Goal: Task Accomplishment & Management: Manage account settings

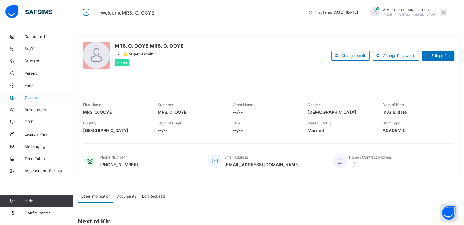
click at [34, 96] on span "Classes" at bounding box center [48, 97] width 49 height 5
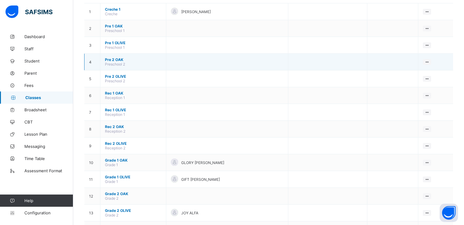
scroll to position [46, 0]
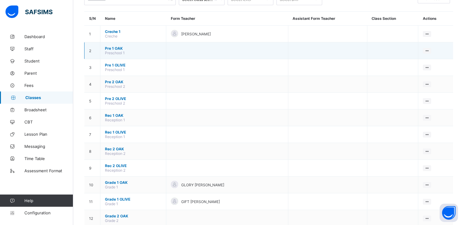
click at [113, 48] on span "Pre 1 OAK" at bounding box center [133, 48] width 56 height 5
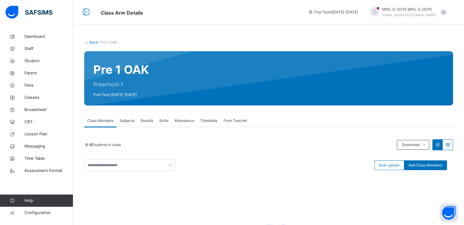
click at [93, 42] on link "Back" at bounding box center [93, 42] width 9 height 5
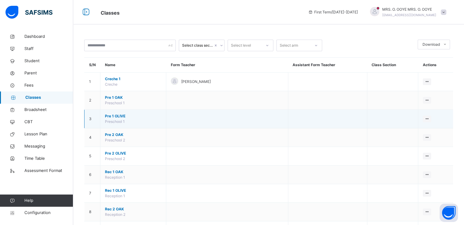
click at [117, 116] on span "Pre 1 OLIVE" at bounding box center [133, 115] width 56 height 5
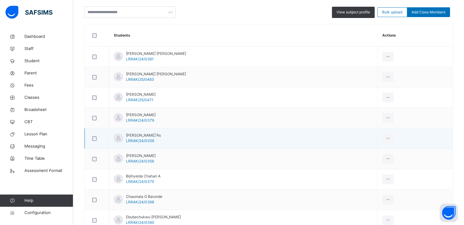
scroll to position [78, 0]
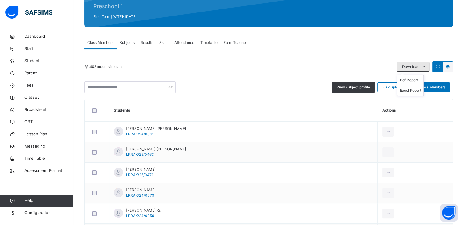
click at [426, 69] on icon at bounding box center [423, 66] width 5 height 5
click at [409, 90] on li "Excel Report" at bounding box center [410, 90] width 26 height 10
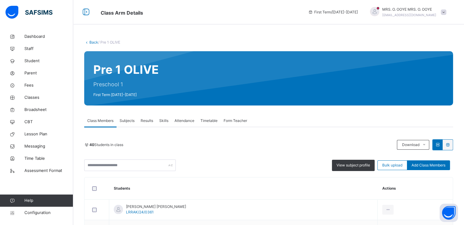
click at [91, 42] on link "Back" at bounding box center [93, 42] width 9 height 5
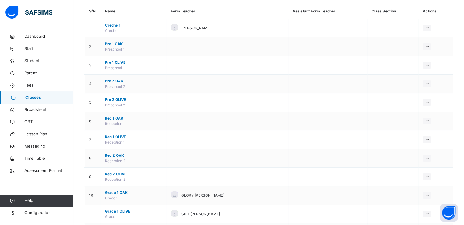
scroll to position [56, 0]
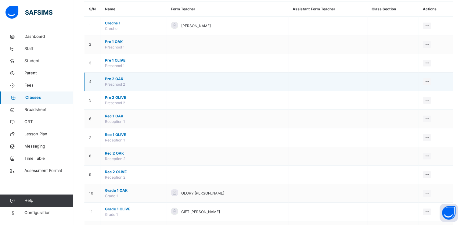
click at [109, 78] on span "Pre 2 OAK" at bounding box center [133, 78] width 56 height 5
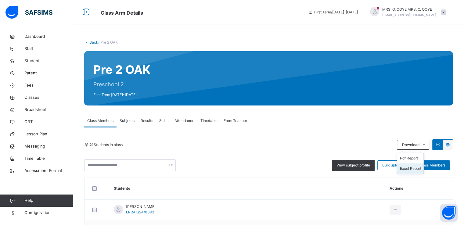
click at [409, 169] on li "Excel Report" at bounding box center [410, 168] width 26 height 10
click at [92, 43] on link "Back" at bounding box center [93, 42] width 9 height 5
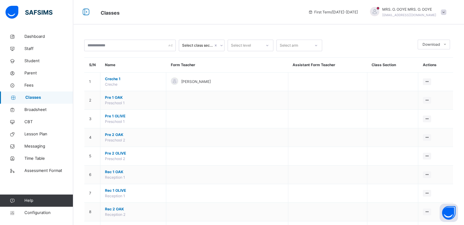
scroll to position [27, 0]
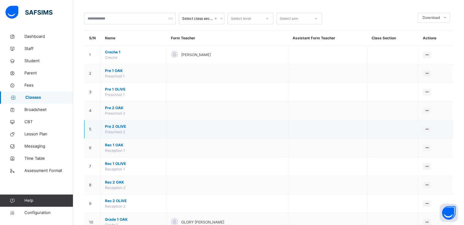
click at [115, 126] on span "Pre 2 OLIVE" at bounding box center [133, 126] width 56 height 5
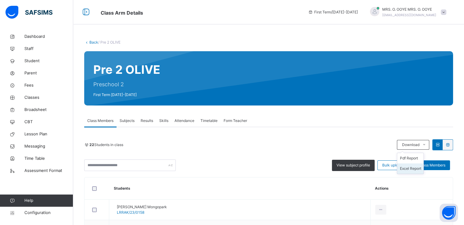
click at [410, 167] on li "Excel Report" at bounding box center [410, 168] width 26 height 10
click at [93, 43] on link "Back" at bounding box center [93, 42] width 9 height 5
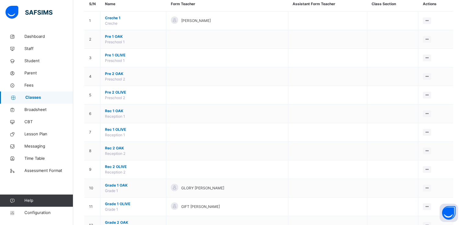
scroll to position [61, 0]
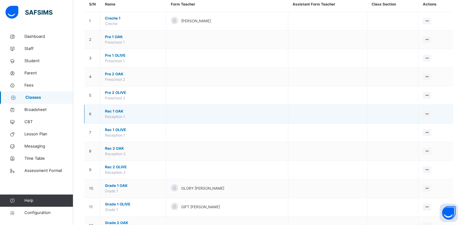
click at [119, 110] on span "Rec 1 OAK" at bounding box center [133, 110] width 56 height 5
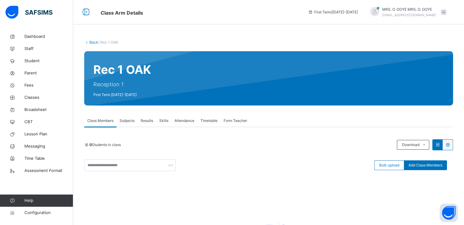
click at [91, 43] on link "Back" at bounding box center [93, 42] width 9 height 5
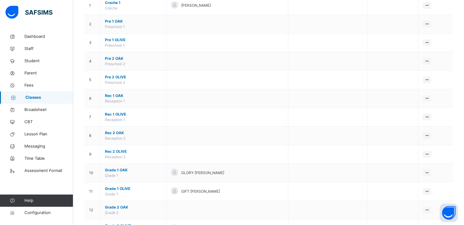
scroll to position [81, 0]
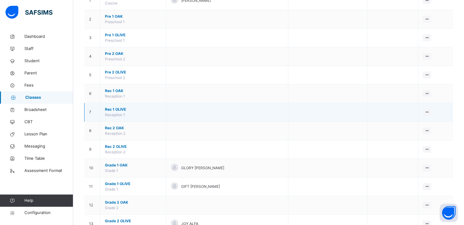
click at [114, 109] on span "Rec 1 OLIVE" at bounding box center [133, 109] width 56 height 5
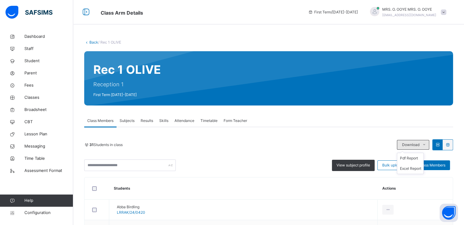
click at [426, 146] on icon at bounding box center [423, 144] width 5 height 5
click at [409, 169] on li "Excel Report" at bounding box center [410, 168] width 26 height 10
click at [94, 41] on link "Back" at bounding box center [93, 42] width 9 height 5
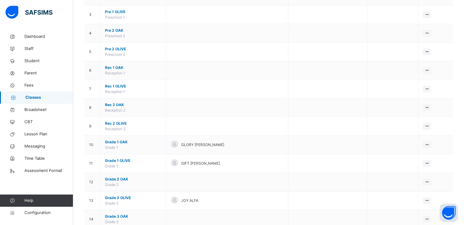
scroll to position [105, 0]
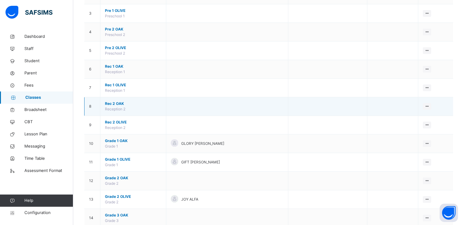
click at [116, 103] on span "Rec 2 OAK" at bounding box center [133, 103] width 56 height 5
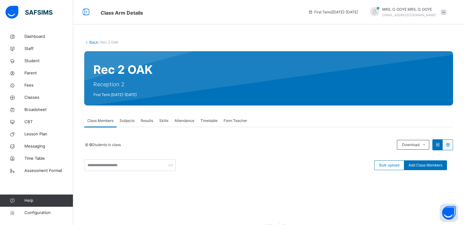
click at [92, 44] on link "Back" at bounding box center [93, 42] width 9 height 5
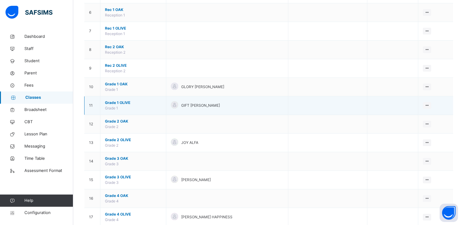
scroll to position [162, 0]
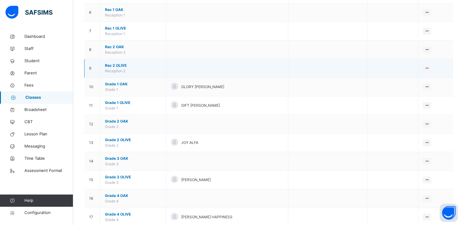
click at [114, 63] on span "Rec 2 OLIVE" at bounding box center [133, 65] width 56 height 5
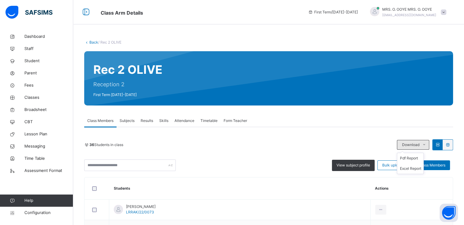
click at [426, 144] on icon at bounding box center [423, 144] width 5 height 5
click at [412, 167] on li "Excel Report" at bounding box center [410, 168] width 26 height 10
click at [92, 42] on link "Back" at bounding box center [93, 42] width 9 height 5
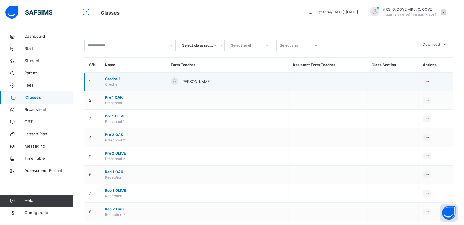
click at [109, 78] on span "Creche 1" at bounding box center [133, 78] width 56 height 5
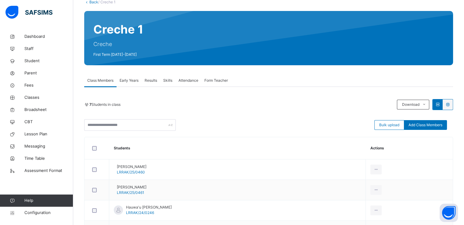
scroll to position [40, 0]
click at [414, 128] on li "Excel Report" at bounding box center [410, 128] width 26 height 10
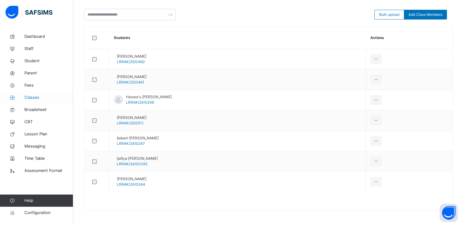
click at [30, 96] on span "Classes" at bounding box center [48, 97] width 49 height 6
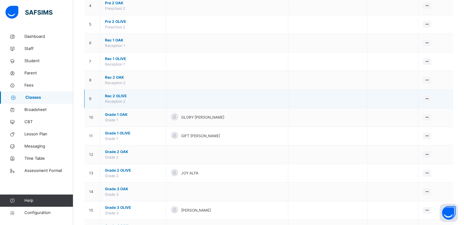
scroll to position [132, 0]
click at [115, 96] on span "Rec 2 OLIVE" at bounding box center [133, 95] width 56 height 5
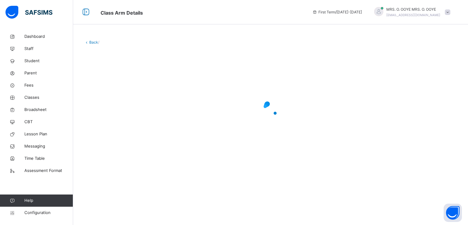
click at [115, 96] on div at bounding box center [270, 109] width 373 height 116
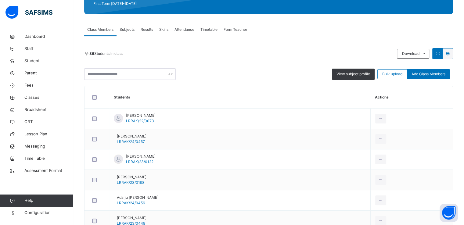
scroll to position [92, 0]
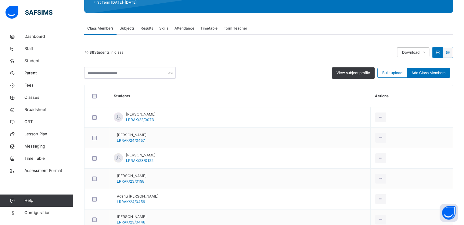
click at [0, 0] on div "Remove from Class" at bounding box center [0, 0] width 0 height 0
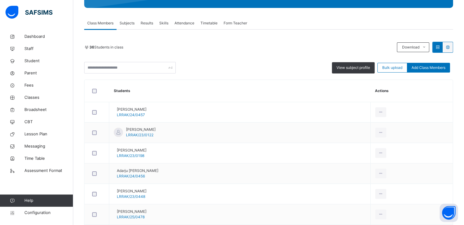
scroll to position [98, 0]
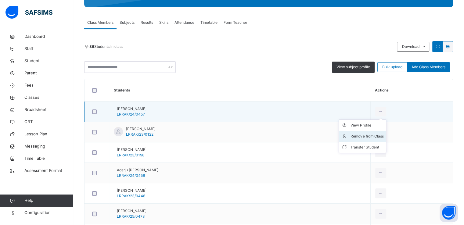
click at [368, 136] on div "Remove from Class" at bounding box center [366, 136] width 33 height 6
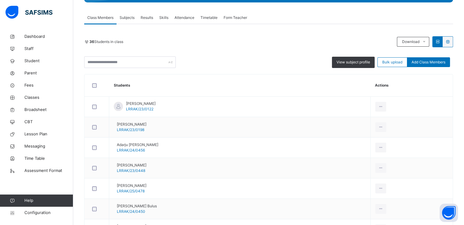
scroll to position [105, 0]
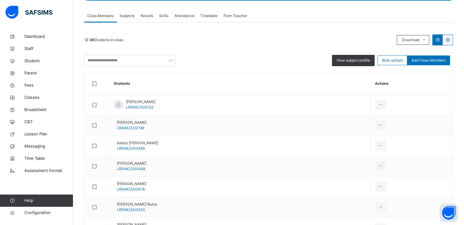
click at [0, 0] on div "Remove from Class" at bounding box center [0, 0] width 0 height 0
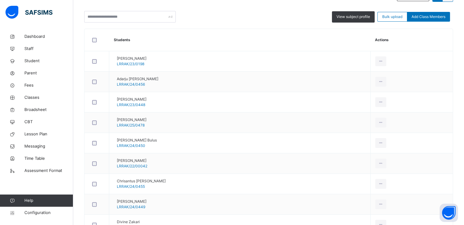
scroll to position [150, 0]
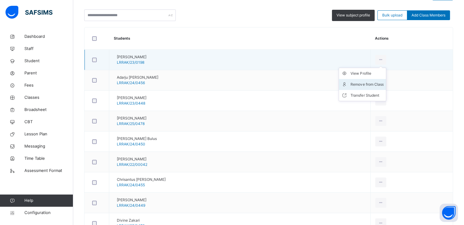
click at [368, 87] on div "Remove from Class" at bounding box center [366, 84] width 33 height 6
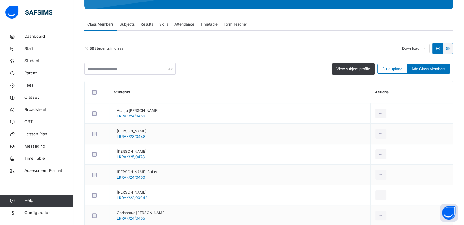
scroll to position [98, 0]
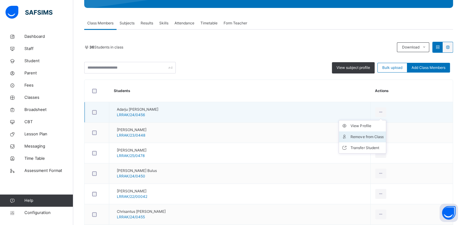
click at [368, 134] on div "Remove from Class" at bounding box center [366, 137] width 33 height 6
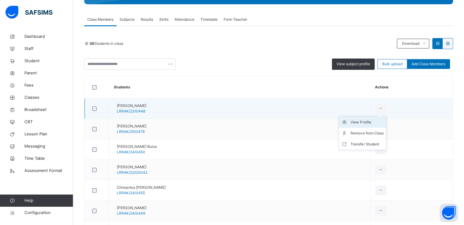
scroll to position [104, 0]
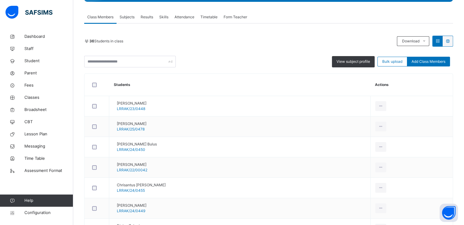
click at [0, 0] on div "Remove from Class" at bounding box center [0, 0] width 0 height 0
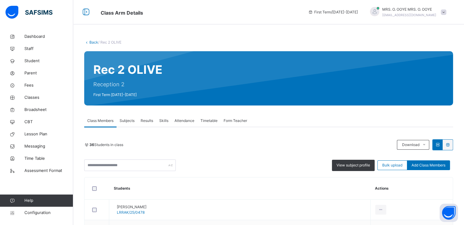
scroll to position [138, 0]
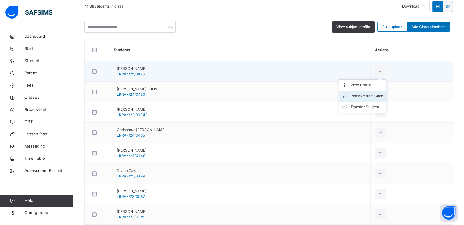
click at [370, 93] on div "Remove from Class" at bounding box center [366, 96] width 33 height 6
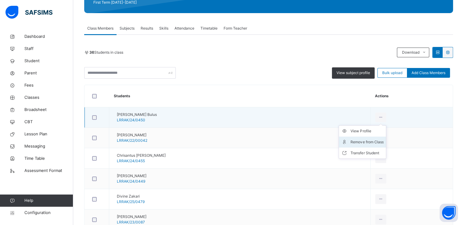
scroll to position [116, 0]
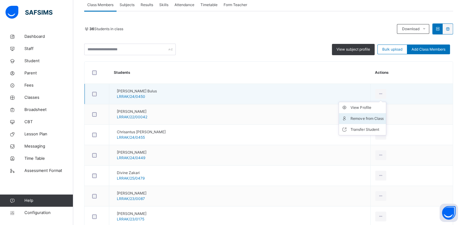
click at [368, 119] on div "Remove from Class" at bounding box center [366, 119] width 33 height 6
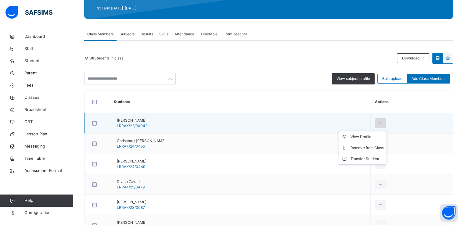
scroll to position [87, 0]
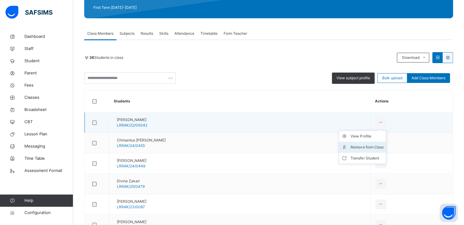
click at [368, 147] on div "Remove from Class" at bounding box center [366, 147] width 33 height 6
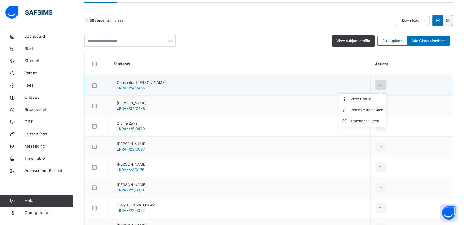
scroll to position [153, 0]
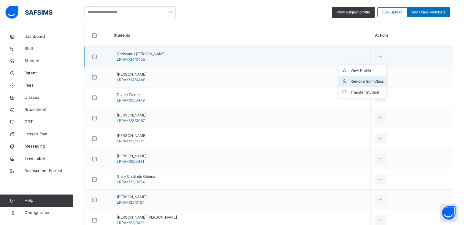
click at [372, 82] on div "Remove from Class" at bounding box center [366, 81] width 33 height 6
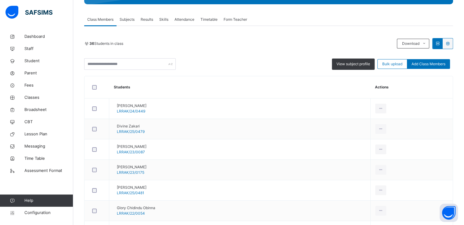
scroll to position [125, 0]
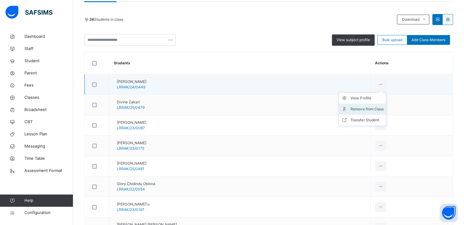
click at [366, 106] on div "Remove from Class" at bounding box center [366, 109] width 33 height 6
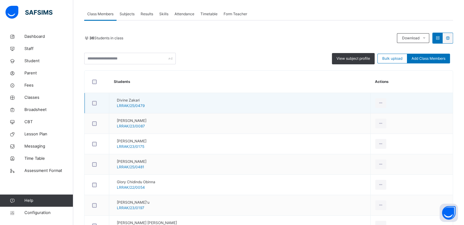
scroll to position [107, 0]
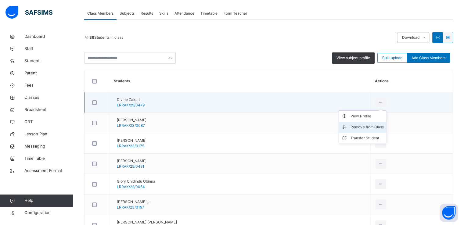
click at [371, 126] on div "Remove from Class" at bounding box center [366, 127] width 33 height 6
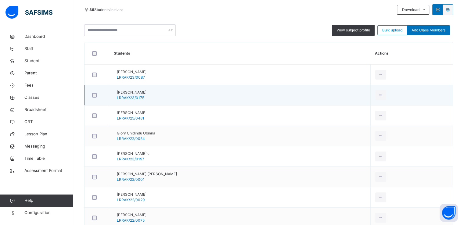
scroll to position [142, 0]
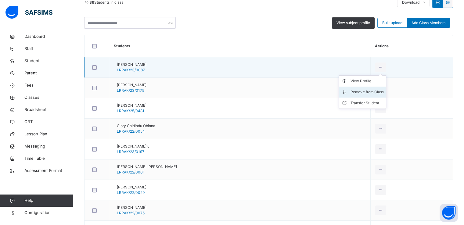
click at [361, 94] on div "Remove from Class" at bounding box center [366, 92] width 33 height 6
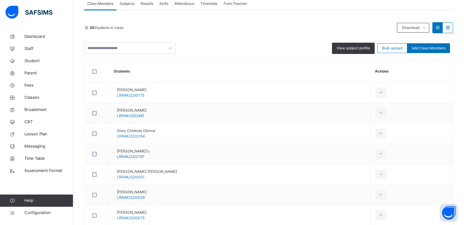
scroll to position [121, 0]
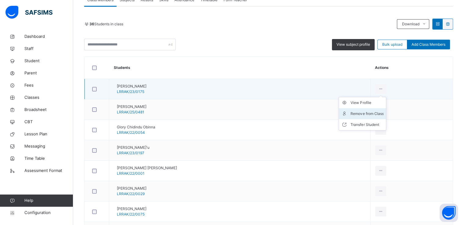
click at [361, 113] on div "Remove from Class" at bounding box center [366, 114] width 33 height 6
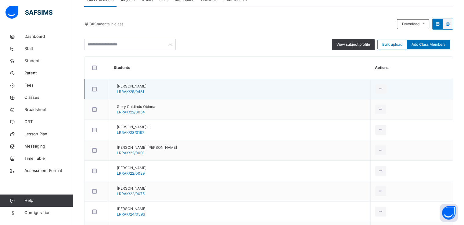
scroll to position [122, 0]
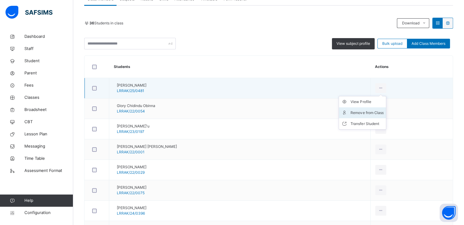
click at [367, 114] on div "Remove from Class" at bounding box center [366, 113] width 33 height 6
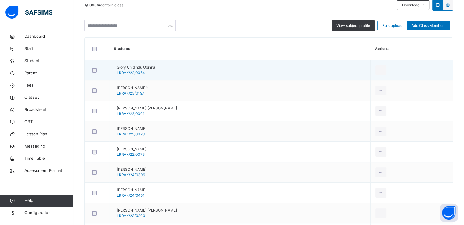
scroll to position [141, 0]
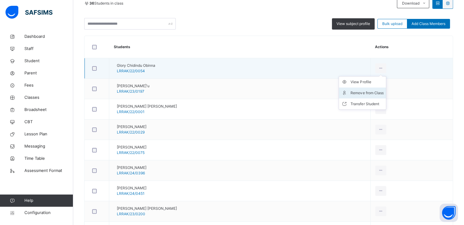
click at [368, 95] on div "Remove from Class" at bounding box center [366, 93] width 33 height 6
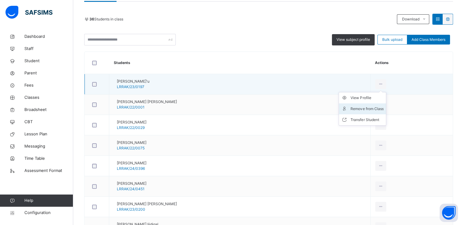
scroll to position [144, 0]
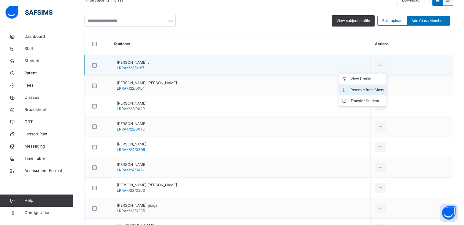
click at [365, 92] on div "Remove from Class" at bounding box center [366, 90] width 33 height 6
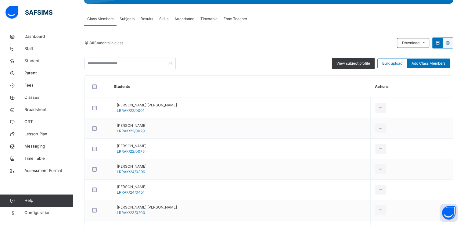
scroll to position [104, 0]
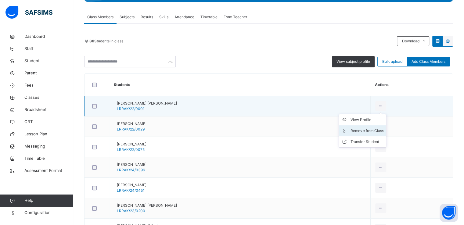
click at [368, 129] on div "Remove from Class" at bounding box center [366, 131] width 33 height 6
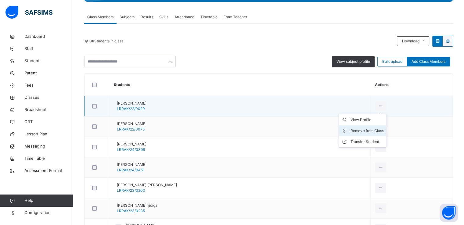
click at [370, 130] on div "Remove from Class" at bounding box center [366, 131] width 33 height 6
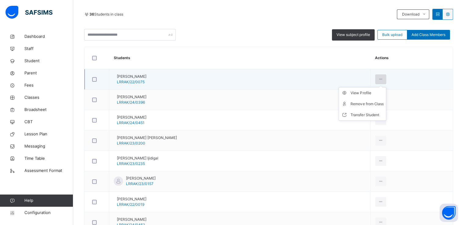
scroll to position [132, 0]
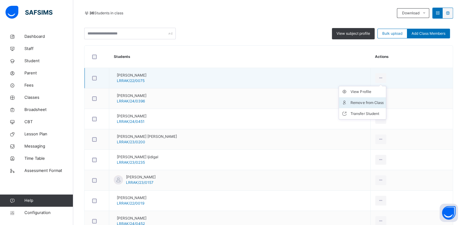
click at [362, 106] on li "Remove from Class" at bounding box center [362, 102] width 47 height 11
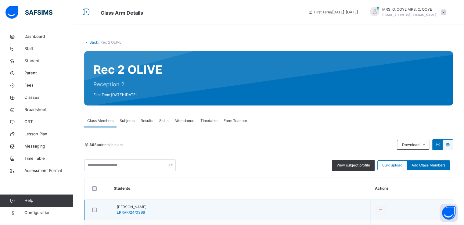
scroll to position [157, 0]
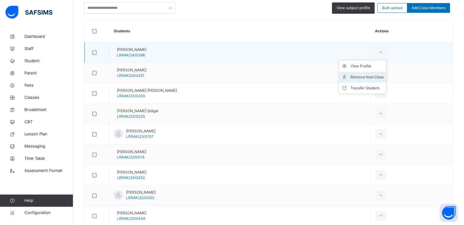
click at [362, 78] on div "Remove from Class" at bounding box center [366, 77] width 33 height 6
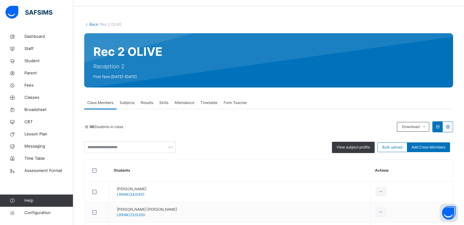
scroll to position [105, 0]
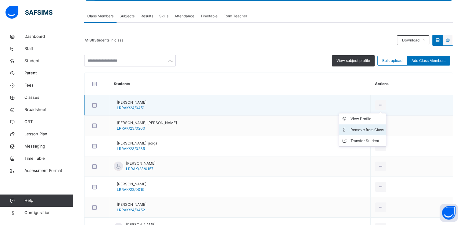
click at [368, 128] on div "Remove from Class" at bounding box center [366, 130] width 33 height 6
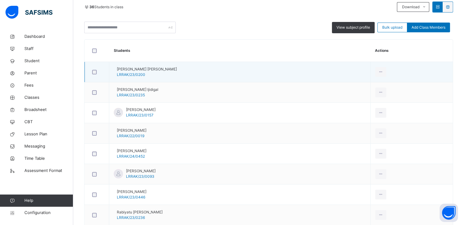
scroll to position [138, 0]
click at [366, 99] on div "Remove from Class" at bounding box center [366, 97] width 33 height 6
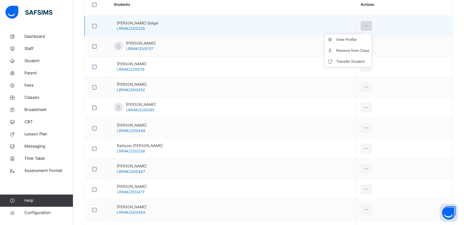
scroll to position [136, 0]
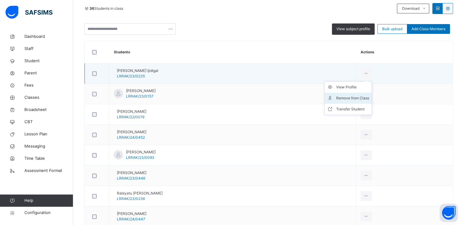
click at [368, 98] on div "Remove from Class" at bounding box center [352, 98] width 33 height 6
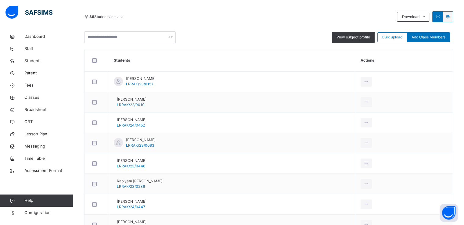
scroll to position [141, 0]
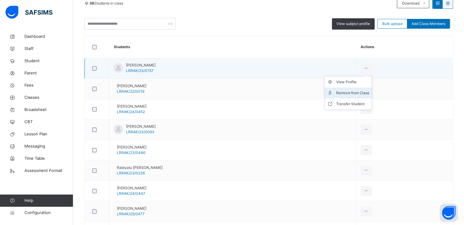
click at [367, 94] on div "Remove from Class" at bounding box center [352, 93] width 33 height 6
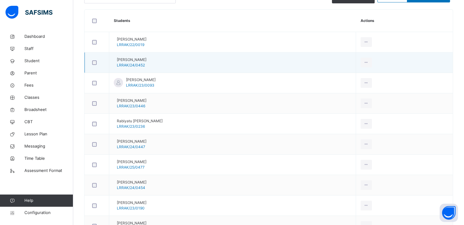
scroll to position [134, 0]
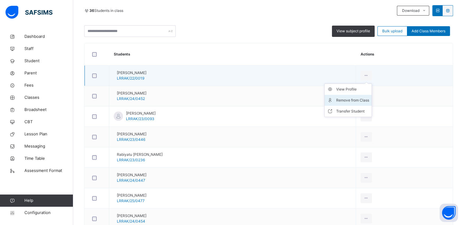
click at [368, 101] on div "Remove from Class" at bounding box center [352, 100] width 33 height 6
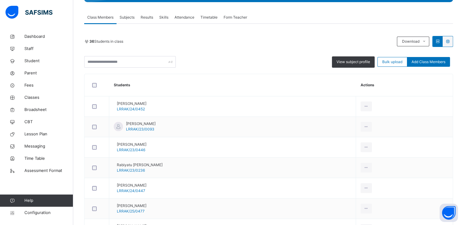
scroll to position [115, 0]
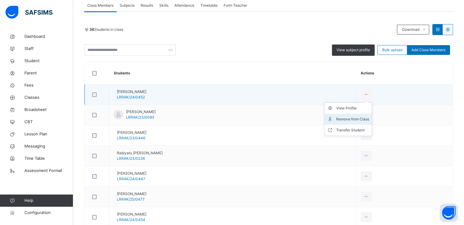
click at [369, 118] on div "Remove from Class" at bounding box center [352, 119] width 33 height 6
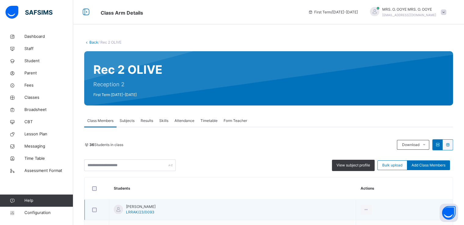
scroll to position [115, 0]
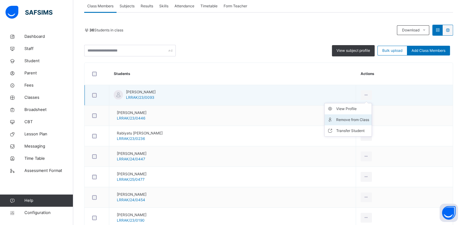
click at [367, 123] on li "Remove from Class" at bounding box center [347, 119] width 47 height 11
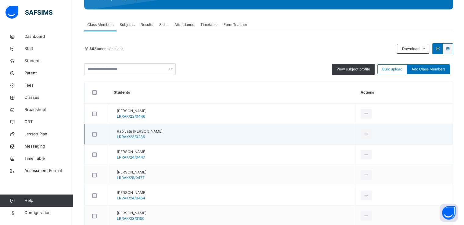
scroll to position [102, 0]
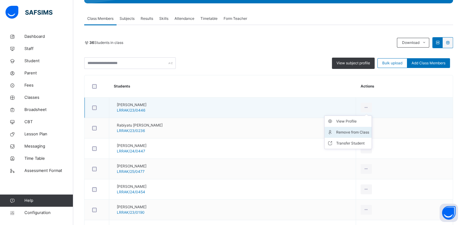
click at [369, 132] on div "Remove from Class" at bounding box center [352, 132] width 33 height 6
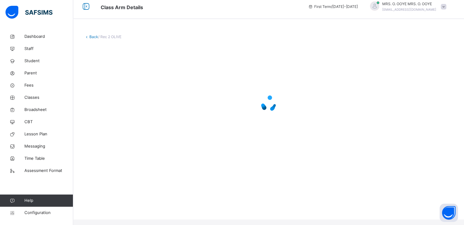
scroll to position [0, 0]
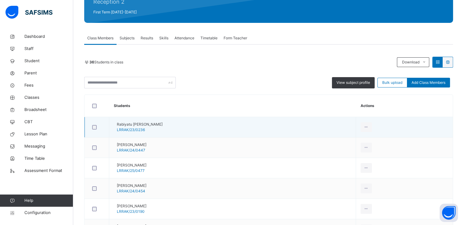
scroll to position [124, 0]
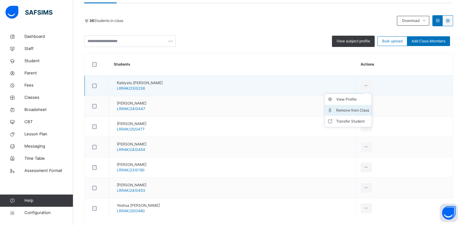
click at [361, 111] on div "Remove from Class" at bounding box center [352, 110] width 33 height 6
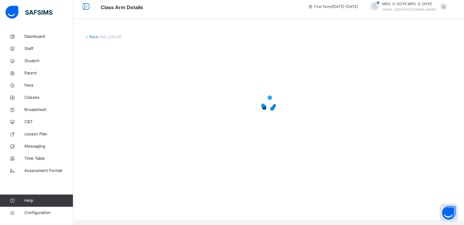
scroll to position [0, 0]
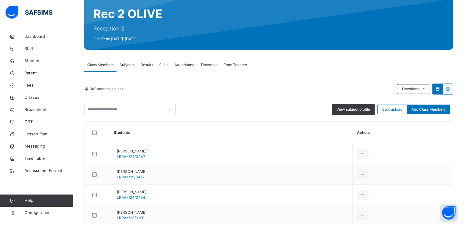
scroll to position [56, 0]
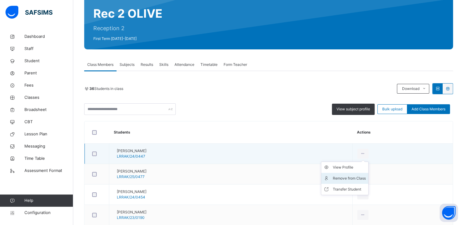
click at [351, 176] on div "Remove from Class" at bounding box center [348, 178] width 33 height 6
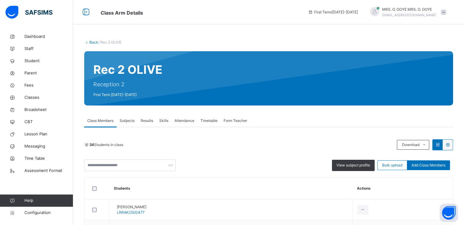
scroll to position [110, 0]
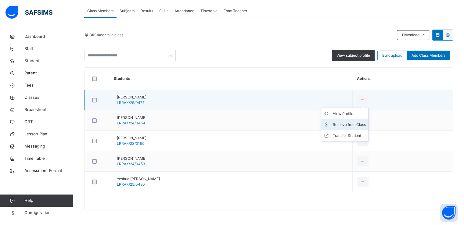
click at [360, 123] on div "Remove from Class" at bounding box center [348, 125] width 33 height 6
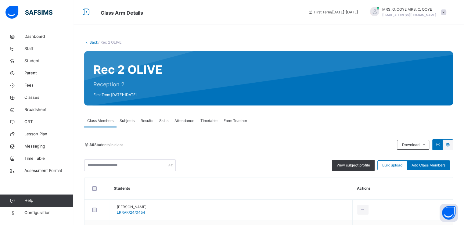
scroll to position [89, 0]
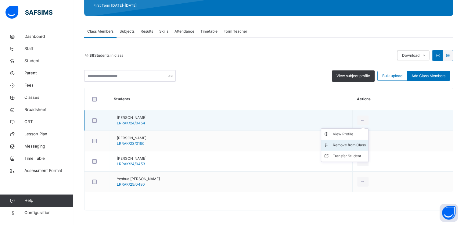
click at [357, 143] on div "Remove from Class" at bounding box center [348, 145] width 33 height 6
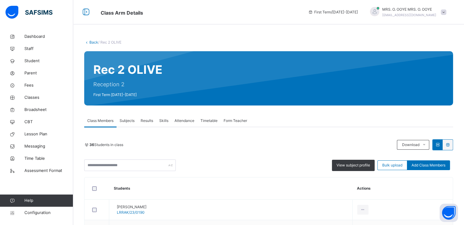
scroll to position [69, 0]
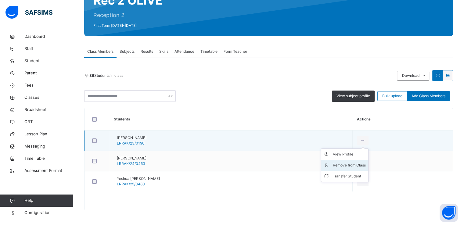
click at [360, 165] on div "Remove from Class" at bounding box center [348, 165] width 33 height 6
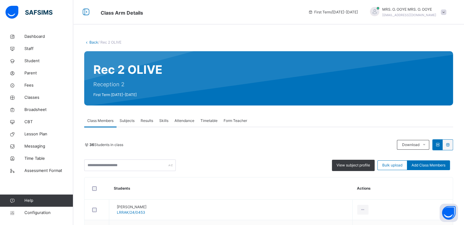
scroll to position [49, 0]
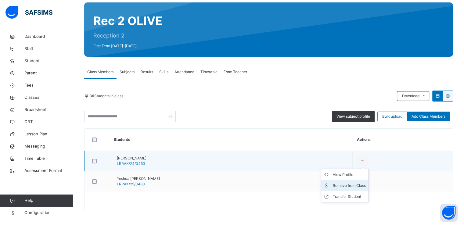
click at [353, 182] on li "Remove from Class" at bounding box center [344, 185] width 47 height 11
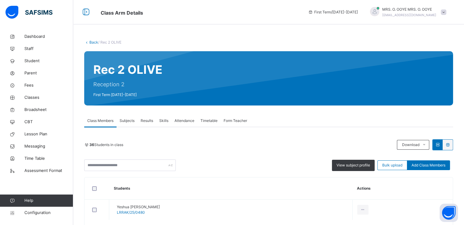
scroll to position [28, 0]
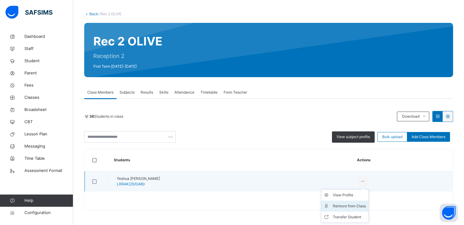
click at [353, 206] on div "Remove from Class" at bounding box center [348, 206] width 33 height 6
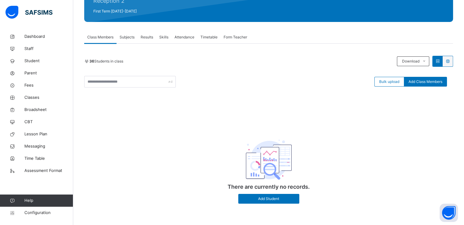
scroll to position [0, 0]
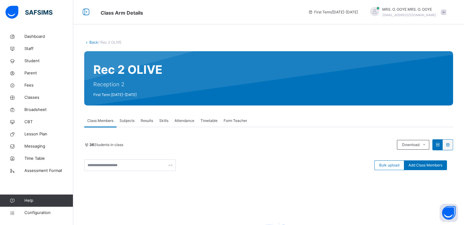
click at [89, 41] on icon at bounding box center [86, 42] width 5 height 5
click at [92, 42] on link "Back" at bounding box center [93, 42] width 9 height 5
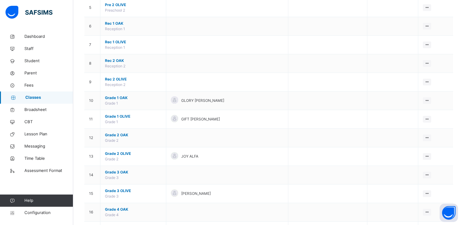
scroll to position [149, 0]
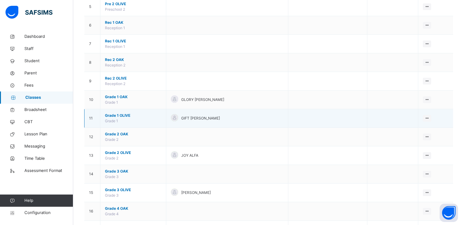
click at [119, 113] on span "Grade 1 OLIVE" at bounding box center [133, 115] width 56 height 5
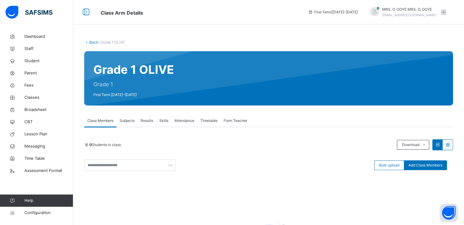
click at [93, 44] on link "Back" at bounding box center [93, 42] width 9 height 5
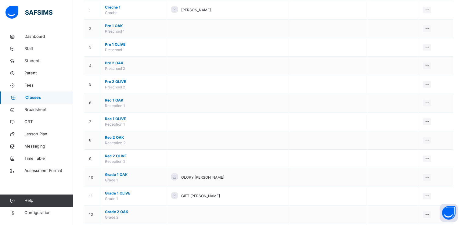
scroll to position [72, 0]
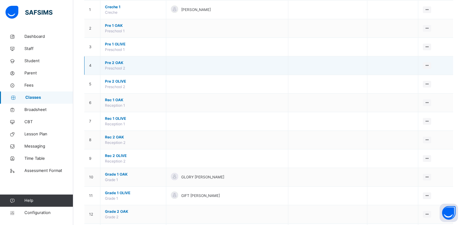
click at [118, 66] on span "Preschool 2" at bounding box center [115, 68] width 20 height 5
click at [114, 61] on span "Pre 2 OAK" at bounding box center [133, 62] width 56 height 5
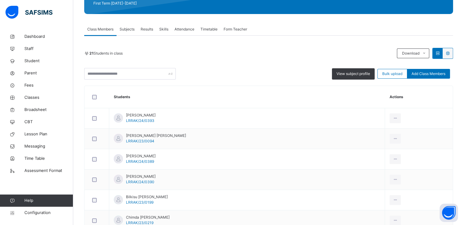
scroll to position [92, 0]
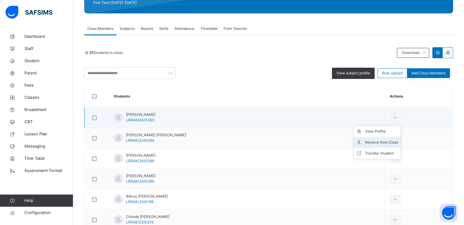
click at [365, 141] on div "Remove from Class" at bounding box center [381, 142] width 33 height 6
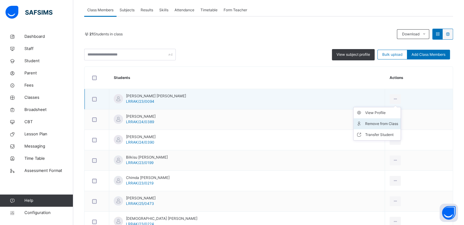
scroll to position [112, 0]
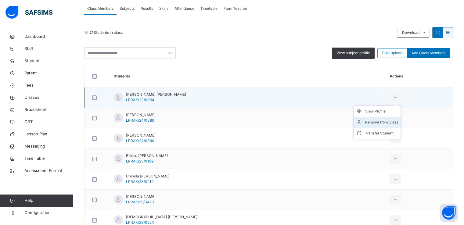
click at [366, 121] on div "Remove from Class" at bounding box center [381, 122] width 33 height 6
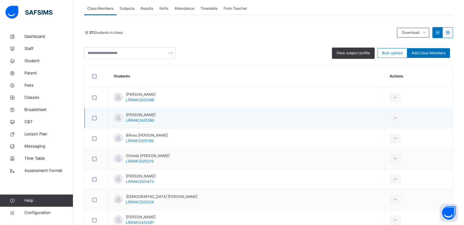
scroll to position [122, 0]
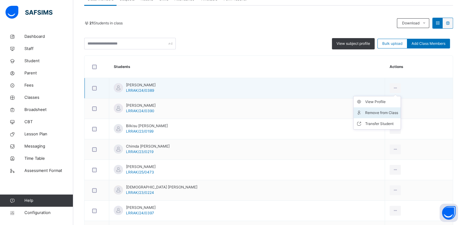
click at [365, 110] on div "Remove from Class" at bounding box center [381, 113] width 33 height 6
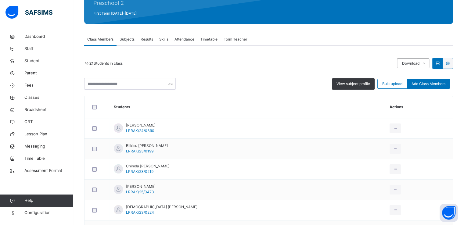
scroll to position [82, 0]
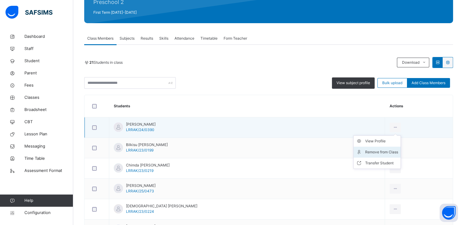
click at [365, 153] on div "Remove from Class" at bounding box center [381, 152] width 33 height 6
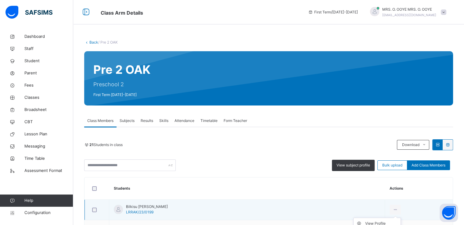
scroll to position [139, 0]
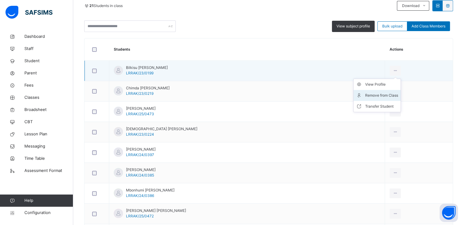
click at [365, 94] on div "Remove from Class" at bounding box center [381, 95] width 33 height 6
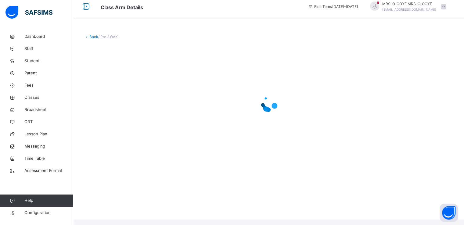
scroll to position [0, 0]
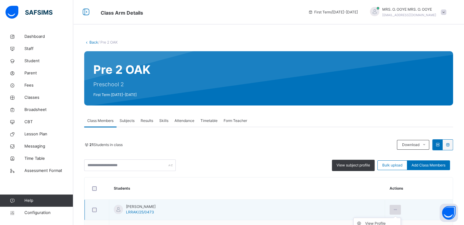
scroll to position [133, 0]
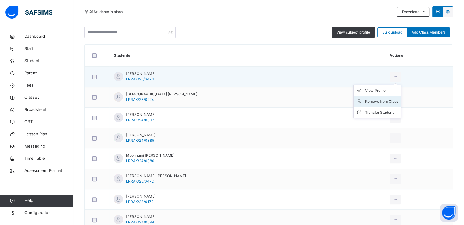
click at [358, 104] on li "Remove from Class" at bounding box center [376, 101] width 47 height 11
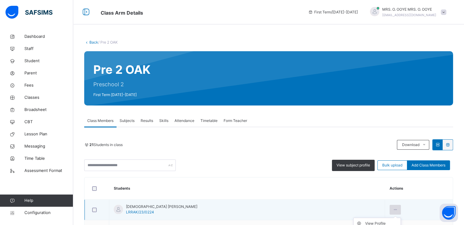
scroll to position [146, 0]
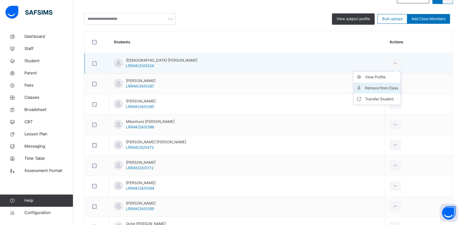
click at [365, 88] on div "Remove from Class" at bounding box center [381, 88] width 33 height 6
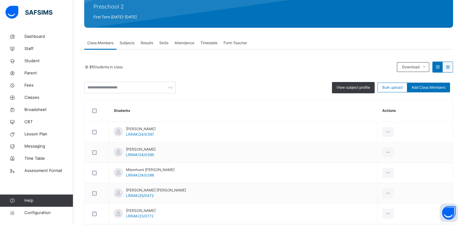
scroll to position [78, 0]
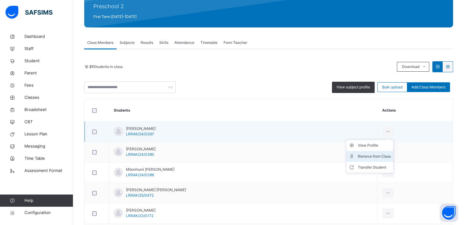
click at [360, 156] on div "Remove from Class" at bounding box center [373, 156] width 33 height 6
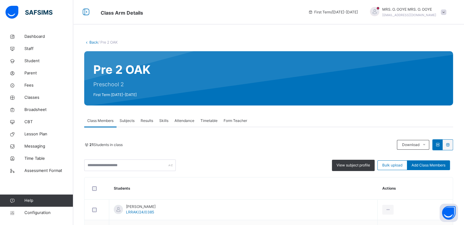
scroll to position [129, 0]
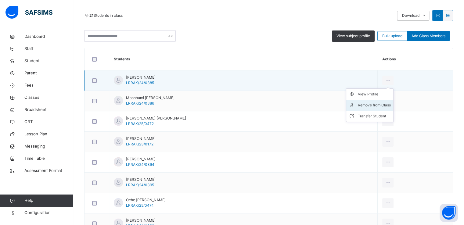
click at [359, 106] on div "Remove from Class" at bounding box center [373, 105] width 33 height 6
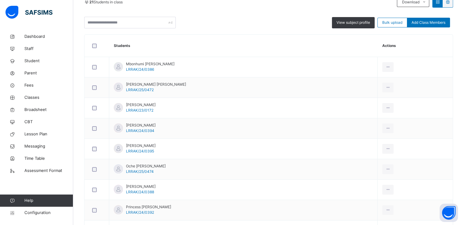
scroll to position [144, 0]
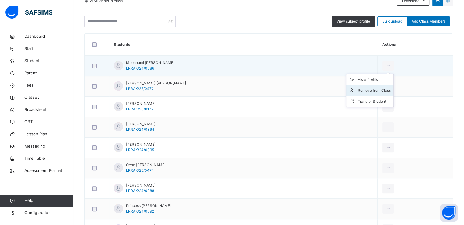
click at [357, 94] on li "Remove from Class" at bounding box center [369, 90] width 47 height 11
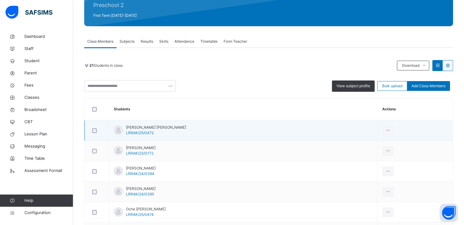
scroll to position [130, 0]
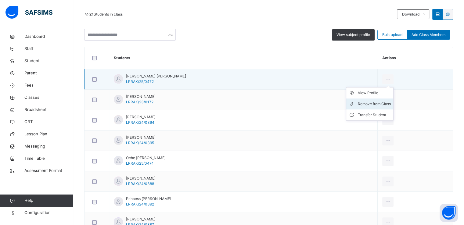
click at [366, 104] on div "Remove from Class" at bounding box center [373, 104] width 33 height 6
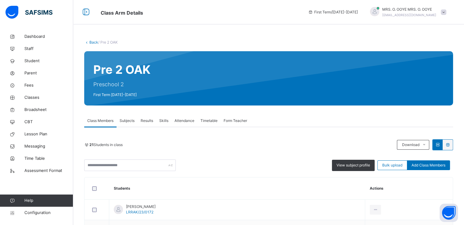
scroll to position [127, 0]
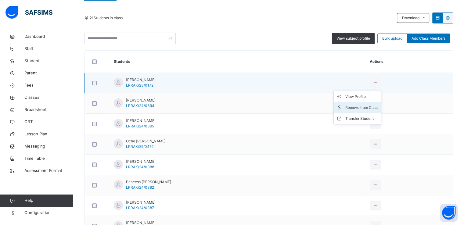
click at [362, 109] on div "Remove from Class" at bounding box center [361, 108] width 33 height 6
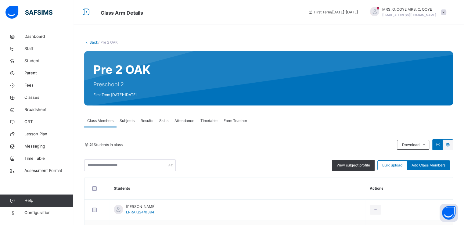
scroll to position [167, 0]
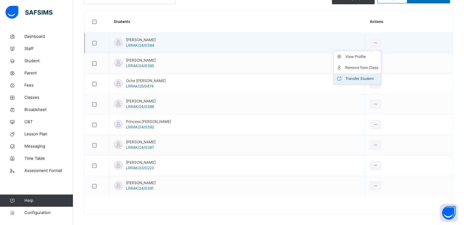
click at [361, 73] on li "Transfer Student" at bounding box center [356, 78] width 47 height 11
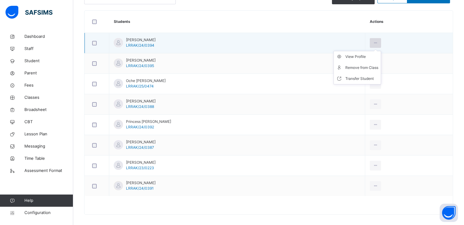
click at [378, 41] on icon at bounding box center [374, 42] width 5 height 5
click at [354, 69] on div "Remove from Class" at bounding box center [361, 68] width 33 height 6
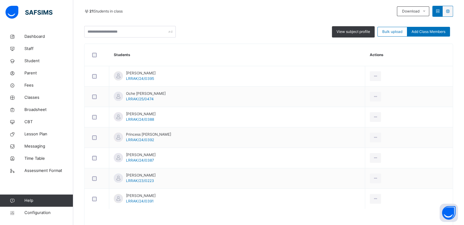
scroll to position [151, 0]
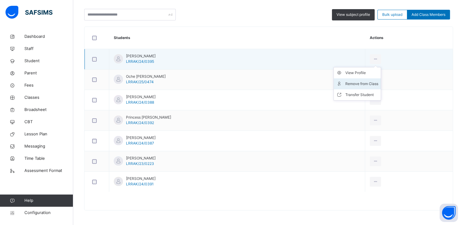
click at [364, 83] on div "Remove from Class" at bounding box center [361, 84] width 33 height 6
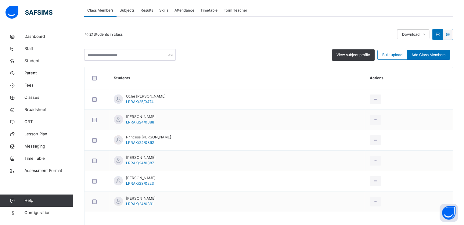
scroll to position [130, 0]
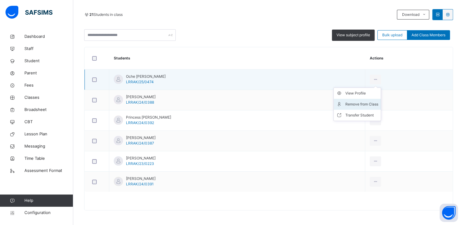
click at [366, 104] on div "Remove from Class" at bounding box center [361, 104] width 33 height 6
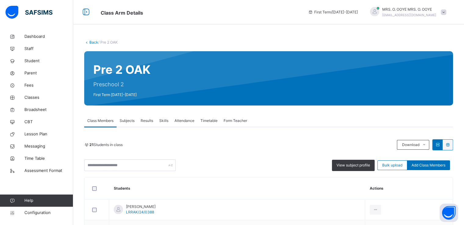
scroll to position [110, 0]
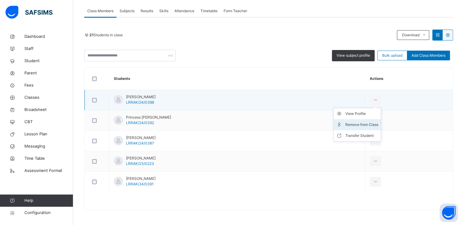
click at [358, 126] on div "Remove from Class" at bounding box center [361, 125] width 33 height 6
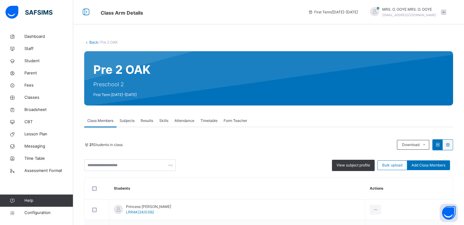
scroll to position [89, 0]
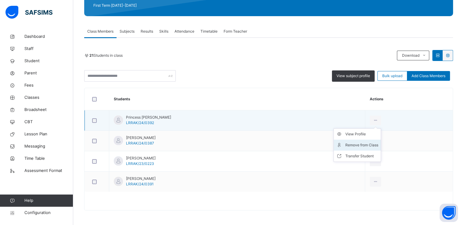
click at [358, 147] on div "Remove from Class" at bounding box center [361, 145] width 33 height 6
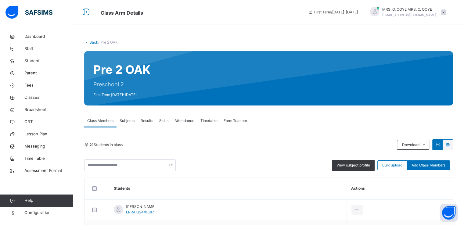
scroll to position [69, 0]
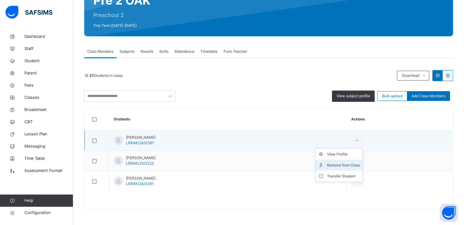
click at [360, 165] on div "Remove from Class" at bounding box center [343, 165] width 33 height 6
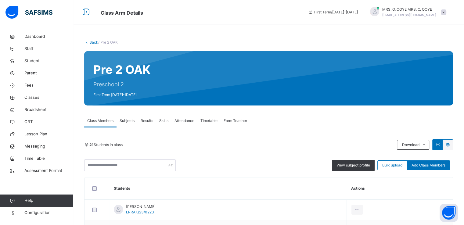
scroll to position [49, 0]
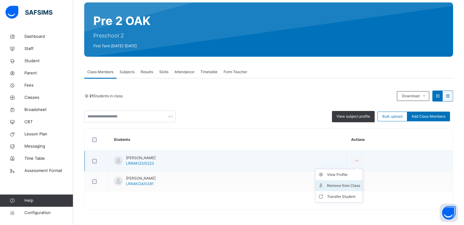
click at [343, 185] on div "Remove from Class" at bounding box center [343, 186] width 33 height 6
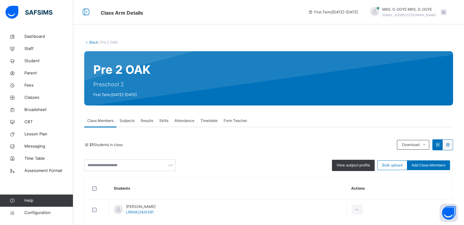
scroll to position [28, 0]
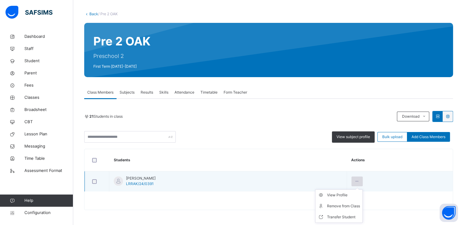
click at [359, 181] on icon at bounding box center [356, 181] width 5 height 5
click at [343, 207] on div "Remove from Class" at bounding box center [343, 206] width 33 height 6
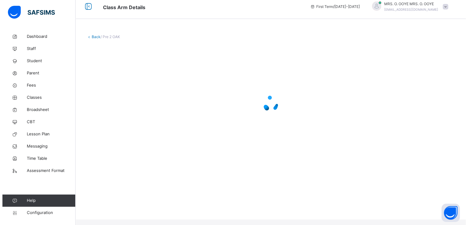
scroll to position [0, 0]
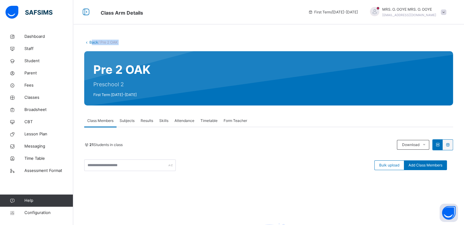
drag, startPoint x: 90, startPoint y: 45, endPoint x: 91, endPoint y: 41, distance: 4.7
click at [91, 41] on div "Back / Pre 2 OAK Pre 2 OAK Preschool 2 First Term [DATE]-[DATE] Class Members S…" at bounding box center [268, 169] width 390 height 278
click at [91, 41] on link "Back" at bounding box center [93, 42] width 9 height 5
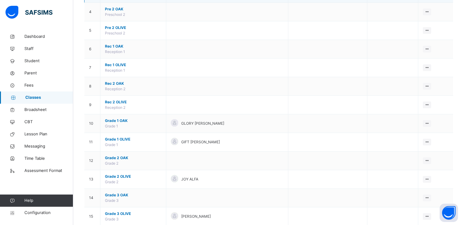
scroll to position [126, 0]
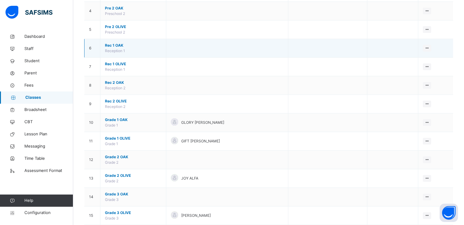
click at [111, 44] on span "Rec 1 OAK" at bounding box center [133, 45] width 56 height 5
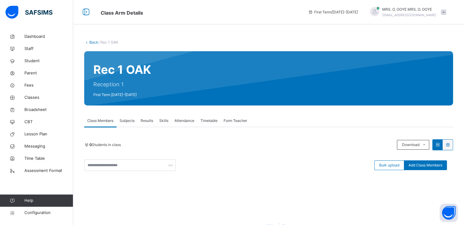
click at [93, 42] on link "Back" at bounding box center [93, 42] width 9 height 5
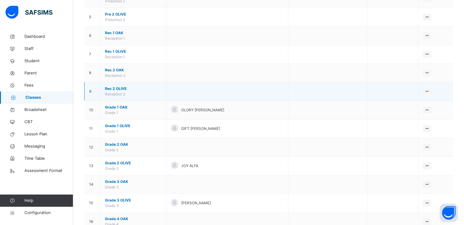
scroll to position [139, 0]
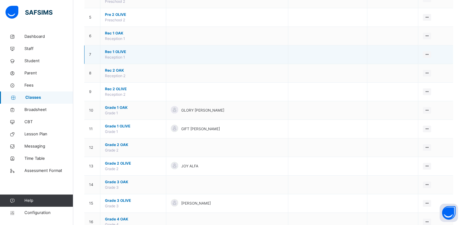
click at [114, 50] on span "Rec 1 OLIVE" at bounding box center [133, 51] width 56 height 5
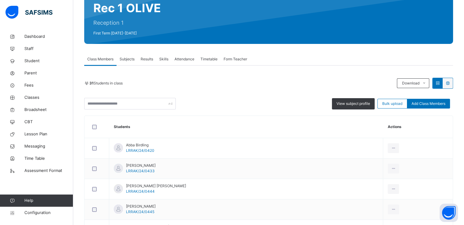
scroll to position [138, 0]
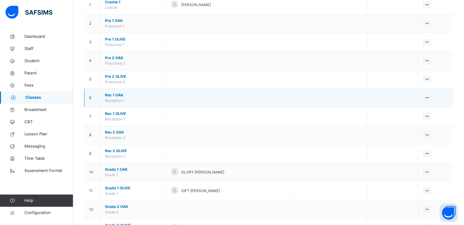
scroll to position [77, 0]
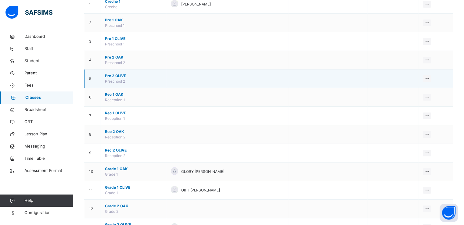
click at [115, 76] on span "Pre 2 OLIVE" at bounding box center [133, 75] width 56 height 5
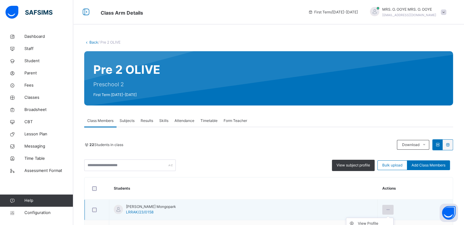
click at [385, 207] on icon at bounding box center [387, 209] width 5 height 5
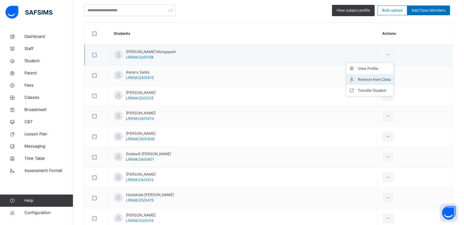
click at [357, 81] on div "Remove from Class" at bounding box center [373, 79] width 33 height 6
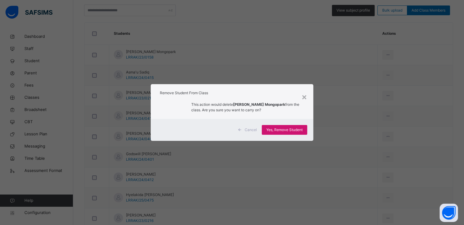
click at [281, 131] on span "Yes, Remove Student" at bounding box center [284, 129] width 36 height 5
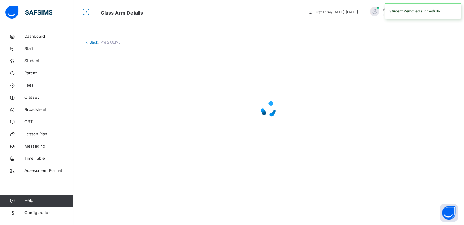
scroll to position [0, 0]
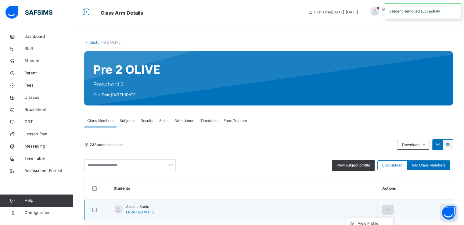
click at [385, 207] on icon at bounding box center [387, 209] width 5 height 5
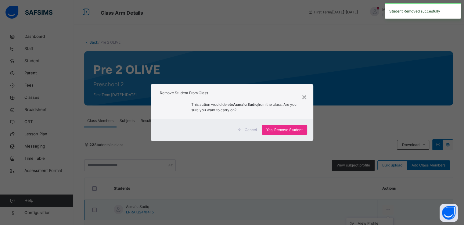
scroll to position [134, 0]
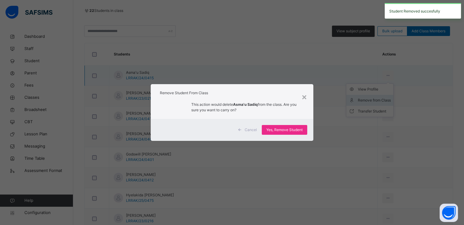
click at [355, 100] on div "× Remove Student From Class This action would delete Asma'u Sadiq from the clas…" at bounding box center [232, 112] width 464 height 225
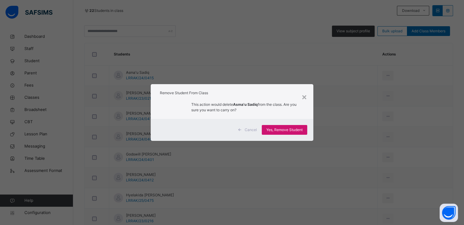
click at [275, 125] on div "Yes, Remove Student" at bounding box center [283, 130] width 45 height 10
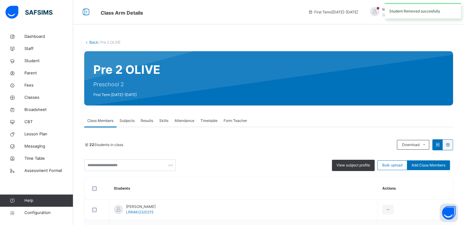
scroll to position [137, 0]
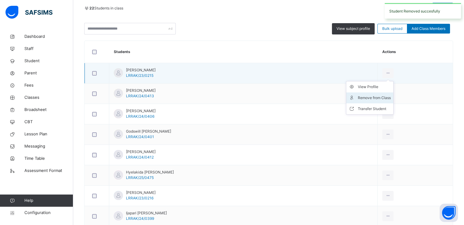
click at [357, 95] on div "Remove from Class" at bounding box center [373, 98] width 33 height 6
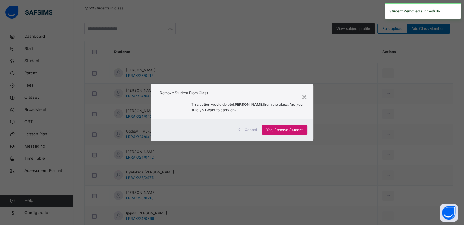
click at [278, 127] on span "Yes, Remove Student" at bounding box center [284, 129] width 36 height 5
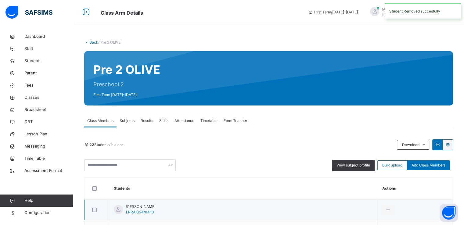
scroll to position [87, 0]
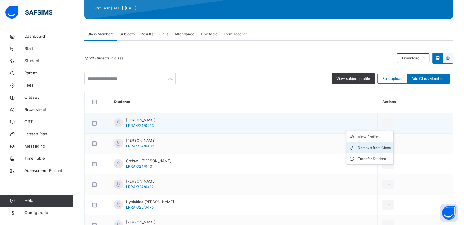
click at [364, 145] on div "Remove from Class" at bounding box center [373, 148] width 33 height 6
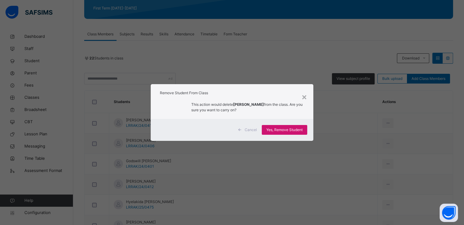
click at [280, 127] on span "Yes, Remove Student" at bounding box center [284, 129] width 36 height 5
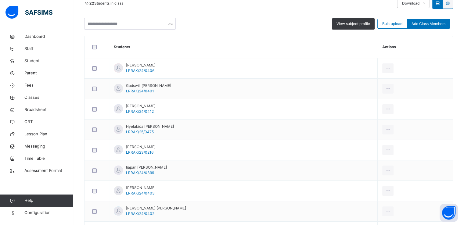
scroll to position [142, 0]
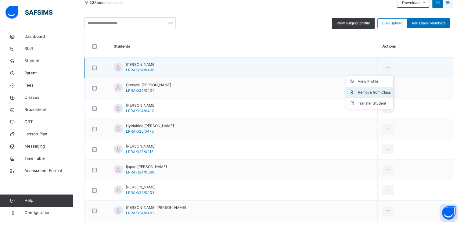
click at [358, 93] on div "Remove from Class" at bounding box center [373, 92] width 33 height 6
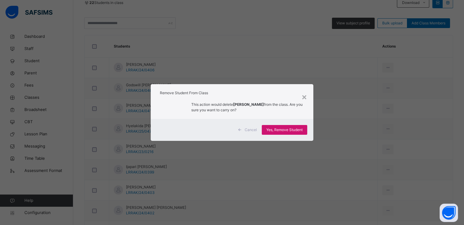
click at [281, 132] on span "Yes, Remove Student" at bounding box center [284, 129] width 36 height 5
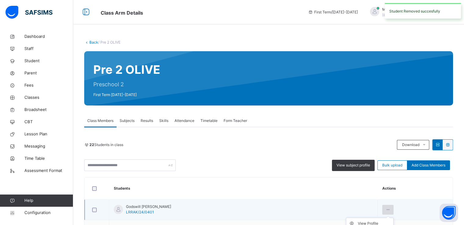
scroll to position [101, 0]
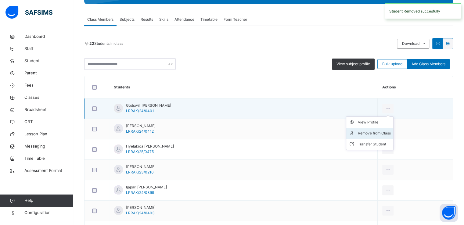
click at [361, 133] on div "Remove from Class" at bounding box center [373, 133] width 33 height 6
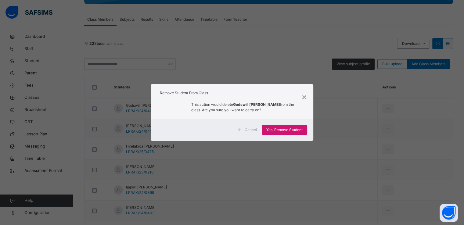
click at [276, 133] on div "Yes, Remove Student" at bounding box center [283, 130] width 45 height 10
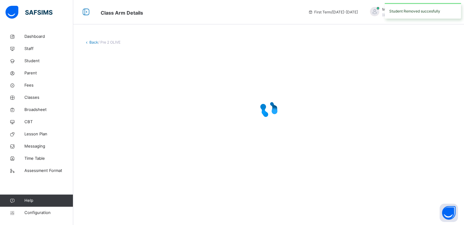
click at [276, 133] on div at bounding box center [268, 109] width 368 height 116
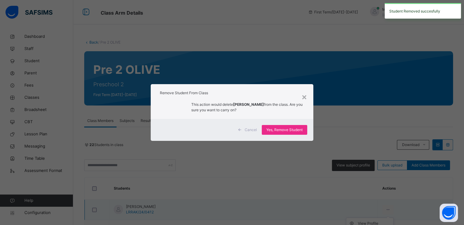
click at [361, 108] on div "× Remove Student From Class This action would delete Hussaina Yahya Sani from t…" at bounding box center [232, 112] width 464 height 225
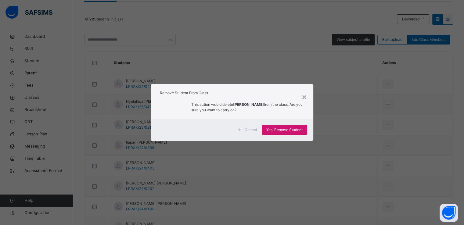
click at [279, 128] on span "Yes, Remove Student" at bounding box center [284, 129] width 36 height 5
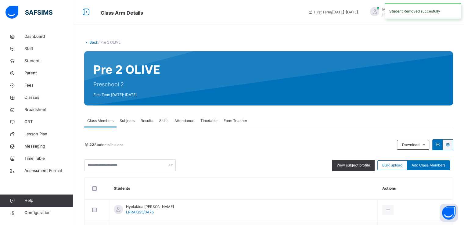
scroll to position [63, 0]
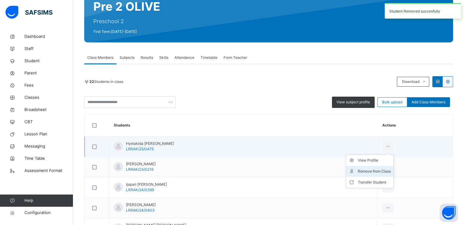
click at [359, 168] on div "Remove from Class" at bounding box center [373, 171] width 33 height 6
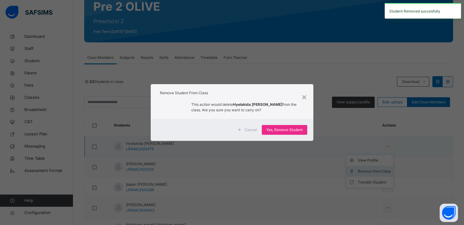
scroll to position [162, 0]
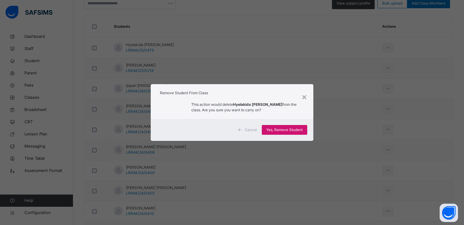
click at [280, 129] on span "Yes, Remove Student" at bounding box center [284, 129] width 36 height 5
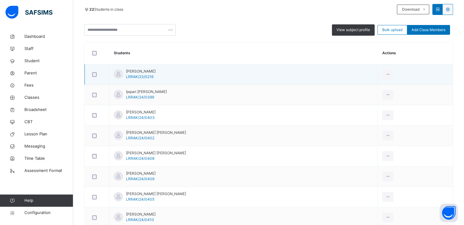
scroll to position [136, 0]
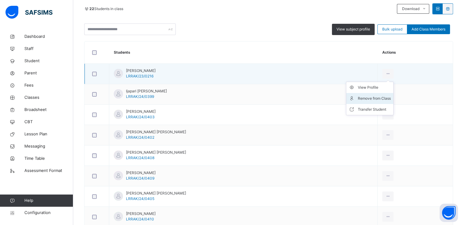
click at [358, 100] on div "Remove from Class" at bounding box center [373, 98] width 33 height 6
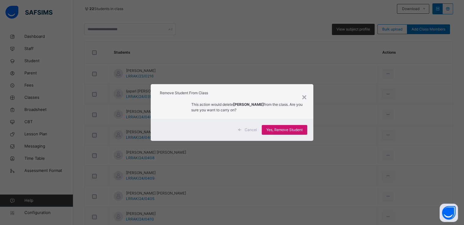
click at [274, 129] on span "Yes, Remove Student" at bounding box center [284, 129] width 36 height 5
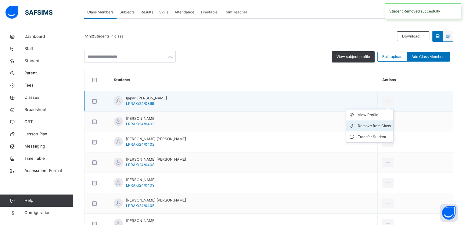
scroll to position [109, 0]
click at [360, 124] on div "Remove from Class" at bounding box center [373, 125] width 33 height 6
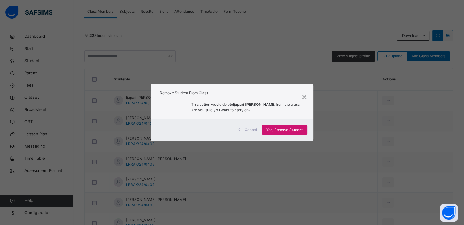
click at [284, 128] on span "Yes, Remove Student" at bounding box center [284, 129] width 36 height 5
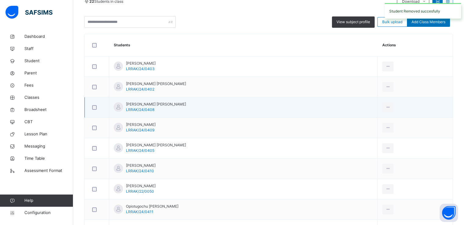
scroll to position [155, 0]
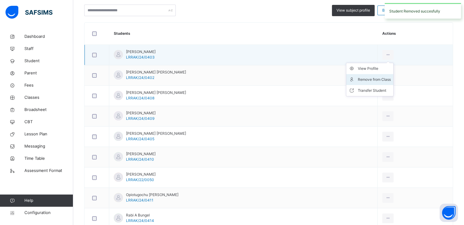
click at [360, 80] on div "Remove from Class" at bounding box center [373, 79] width 33 height 6
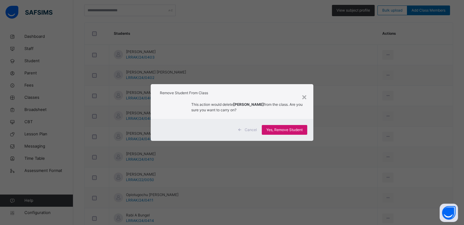
click at [283, 132] on span "Yes, Remove Student" at bounding box center [284, 129] width 36 height 5
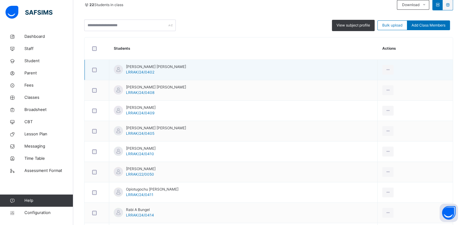
scroll to position [140, 0]
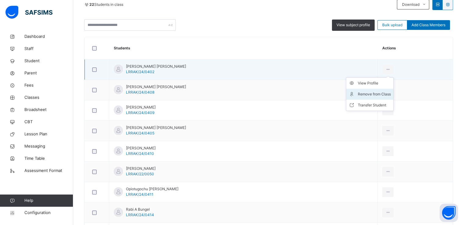
click at [357, 93] on div "Remove from Class" at bounding box center [373, 94] width 33 height 6
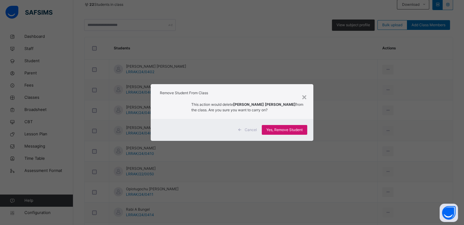
click at [276, 131] on span "Yes, Remove Student" at bounding box center [284, 129] width 36 height 5
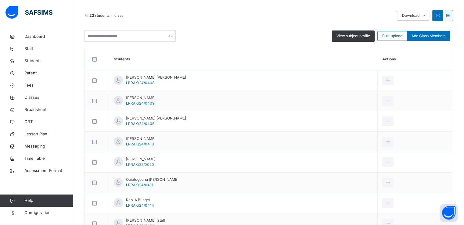
scroll to position [134, 0]
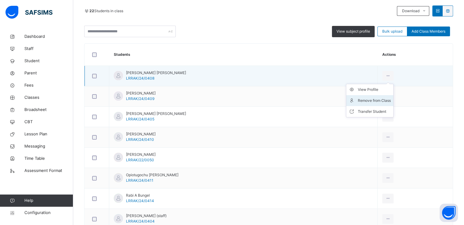
click at [360, 101] on div "Remove from Class" at bounding box center [373, 101] width 33 height 6
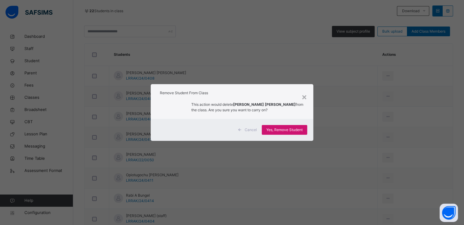
click at [286, 132] on span "Yes, Remove Student" at bounding box center [284, 129] width 36 height 5
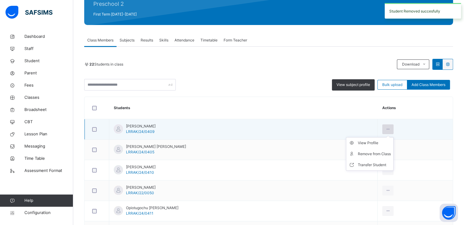
scroll to position [130, 0]
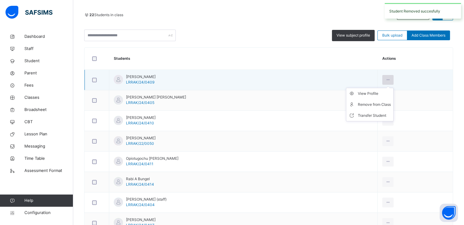
click at [386, 77] on div at bounding box center [387, 80] width 11 height 10
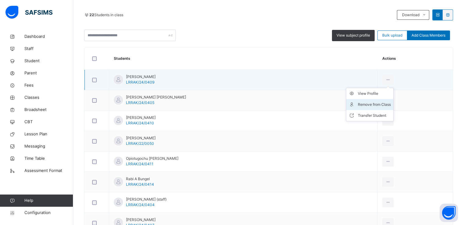
click at [357, 105] on div "Remove from Class" at bounding box center [373, 104] width 33 height 6
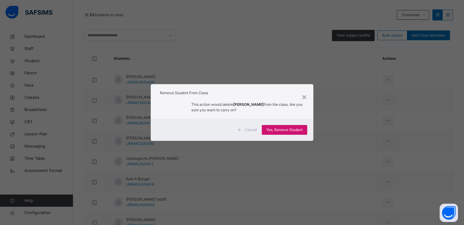
click at [281, 129] on span "Yes, Remove Student" at bounding box center [284, 129] width 36 height 5
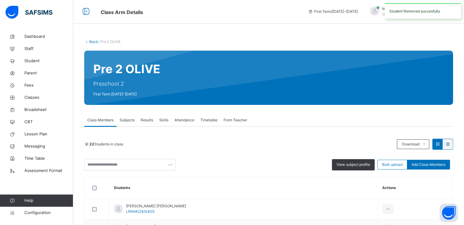
scroll to position [117, 0]
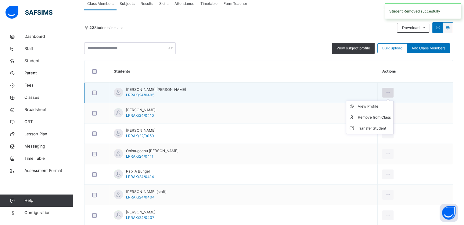
click at [385, 91] on icon at bounding box center [387, 92] width 5 height 5
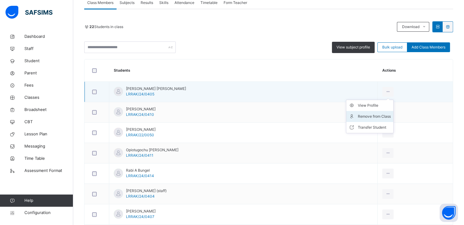
click at [357, 115] on div "Remove from Class" at bounding box center [373, 116] width 33 height 6
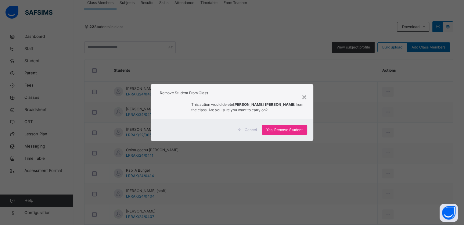
click at [291, 136] on div "Cancel Yes, Remove Student" at bounding box center [232, 130] width 162 height 22
click at [279, 127] on span "Yes, Remove Student" at bounding box center [284, 129] width 36 height 5
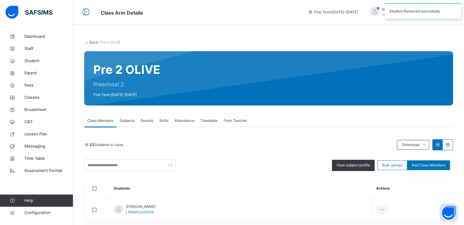
scroll to position [100, 0]
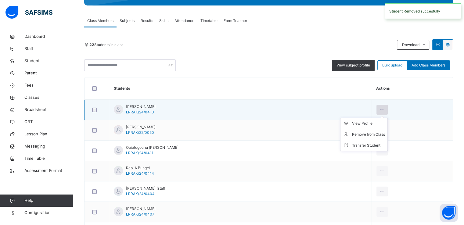
click at [379, 108] on icon at bounding box center [381, 109] width 5 height 5
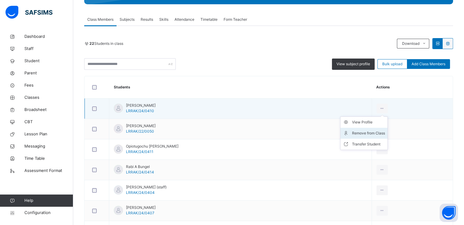
click at [354, 133] on div "Remove from Class" at bounding box center [368, 133] width 33 height 6
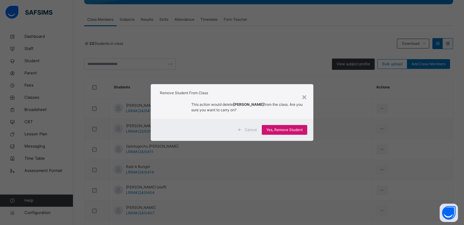
click at [276, 126] on div "Yes, Remove Student" at bounding box center [283, 130] width 45 height 10
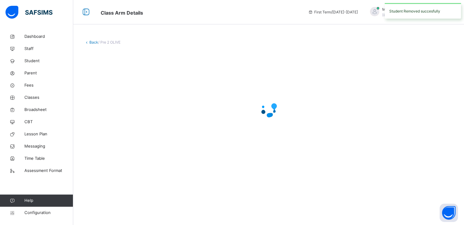
scroll to position [0, 0]
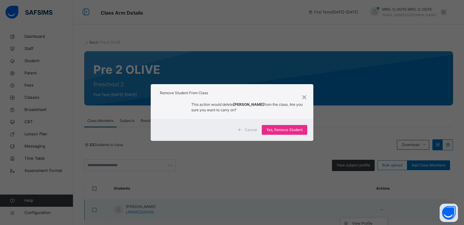
scroll to position [130, 0]
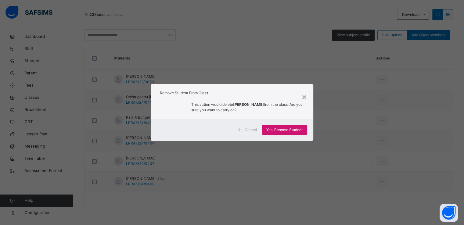
click at [284, 130] on span "Yes, Remove Student" at bounding box center [284, 129] width 36 height 5
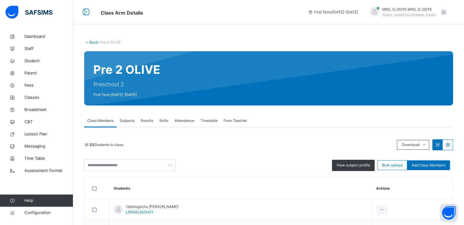
scroll to position [110, 0]
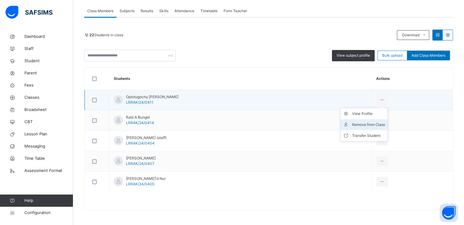
click at [361, 125] on div "Remove from Class" at bounding box center [368, 125] width 33 height 6
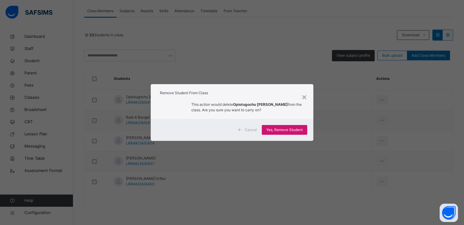
click at [278, 128] on span "Yes, Remove Student" at bounding box center [284, 129] width 36 height 5
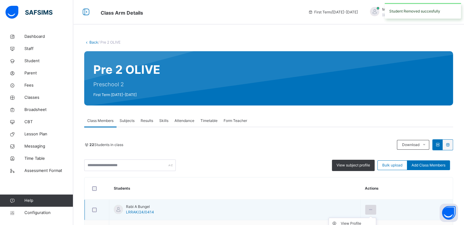
scroll to position [89, 0]
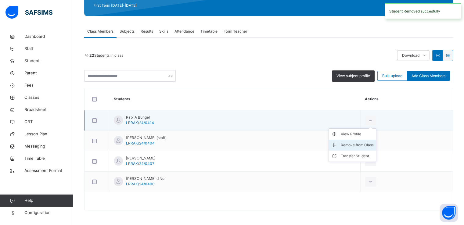
click at [343, 144] on div "Remove from Class" at bounding box center [356, 145] width 33 height 6
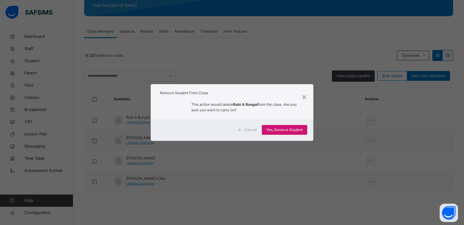
click at [281, 131] on span "Yes, Remove Student" at bounding box center [284, 129] width 36 height 5
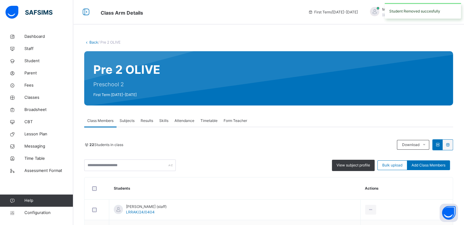
scroll to position [69, 0]
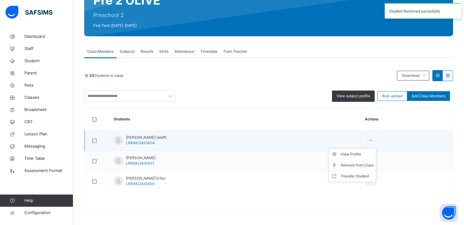
click at [368, 141] on icon at bounding box center [370, 140] width 5 height 5
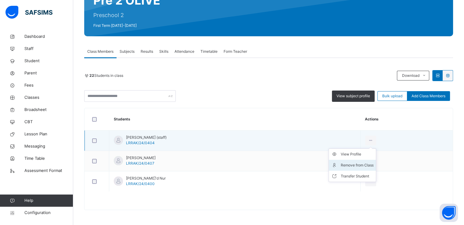
click at [343, 165] on div "Remove from Class" at bounding box center [356, 165] width 33 height 6
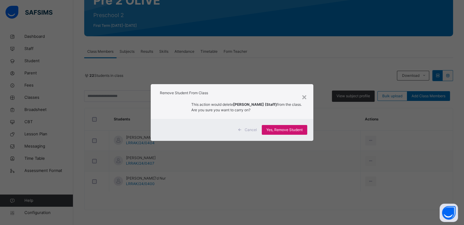
click at [279, 129] on span "Yes, Remove Student" at bounding box center [284, 129] width 36 height 5
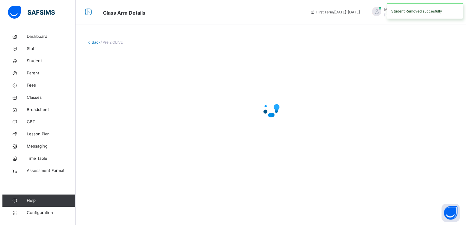
scroll to position [0, 0]
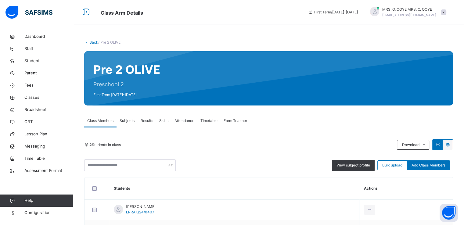
scroll to position [49, 0]
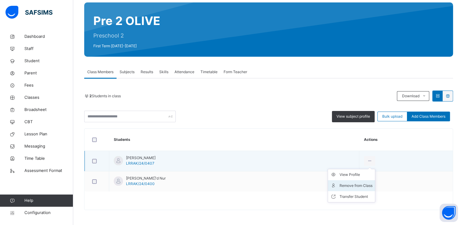
click at [341, 186] on div "Remove from Class" at bounding box center [355, 186] width 33 height 6
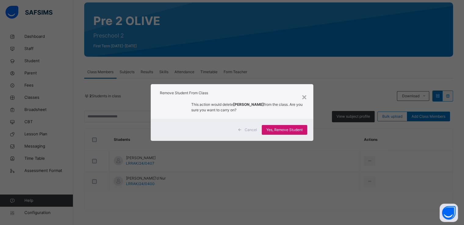
click at [276, 130] on span "Yes, Remove Student" at bounding box center [284, 129] width 36 height 5
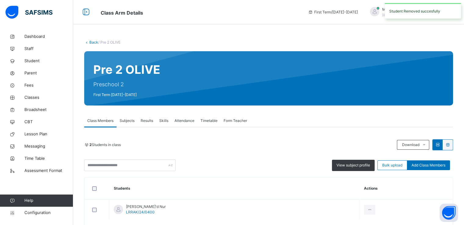
scroll to position [28, 0]
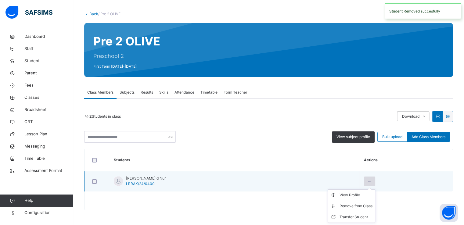
click at [364, 177] on div at bounding box center [369, 181] width 11 height 10
click at [339, 205] on div "Remove from Class" at bounding box center [355, 206] width 33 height 6
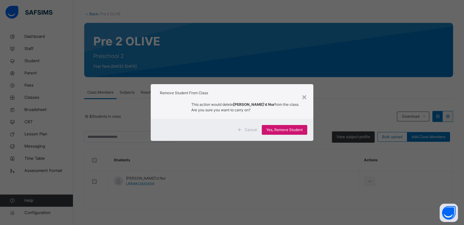
click at [271, 129] on span "Yes, Remove Student" at bounding box center [284, 129] width 36 height 5
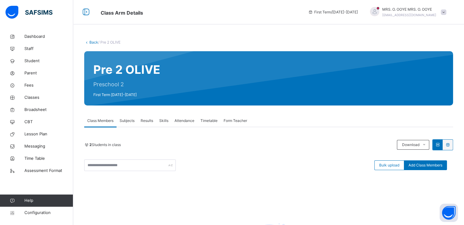
click at [92, 43] on link "Back" at bounding box center [93, 42] width 9 height 5
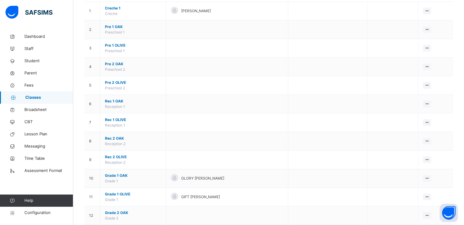
scroll to position [71, 0]
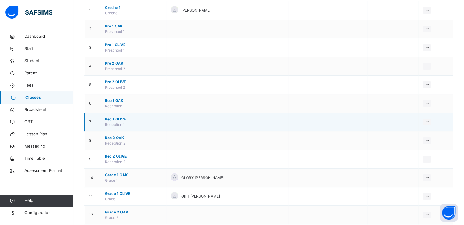
click at [122, 119] on span "Rec 1 OLIVE" at bounding box center [133, 118] width 56 height 5
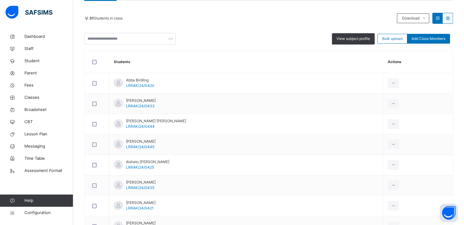
scroll to position [127, 0]
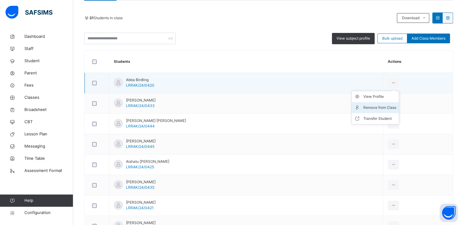
click at [363, 105] on div "Remove from Class" at bounding box center [379, 108] width 33 height 6
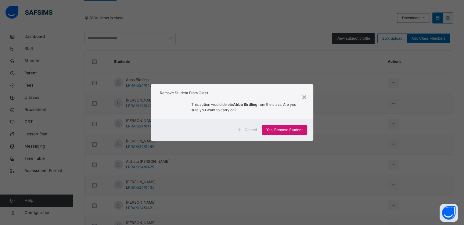
click at [283, 131] on span "Yes, Remove Student" at bounding box center [284, 129] width 36 height 5
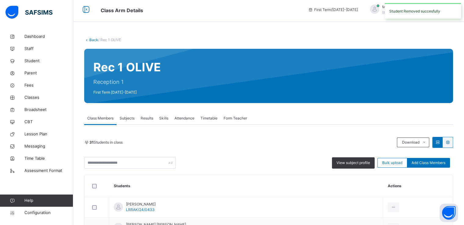
scroll to position [61, 0]
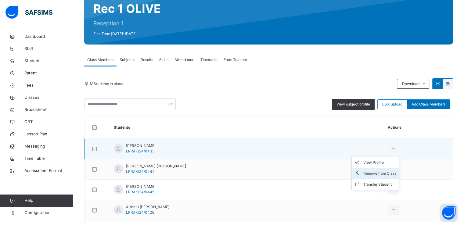
click at [363, 172] on div "Remove from Class" at bounding box center [379, 173] width 33 height 6
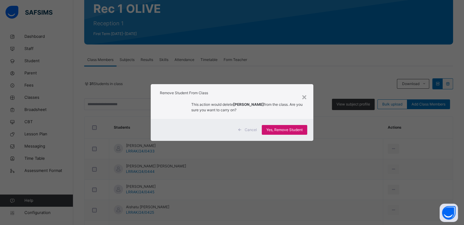
click at [283, 133] on div "Yes, Remove Student" at bounding box center [283, 130] width 45 height 10
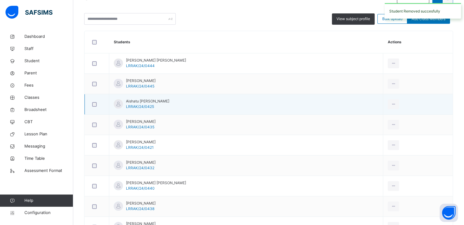
scroll to position [146, 0]
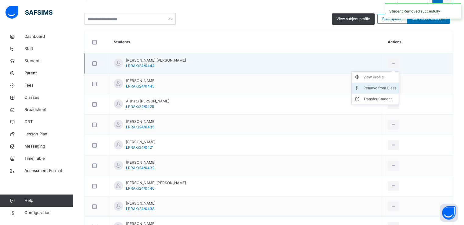
click at [363, 85] on div "Remove from Class" at bounding box center [379, 88] width 33 height 6
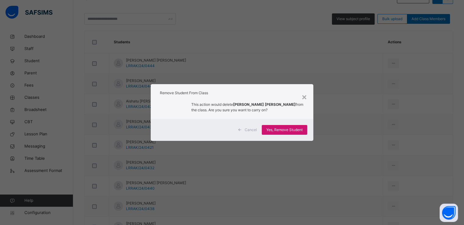
click at [273, 130] on span "Yes, Remove Student" at bounding box center [284, 129] width 36 height 5
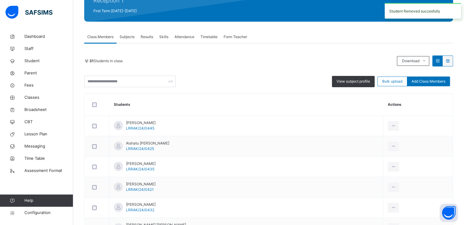
scroll to position [85, 0]
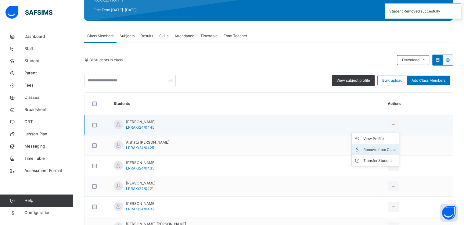
click at [364, 150] on div "Remove from Class" at bounding box center [379, 150] width 33 height 6
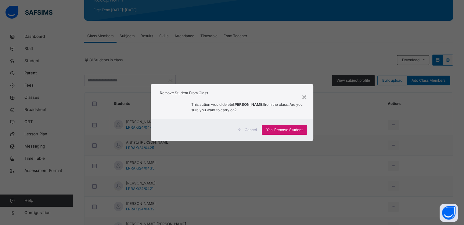
click at [283, 131] on span "Yes, Remove Student" at bounding box center [284, 129] width 36 height 5
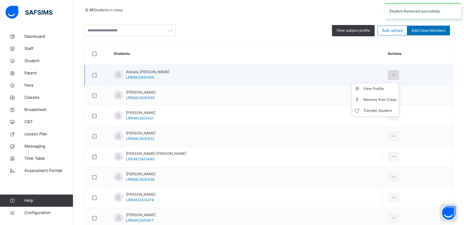
scroll to position [100, 0]
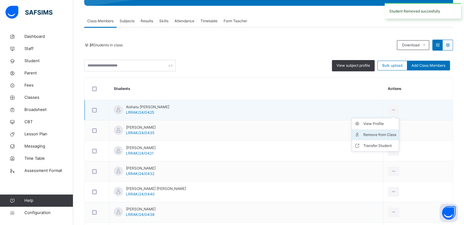
click at [364, 137] on li "Remove from Class" at bounding box center [374, 134] width 47 height 11
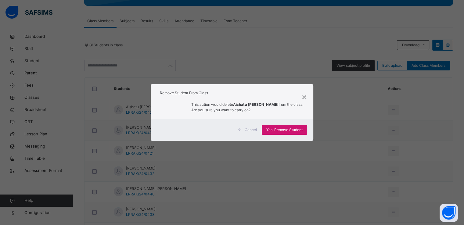
click at [283, 127] on span "Yes, Remove Student" at bounding box center [284, 129] width 36 height 5
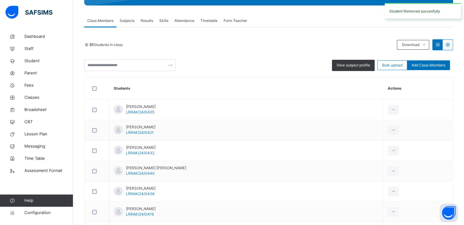
scroll to position [105, 0]
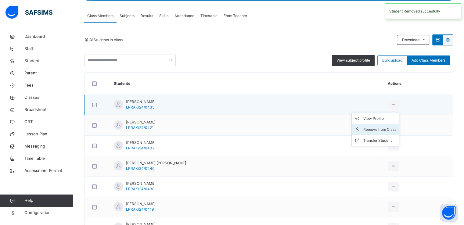
click at [363, 130] on div "Remove from Class" at bounding box center [379, 129] width 33 height 6
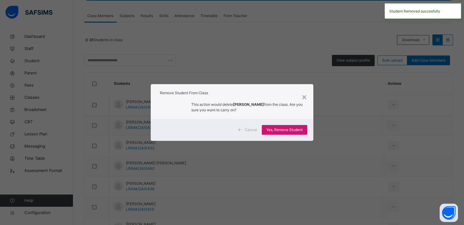
click at [284, 127] on span "Yes, Remove Student" at bounding box center [284, 129] width 36 height 5
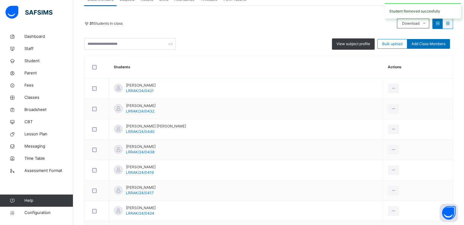
scroll to position [123, 0]
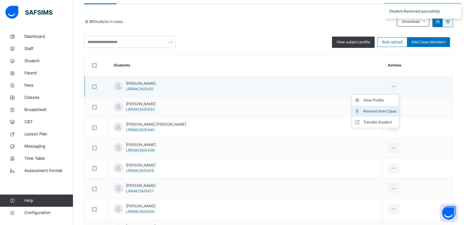
click at [360, 114] on li "Remove from Class" at bounding box center [374, 111] width 47 height 11
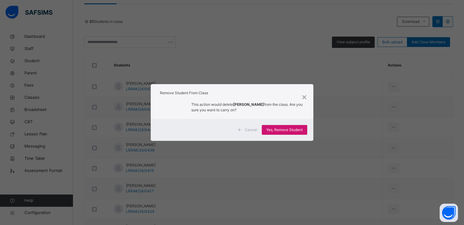
click at [273, 128] on span "Yes, Remove Student" at bounding box center [284, 129] width 36 height 5
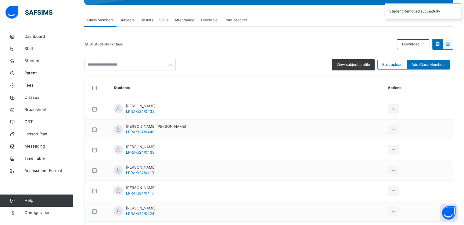
scroll to position [103, 0]
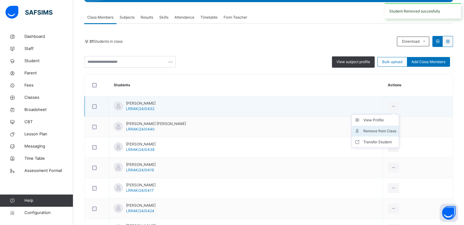
click at [363, 131] on div "Remove from Class" at bounding box center [379, 131] width 33 height 6
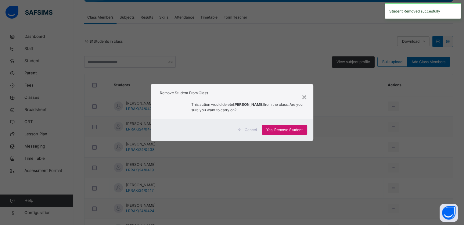
click at [279, 126] on div "Yes, Remove Student" at bounding box center [283, 130] width 45 height 10
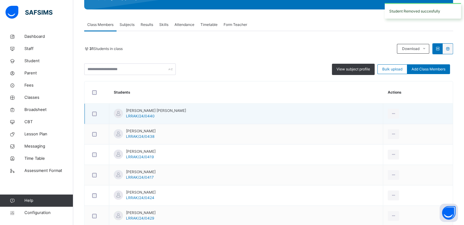
scroll to position [99, 0]
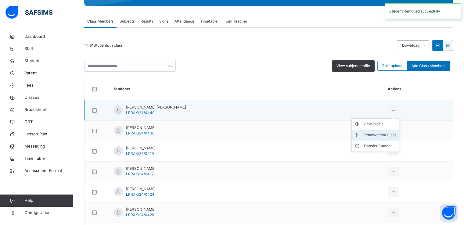
click at [363, 134] on div "Remove from Class" at bounding box center [379, 135] width 33 height 6
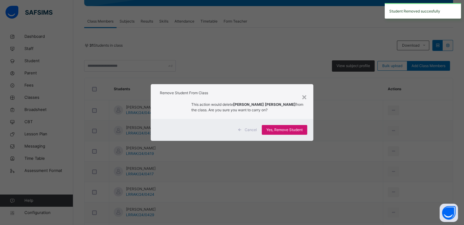
click at [281, 130] on span "Yes, Remove Student" at bounding box center [284, 129] width 36 height 5
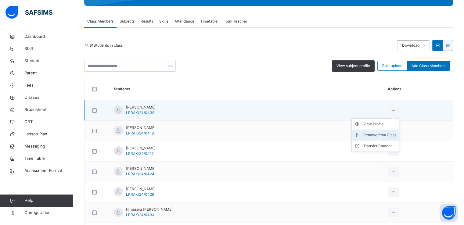
click at [363, 132] on div "Remove from Class" at bounding box center [379, 135] width 33 height 6
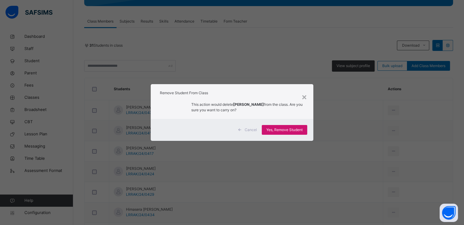
click at [280, 128] on span "Yes, Remove Student" at bounding box center [284, 129] width 36 height 5
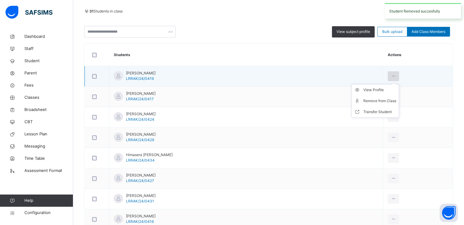
scroll to position [162, 0]
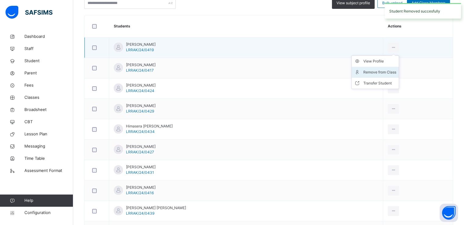
click at [363, 71] on div "Remove from Class" at bounding box center [379, 72] width 33 height 6
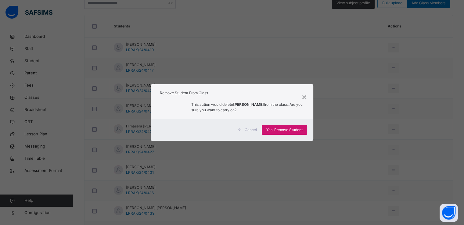
click at [277, 127] on span "Yes, Remove Student" at bounding box center [284, 129] width 36 height 5
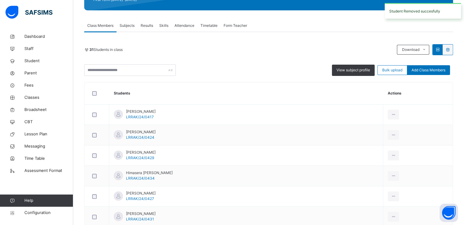
scroll to position [98, 0]
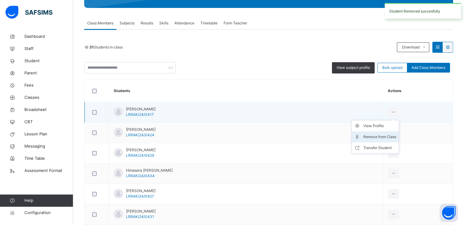
click at [364, 136] on div "Remove from Class" at bounding box center [379, 137] width 33 height 6
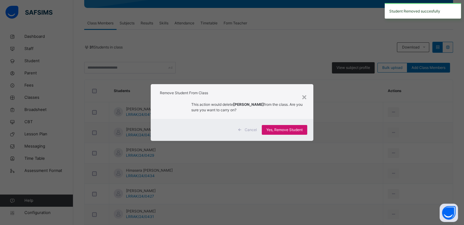
click at [277, 127] on span "Yes, Remove Student" at bounding box center [284, 129] width 36 height 5
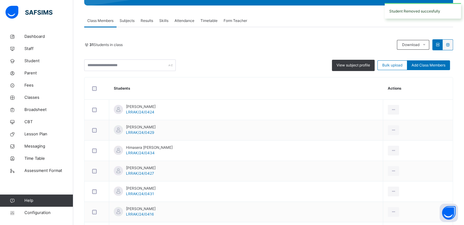
scroll to position [107, 0]
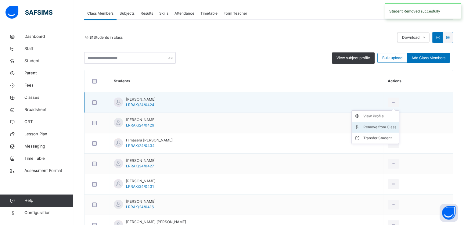
click at [361, 130] on li "Remove from Class" at bounding box center [374, 127] width 47 height 11
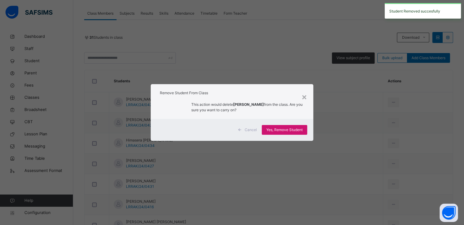
click at [282, 130] on span "Yes, Remove Student" at bounding box center [284, 129] width 36 height 5
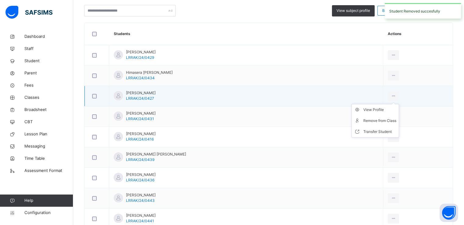
scroll to position [167, 0]
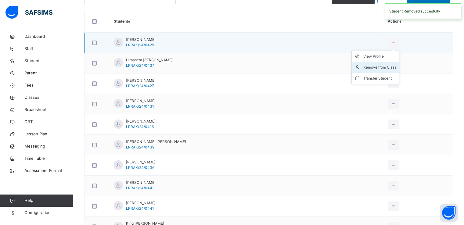
click at [364, 66] on div "Remove from Class" at bounding box center [379, 67] width 33 height 6
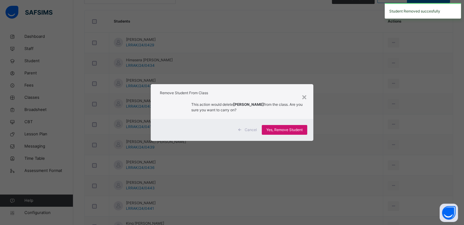
click at [280, 128] on span "Yes, Remove Student" at bounding box center [284, 129] width 36 height 5
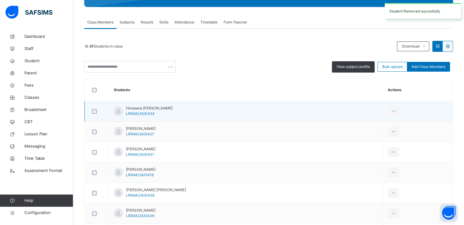
scroll to position [104, 0]
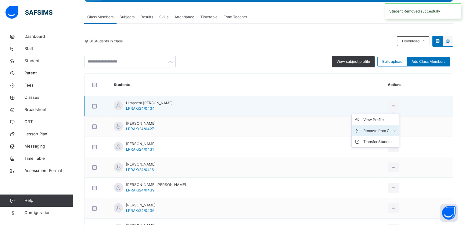
click at [363, 128] on div "Remove from Class" at bounding box center [379, 131] width 33 height 6
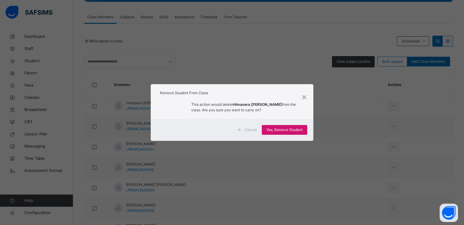
click at [280, 128] on span "Yes, Remove Student" at bounding box center [284, 129] width 36 height 5
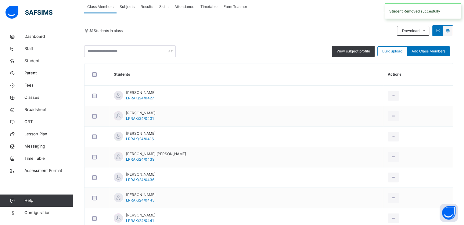
scroll to position [114, 0]
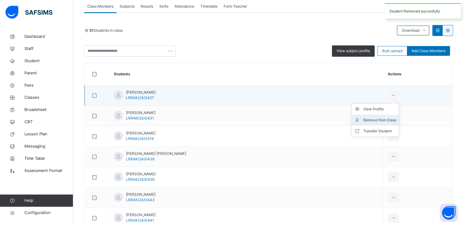
click at [363, 120] on div "Remove from Class" at bounding box center [379, 120] width 33 height 6
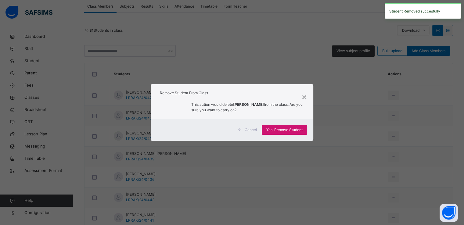
click at [277, 129] on span "Yes, Remove Student" at bounding box center [284, 129] width 36 height 5
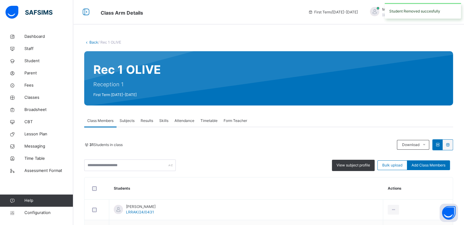
scroll to position [124, 0]
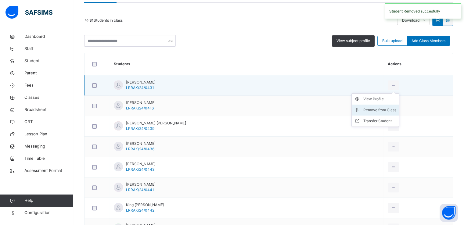
click at [363, 109] on div "Remove from Class" at bounding box center [379, 110] width 33 height 6
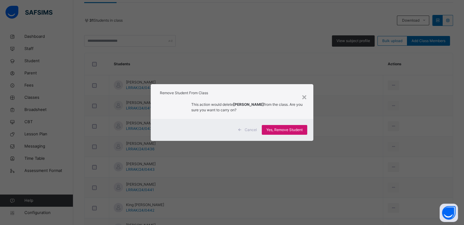
click at [277, 130] on span "Yes, Remove Student" at bounding box center [284, 129] width 36 height 5
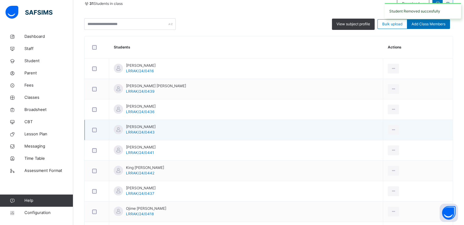
scroll to position [153, 0]
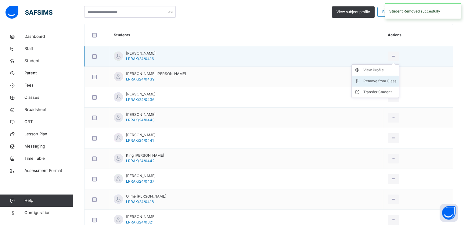
click at [363, 81] on div "Remove from Class" at bounding box center [379, 81] width 33 height 6
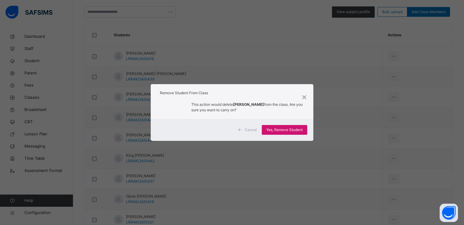
click at [276, 131] on span "Yes, Remove Student" at bounding box center [284, 129] width 36 height 5
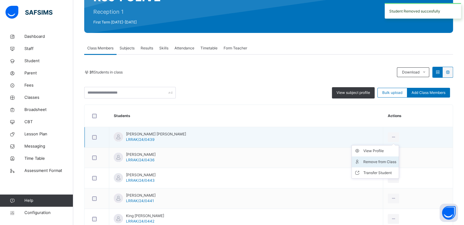
scroll to position [102, 0]
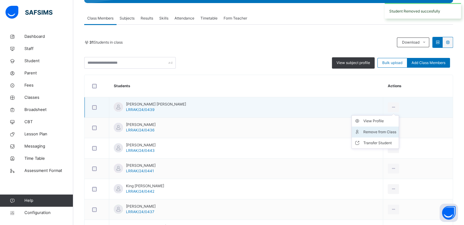
click at [363, 131] on div "Remove from Class" at bounding box center [379, 132] width 33 height 6
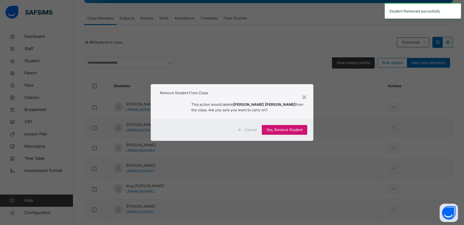
click at [274, 132] on span "Yes, Remove Student" at bounding box center [284, 129] width 36 height 5
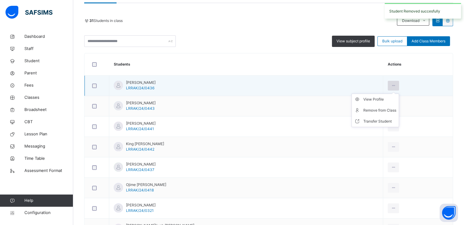
scroll to position [124, 0]
click at [363, 107] on div "Remove from Class" at bounding box center [379, 110] width 33 height 6
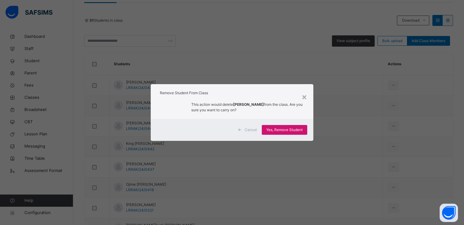
click at [277, 130] on span "Yes, Remove Student" at bounding box center [284, 129] width 36 height 5
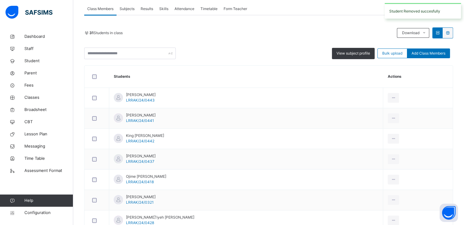
scroll to position [112, 0]
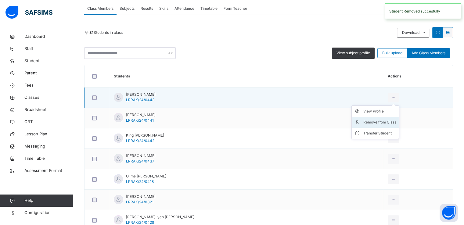
click at [363, 123] on div "Remove from Class" at bounding box center [379, 122] width 33 height 6
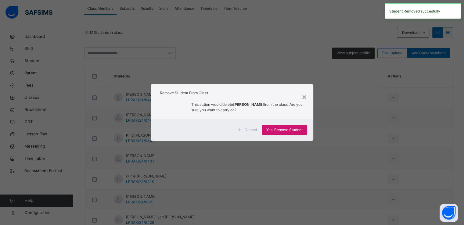
click at [280, 128] on span "Yes, Remove Student" at bounding box center [284, 129] width 36 height 5
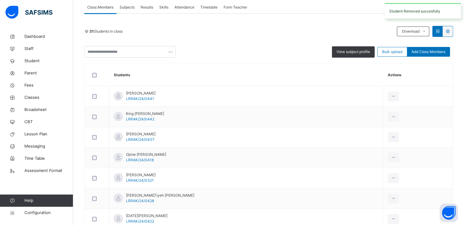
scroll to position [116, 0]
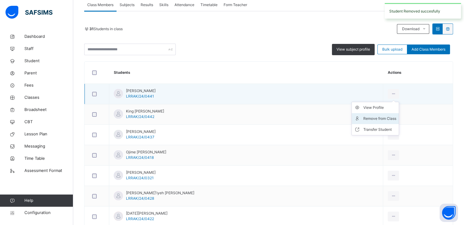
click at [363, 118] on div "Remove from Class" at bounding box center [379, 119] width 33 height 6
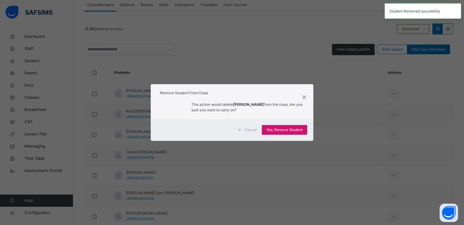
click at [281, 128] on span "Yes, Remove Student" at bounding box center [284, 129] width 36 height 5
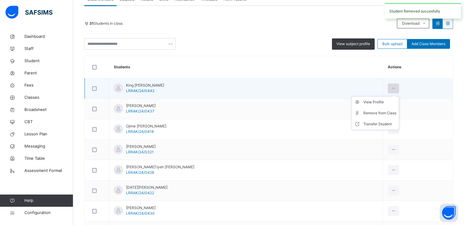
scroll to position [122, 0]
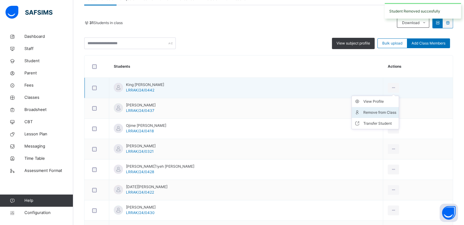
click at [356, 117] on li "Remove from Class" at bounding box center [374, 112] width 47 height 11
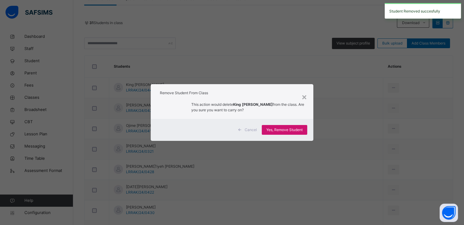
click at [278, 130] on span "Yes, Remove Student" at bounding box center [284, 129] width 36 height 5
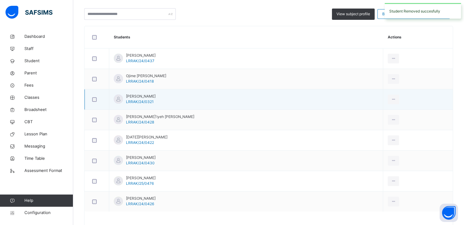
scroll to position [153, 0]
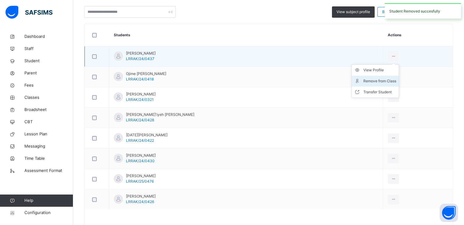
click at [363, 80] on div "Remove from Class" at bounding box center [379, 81] width 33 height 6
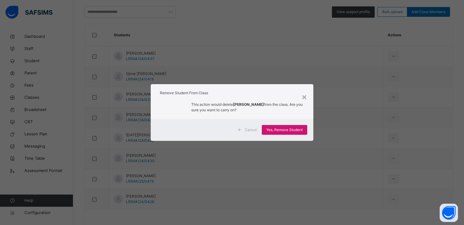
click at [273, 132] on span "Yes, Remove Student" at bounding box center [284, 129] width 36 height 5
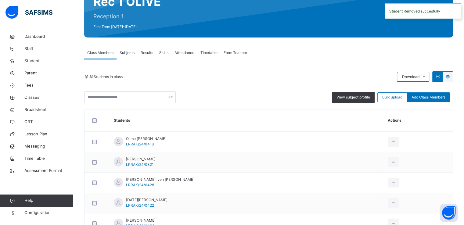
scroll to position [68, 0]
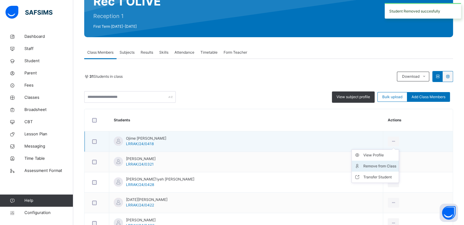
click at [356, 162] on li "Remove from Class" at bounding box center [374, 166] width 47 height 11
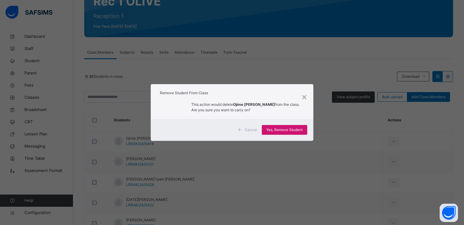
click at [278, 129] on span "Yes, Remove Student" at bounding box center [284, 129] width 36 height 5
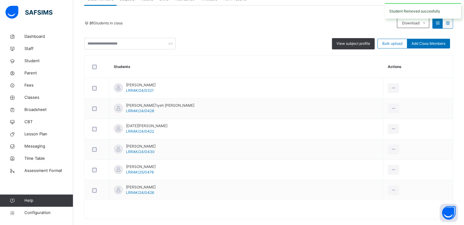
scroll to position [122, 0]
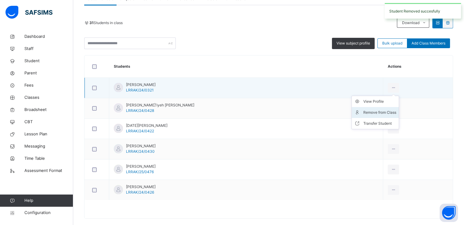
click at [363, 113] on div "Remove from Class" at bounding box center [379, 112] width 33 height 6
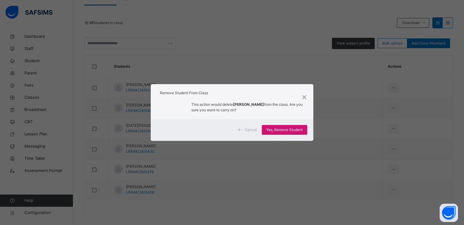
click at [269, 133] on div "Yes, Remove Student" at bounding box center [283, 130] width 45 height 10
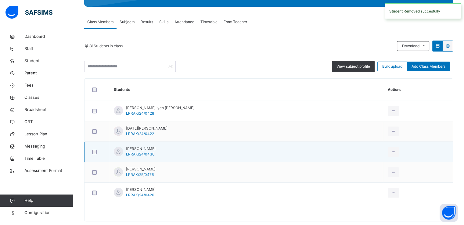
scroll to position [110, 0]
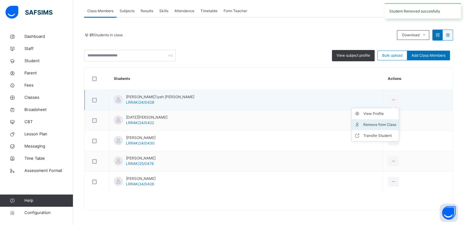
click at [363, 125] on div "Remove from Class" at bounding box center [379, 125] width 33 height 6
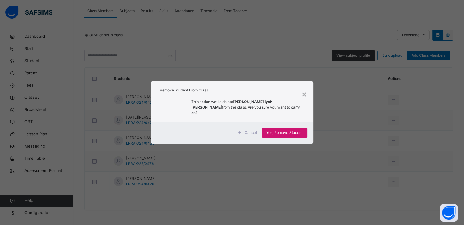
click at [275, 130] on span "Yes, Remove Student" at bounding box center [284, 132] width 36 height 5
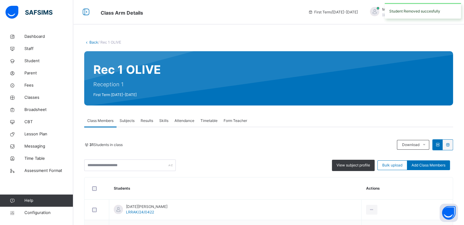
scroll to position [89, 0]
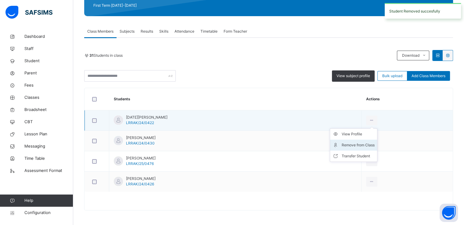
click at [352, 143] on div "Remove from Class" at bounding box center [357, 145] width 33 height 6
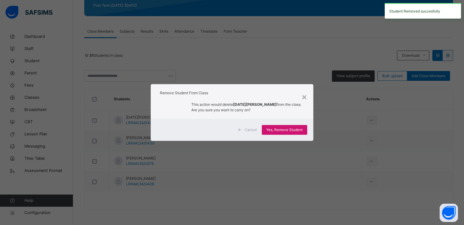
click at [277, 133] on div "Yes, Remove Student" at bounding box center [283, 130] width 45 height 10
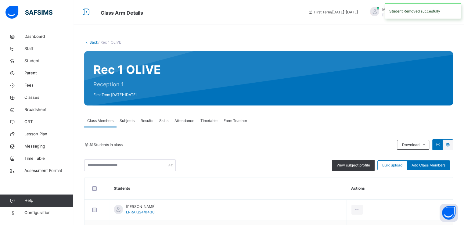
scroll to position [69, 0]
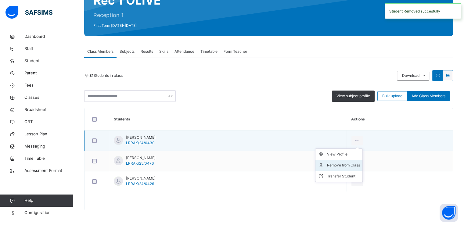
click at [354, 163] on div "Remove from Class" at bounding box center [343, 165] width 33 height 6
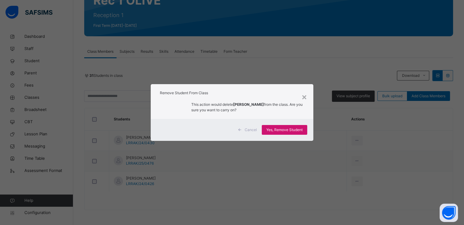
click at [277, 130] on span "Yes, Remove Student" at bounding box center [284, 129] width 36 height 5
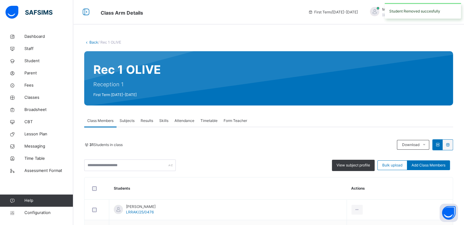
scroll to position [49, 0]
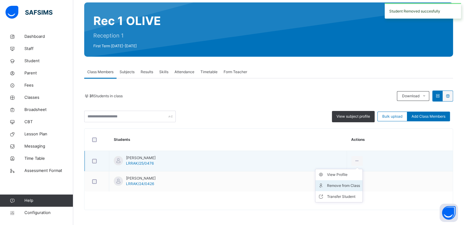
click at [354, 183] on div "Remove from Class" at bounding box center [343, 186] width 33 height 6
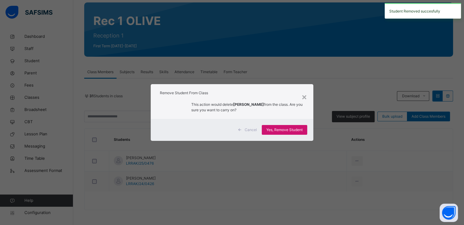
click at [283, 129] on span "Yes, Remove Student" at bounding box center [284, 129] width 36 height 5
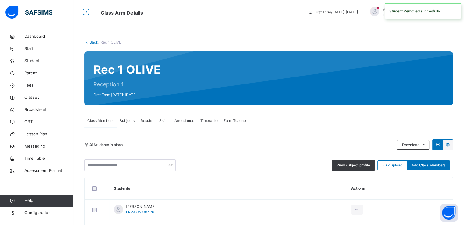
scroll to position [28, 0]
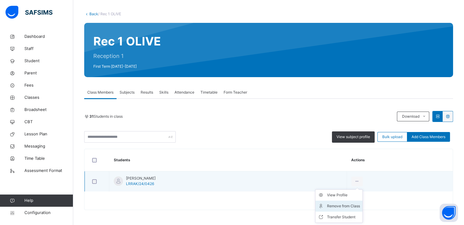
click at [351, 205] on div "Remove from Class" at bounding box center [343, 206] width 33 height 6
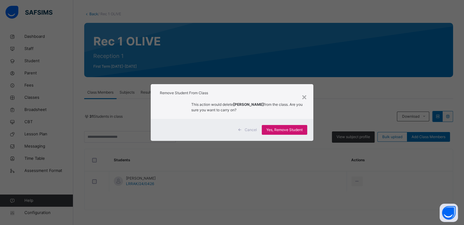
click at [273, 130] on span "Yes, Remove Student" at bounding box center [284, 129] width 36 height 5
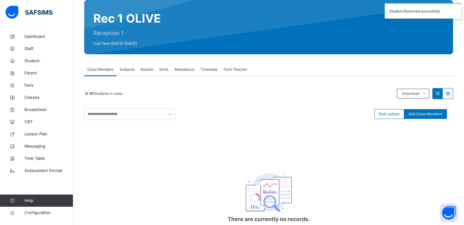
scroll to position [0, 0]
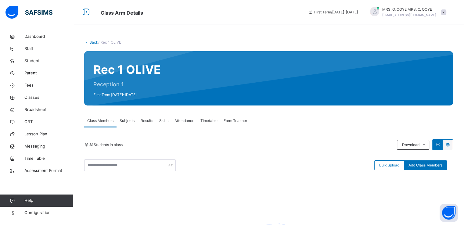
click at [90, 41] on link "Back" at bounding box center [93, 42] width 9 height 5
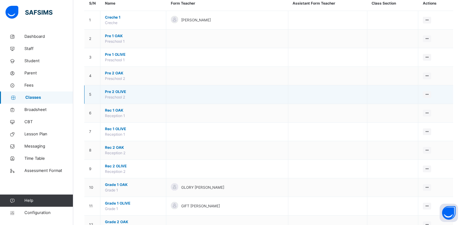
scroll to position [61, 0]
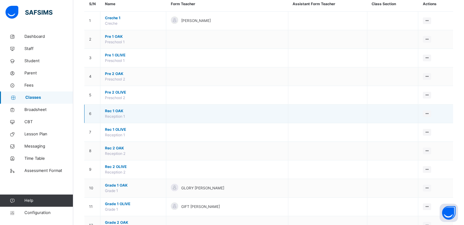
click at [116, 109] on span "Rec 1 OAK" at bounding box center [133, 110] width 56 height 5
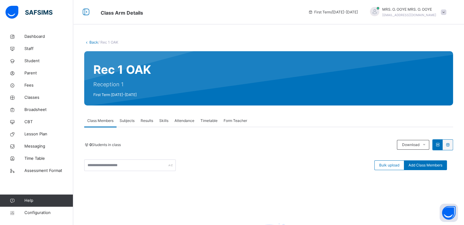
click at [92, 43] on link "Back" at bounding box center [93, 42] width 9 height 5
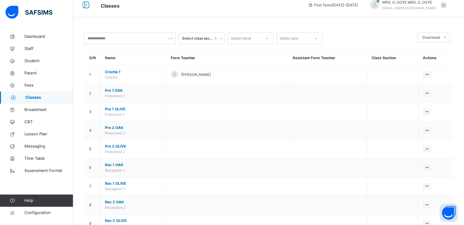
scroll to position [7, 0]
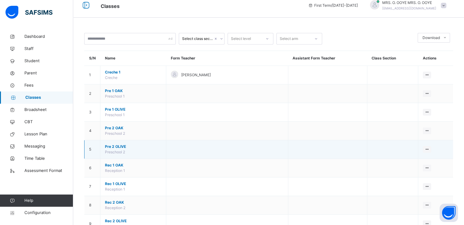
click at [119, 148] on span "Pre 2 OLIVE" at bounding box center [133, 146] width 56 height 5
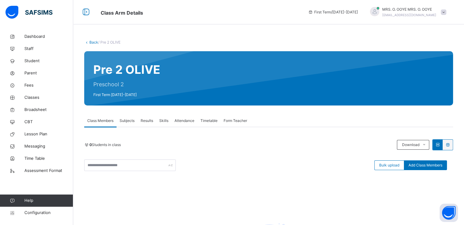
click at [91, 41] on link "Back" at bounding box center [93, 42] width 9 height 5
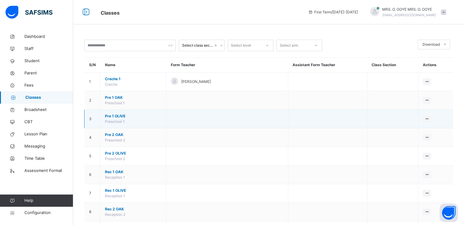
click at [113, 113] on span "Pre 1 OLIVE" at bounding box center [133, 115] width 56 height 5
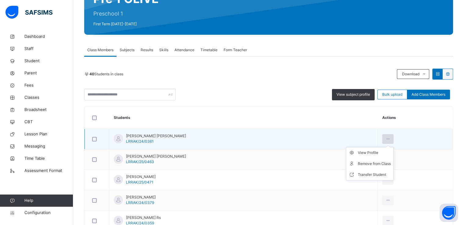
scroll to position [114, 0]
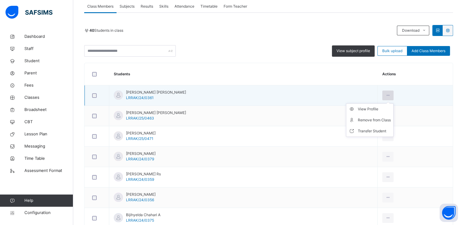
click at [388, 94] on icon at bounding box center [387, 95] width 5 height 5
click at [365, 119] on div "Remove from Class" at bounding box center [373, 120] width 33 height 6
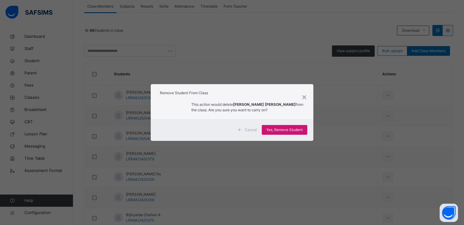
click at [280, 131] on span "Yes, Remove Student" at bounding box center [284, 129] width 36 height 5
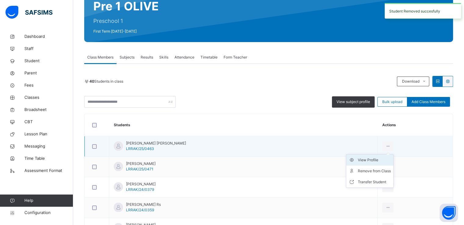
scroll to position [77, 0]
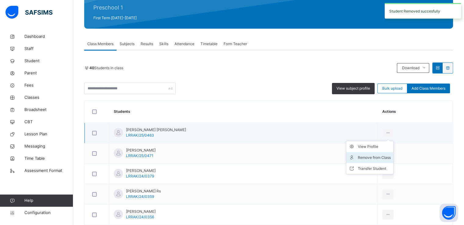
click at [367, 158] on div "Remove from Class" at bounding box center [373, 158] width 33 height 6
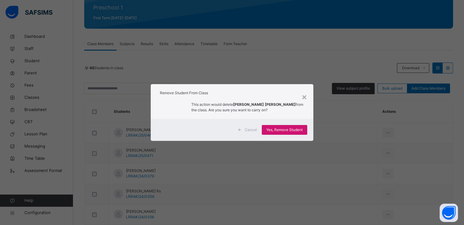
click at [272, 130] on span "Yes, Remove Student" at bounding box center [284, 129] width 36 height 5
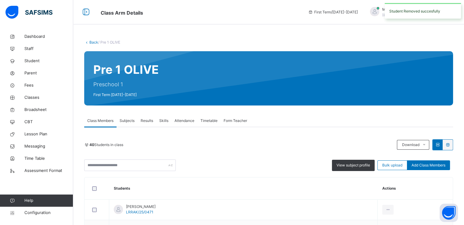
scroll to position [82, 0]
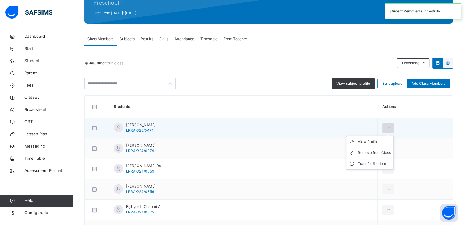
click at [386, 136] on ul "View Profile Remove from Class Transfer Student" at bounding box center [370, 153] width 48 height 34
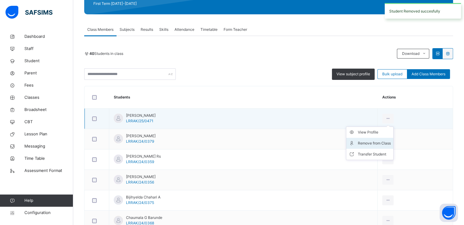
click at [364, 144] on div "Remove from Class" at bounding box center [373, 143] width 33 height 6
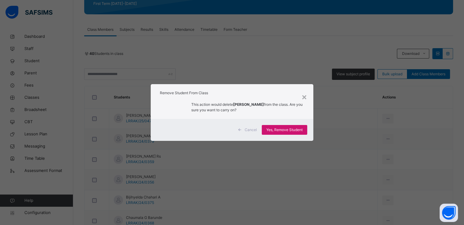
click at [268, 130] on span "Yes, Remove Student" at bounding box center [284, 129] width 36 height 5
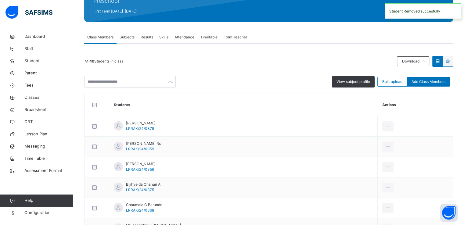
scroll to position [88, 0]
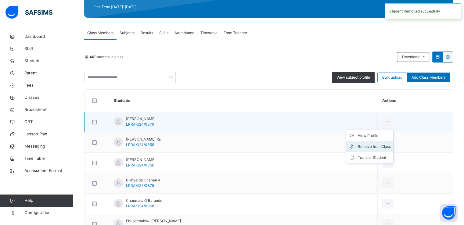
click at [368, 144] on div "Remove from Class" at bounding box center [373, 147] width 33 height 6
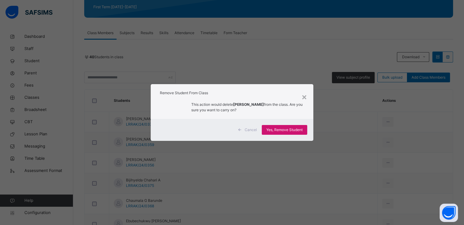
click at [287, 127] on span "Yes, Remove Student" at bounding box center [284, 129] width 36 height 5
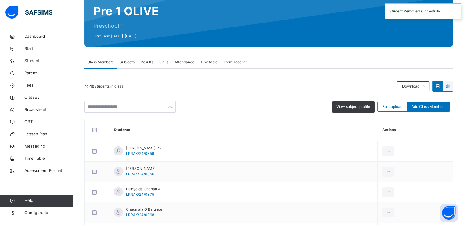
scroll to position [59, 0]
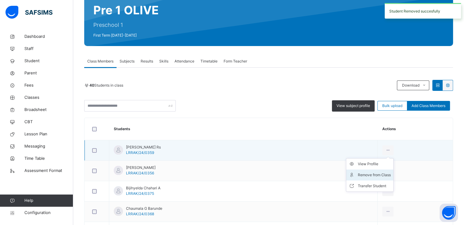
click at [364, 172] on div "Remove from Class" at bounding box center [373, 175] width 33 height 6
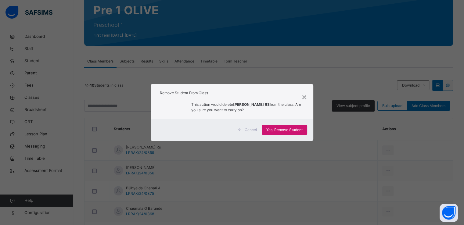
click at [284, 131] on span "Yes, Remove Student" at bounding box center [284, 129] width 36 height 5
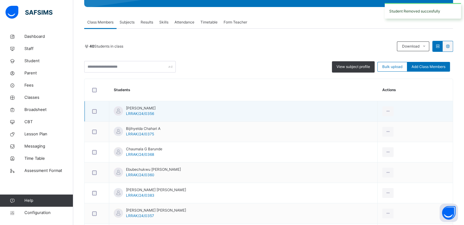
scroll to position [101, 0]
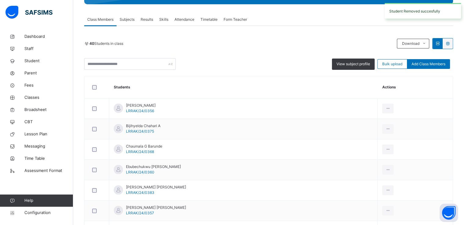
click at [0, 0] on div "Remove from Class" at bounding box center [0, 0] width 0 height 0
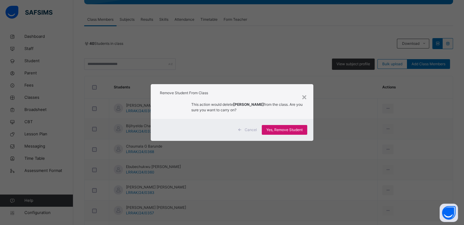
click at [276, 130] on span "Yes, Remove Student" at bounding box center [284, 129] width 36 height 5
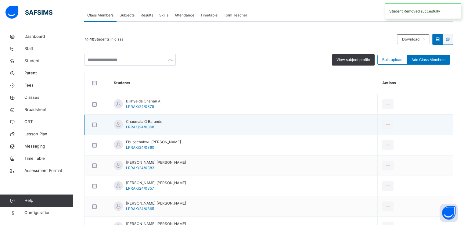
scroll to position [106, 0]
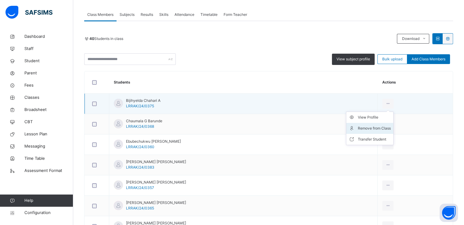
click at [372, 127] on div "Remove from Class" at bounding box center [373, 128] width 33 height 6
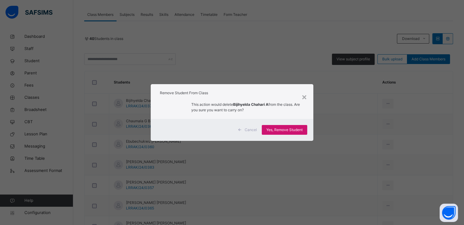
click at [271, 130] on span "Yes, Remove Student" at bounding box center [284, 129] width 36 height 5
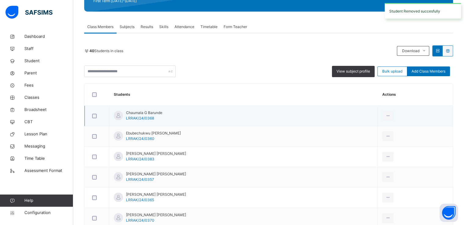
scroll to position [96, 0]
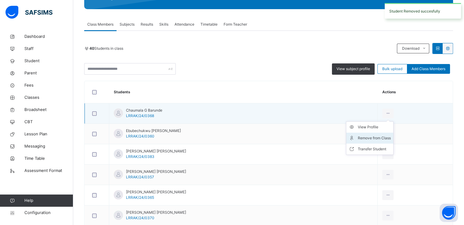
click at [359, 139] on div "Remove from Class" at bounding box center [373, 138] width 33 height 6
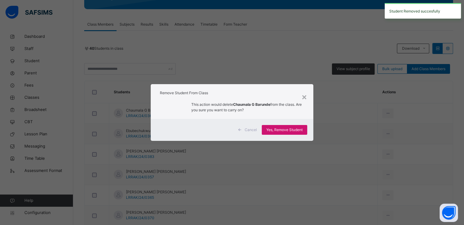
click at [280, 127] on span "Yes, Remove Student" at bounding box center [284, 129] width 36 height 5
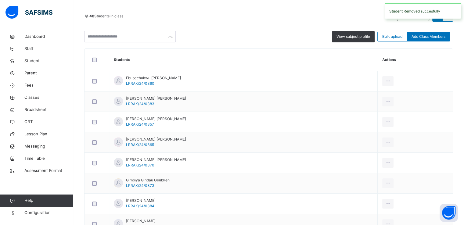
scroll to position [140, 0]
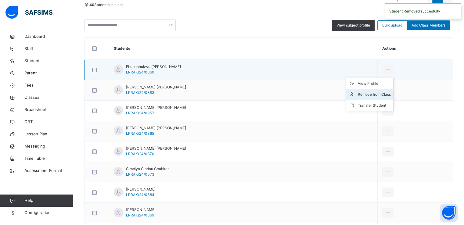
click at [372, 97] on li "Remove from Class" at bounding box center [369, 94] width 47 height 11
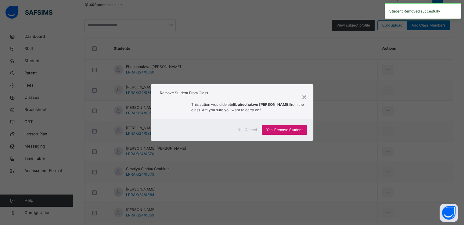
click at [280, 132] on span "Yes, Remove Student" at bounding box center [284, 129] width 36 height 5
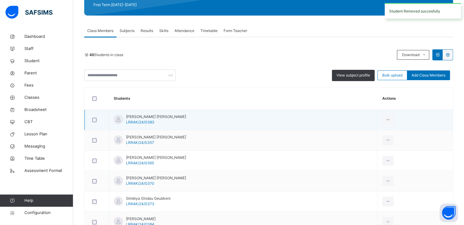
scroll to position [93, 0]
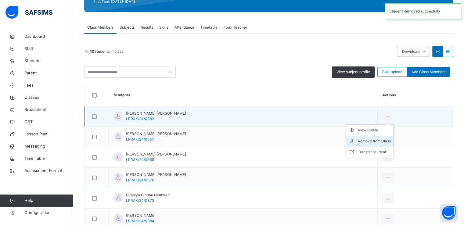
click at [359, 142] on div "Remove from Class" at bounding box center [373, 141] width 33 height 6
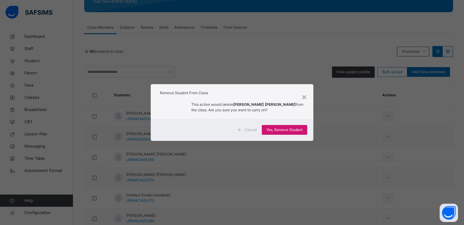
click at [273, 130] on span "Yes, Remove Student" at bounding box center [284, 129] width 36 height 5
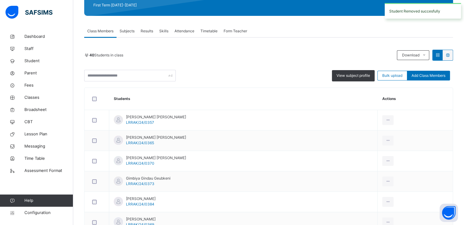
scroll to position [92, 0]
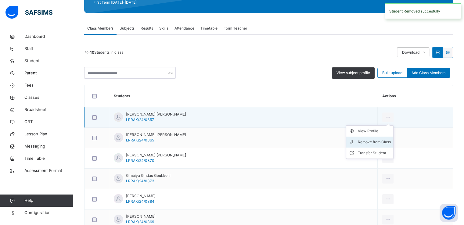
click at [368, 138] on li "Remove from Class" at bounding box center [369, 142] width 47 height 11
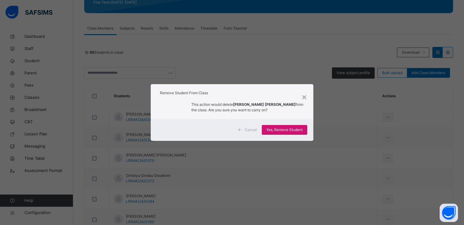
click at [282, 130] on span "Yes, Remove Student" at bounding box center [284, 129] width 36 height 5
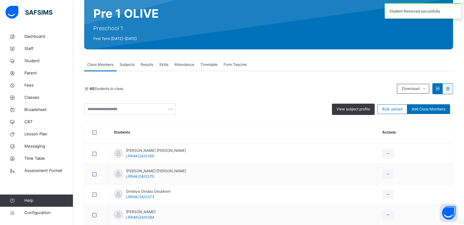
scroll to position [57, 0]
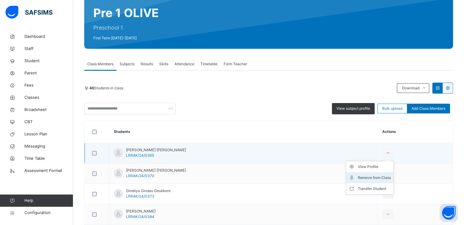
click at [365, 175] on div "Remove from Class" at bounding box center [373, 178] width 33 height 6
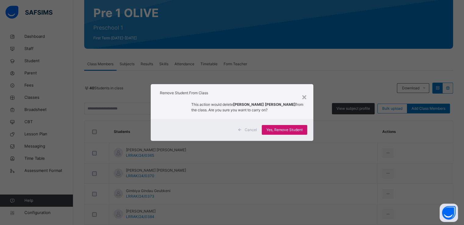
click at [283, 130] on span "Yes, Remove Student" at bounding box center [284, 129] width 36 height 5
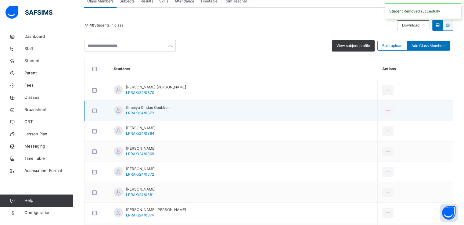
scroll to position [122, 0]
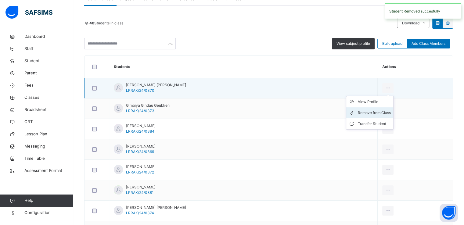
click at [361, 115] on div "Remove from Class" at bounding box center [373, 113] width 33 height 6
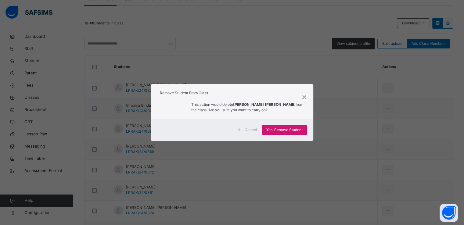
click at [276, 130] on span "Yes, Remove Student" at bounding box center [284, 129] width 36 height 5
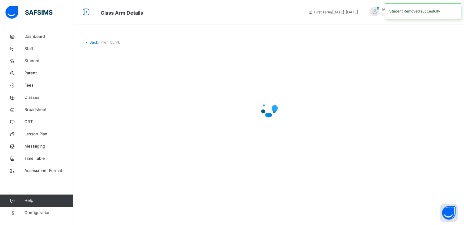
scroll to position [0, 0]
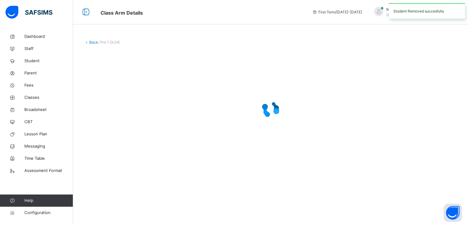
click at [276, 130] on div at bounding box center [270, 109] width 373 height 116
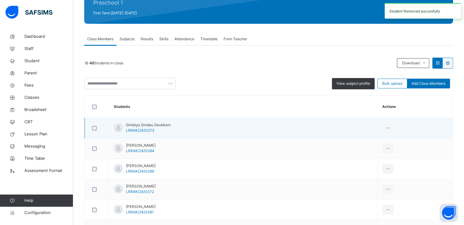
scroll to position [85, 0]
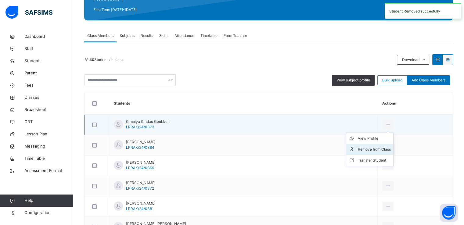
click at [357, 150] on div "Remove from Class" at bounding box center [373, 149] width 33 height 6
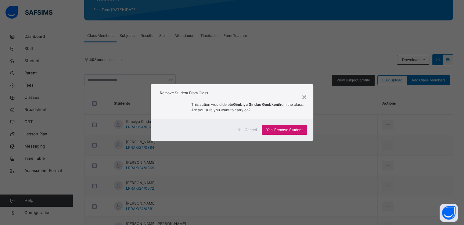
click at [278, 128] on span "Yes, Remove Student" at bounding box center [284, 129] width 36 height 5
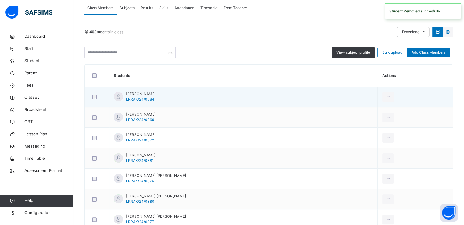
scroll to position [113, 0]
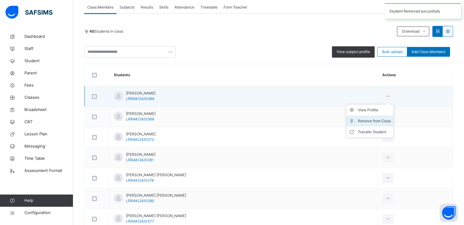
click at [361, 121] on div "Remove from Class" at bounding box center [373, 121] width 33 height 6
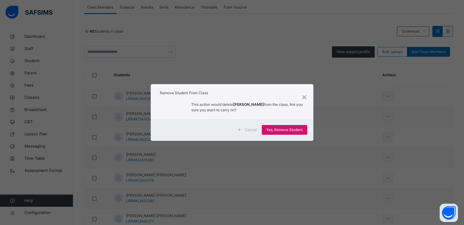
click at [278, 130] on span "Yes, Remove Student" at bounding box center [284, 129] width 36 height 5
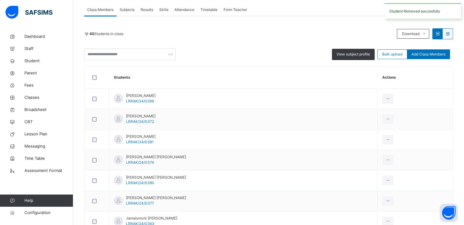
scroll to position [129, 0]
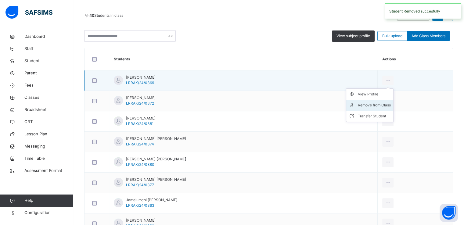
click at [363, 105] on div "Remove from Class" at bounding box center [373, 105] width 33 height 6
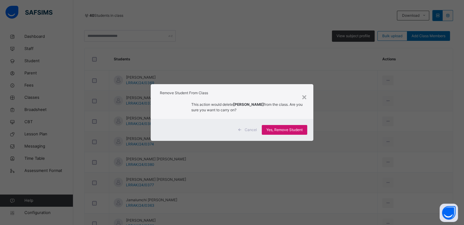
click at [274, 131] on span "Yes, Remove Student" at bounding box center [284, 129] width 36 height 5
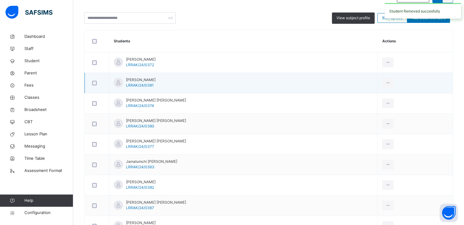
scroll to position [149, 0]
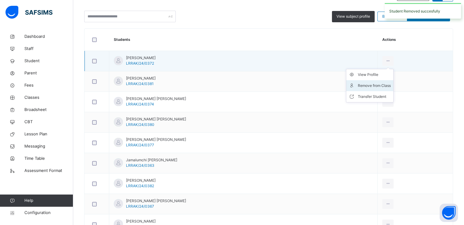
click at [363, 85] on div "Remove from Class" at bounding box center [373, 86] width 33 height 6
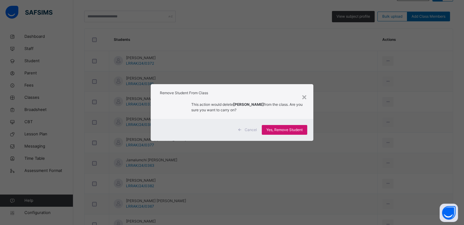
click at [279, 129] on span "Yes, Remove Student" at bounding box center [284, 129] width 36 height 5
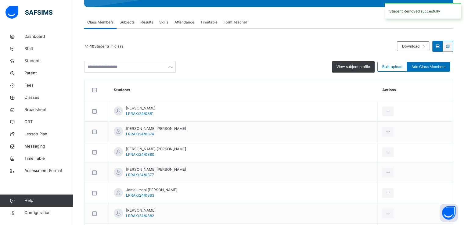
scroll to position [105, 0]
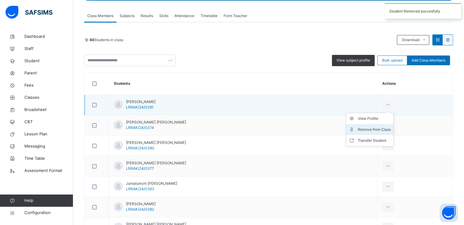
click at [364, 130] on div "Remove from Class" at bounding box center [373, 129] width 33 height 6
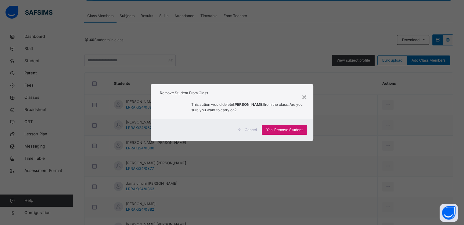
click at [271, 131] on span "Yes, Remove Student" at bounding box center [284, 129] width 36 height 5
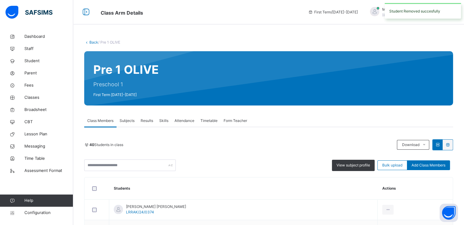
scroll to position [121, 0]
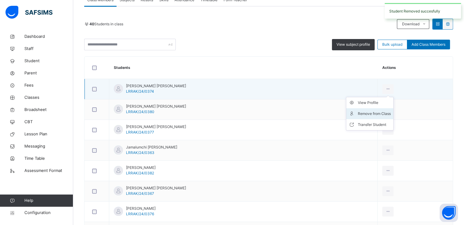
click at [359, 117] on li "Remove from Class" at bounding box center [369, 113] width 47 height 11
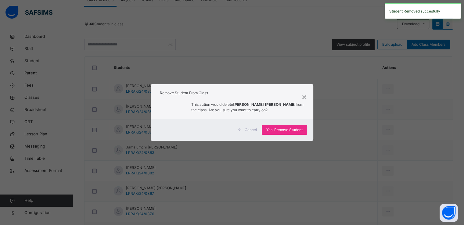
click at [273, 136] on div "Cancel Yes, Remove Student" at bounding box center [232, 130] width 162 height 22
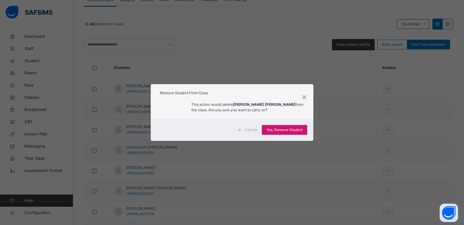
click at [279, 127] on span "Yes, Remove Student" at bounding box center [284, 129] width 36 height 5
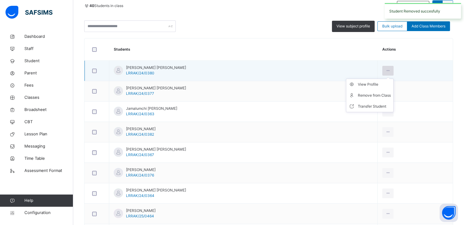
scroll to position [140, 0]
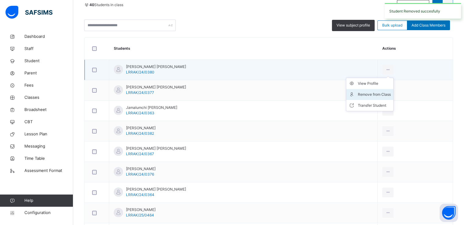
click at [358, 94] on div "Remove from Class" at bounding box center [373, 94] width 33 height 6
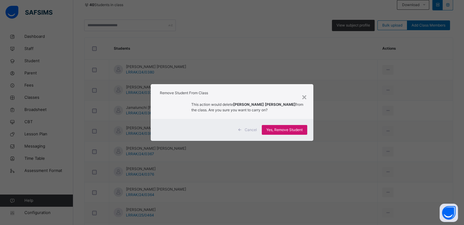
click at [271, 132] on span "Yes, Remove Student" at bounding box center [284, 129] width 36 height 5
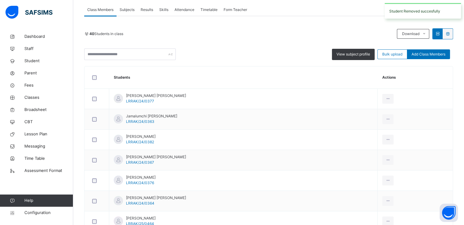
scroll to position [118, 0]
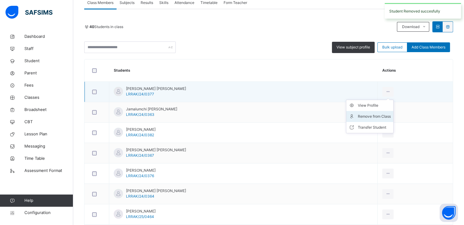
click at [358, 116] on div "Remove from Class" at bounding box center [373, 116] width 33 height 6
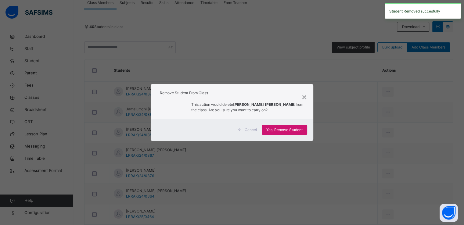
click at [277, 127] on span "Yes, Remove Student" at bounding box center [284, 129] width 36 height 5
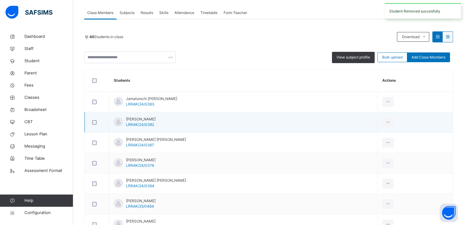
scroll to position [108, 0]
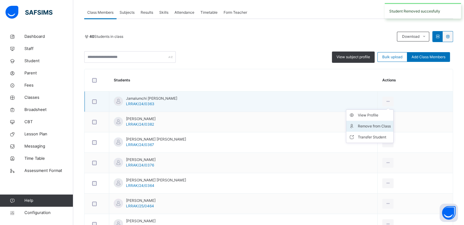
click at [363, 123] on div "Remove from Class" at bounding box center [373, 126] width 33 height 6
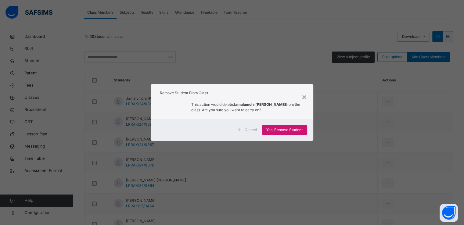
click at [283, 129] on span "Yes, Remove Student" at bounding box center [284, 129] width 36 height 5
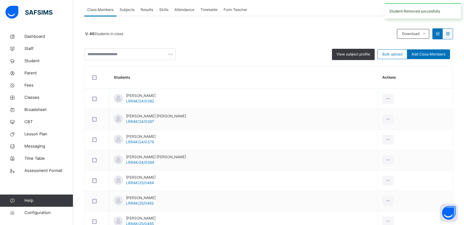
scroll to position [116, 0]
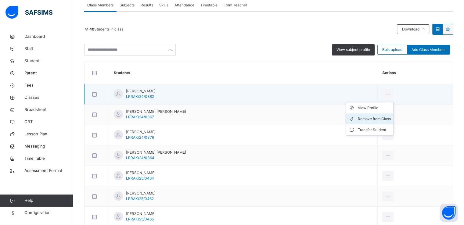
click at [361, 119] on div "Remove from Class" at bounding box center [373, 119] width 33 height 6
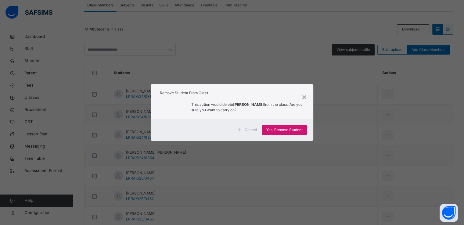
click at [278, 131] on span "Yes, Remove Student" at bounding box center [284, 129] width 36 height 5
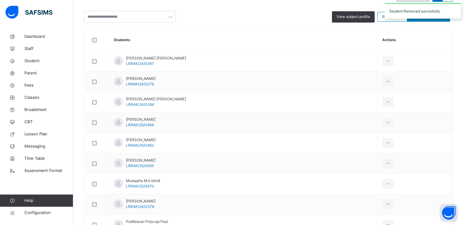
scroll to position [155, 0]
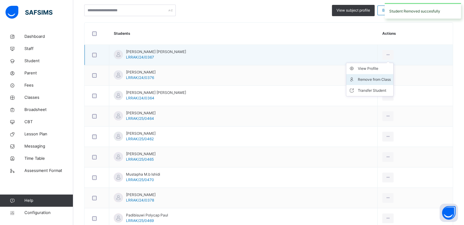
click at [361, 80] on div "Remove from Class" at bounding box center [373, 79] width 33 height 6
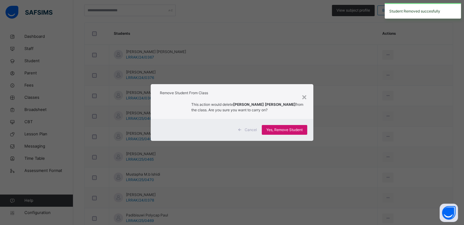
click at [279, 132] on span "Yes, Remove Student" at bounding box center [284, 129] width 36 height 5
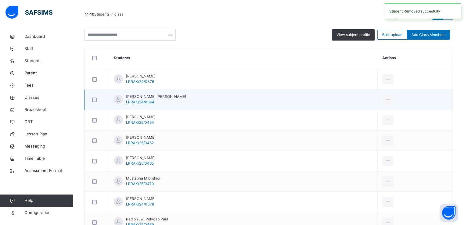
scroll to position [131, 0]
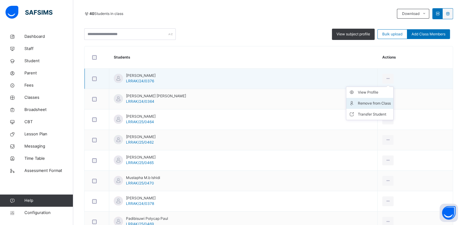
click at [357, 103] on div "Remove from Class" at bounding box center [373, 103] width 33 height 6
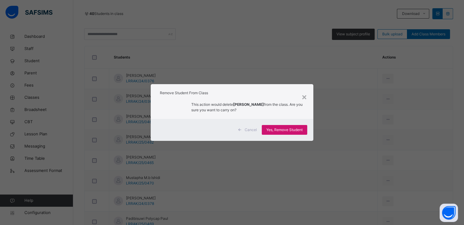
click at [276, 130] on span "Yes, Remove Student" at bounding box center [284, 129] width 36 height 5
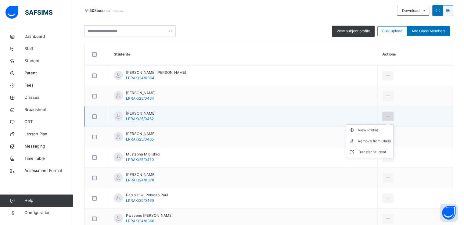
scroll to position [134, 0]
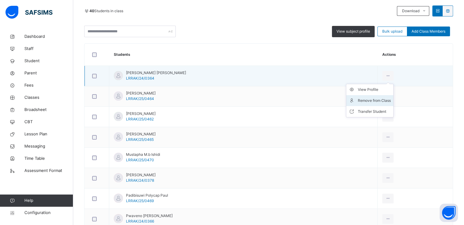
click at [358, 100] on div "Remove from Class" at bounding box center [373, 101] width 33 height 6
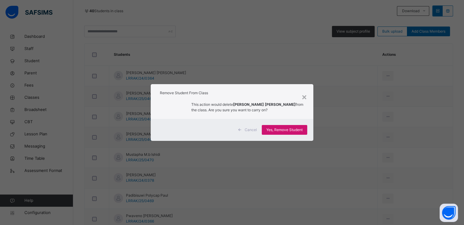
click at [275, 131] on span "Yes, Remove Student" at bounding box center [284, 129] width 36 height 5
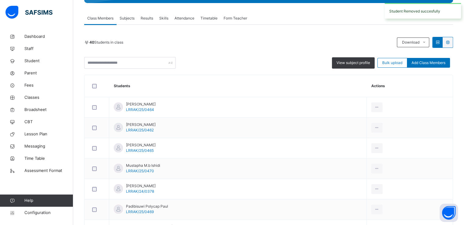
scroll to position [103, 0]
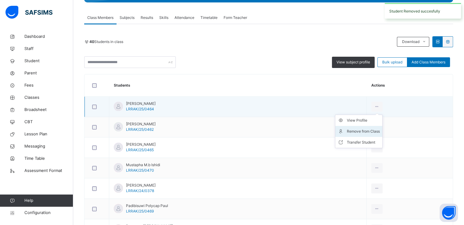
click at [356, 130] on div "Remove from Class" at bounding box center [363, 131] width 33 height 6
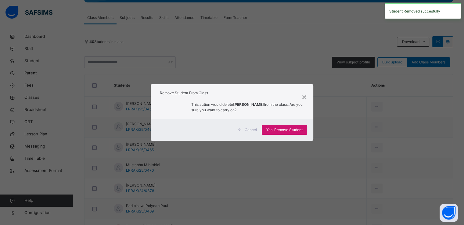
click at [275, 130] on span "Yes, Remove Student" at bounding box center [284, 129] width 36 height 5
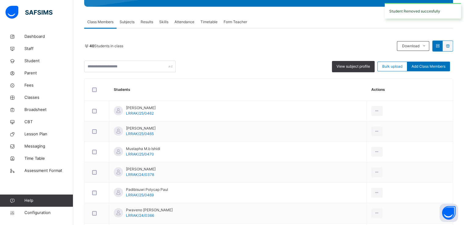
scroll to position [105, 0]
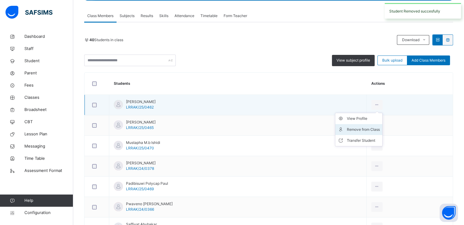
click at [353, 132] on div "Remove from Class" at bounding box center [363, 129] width 33 height 6
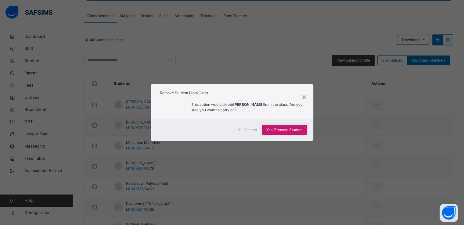
click at [277, 132] on span "Yes, Remove Student" at bounding box center [284, 129] width 36 height 5
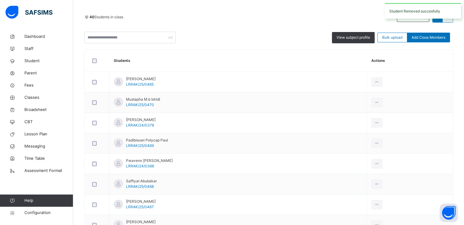
scroll to position [128, 0]
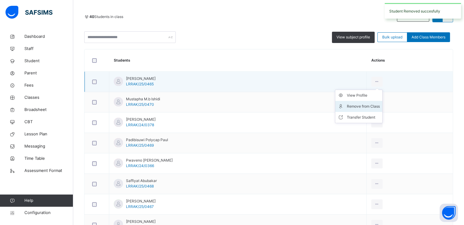
click at [357, 105] on div "Remove from Class" at bounding box center [363, 106] width 33 height 6
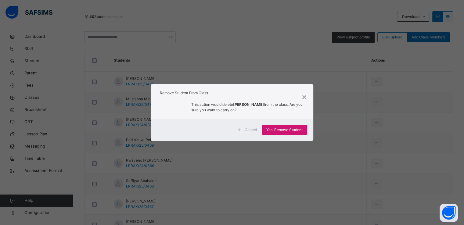
click at [272, 130] on span "Yes, Remove Student" at bounding box center [284, 129] width 36 height 5
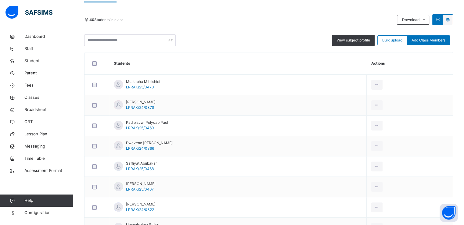
scroll to position [126, 0]
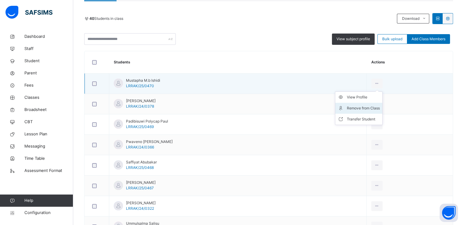
click at [361, 106] on div "Remove from Class" at bounding box center [363, 108] width 33 height 6
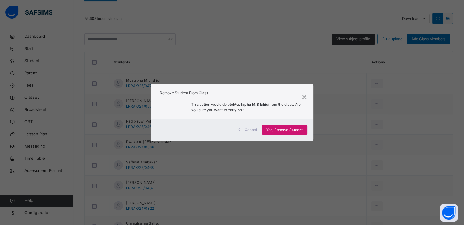
click at [278, 130] on span "Yes, Remove Student" at bounding box center [284, 129] width 36 height 5
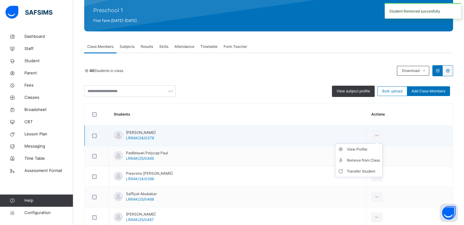
scroll to position [103, 0]
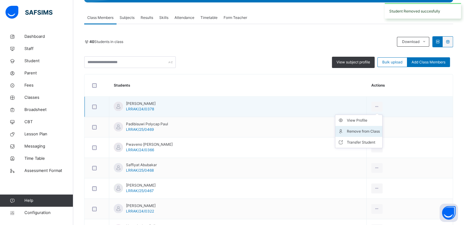
click at [356, 129] on div "Remove from Class" at bounding box center [363, 131] width 33 height 6
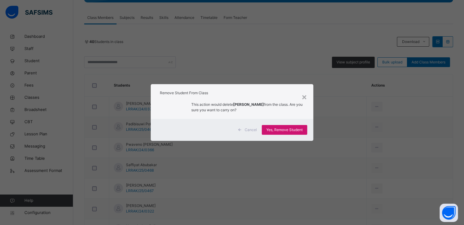
click at [272, 132] on span "Yes, Remove Student" at bounding box center [284, 129] width 36 height 5
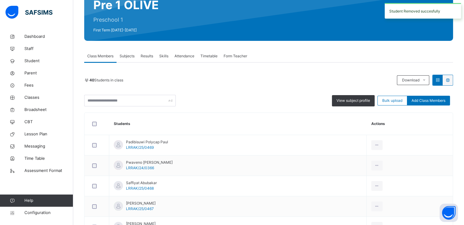
scroll to position [83, 0]
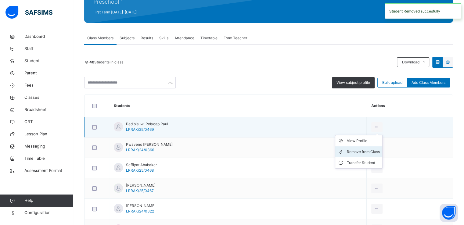
click at [361, 151] on div "Remove from Class" at bounding box center [363, 152] width 33 height 6
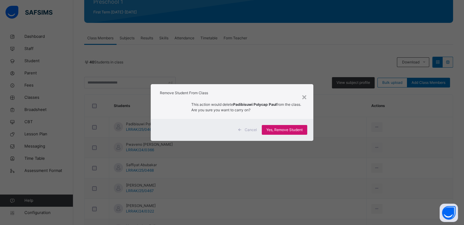
click at [279, 126] on div "Yes, Remove Student" at bounding box center [283, 130] width 45 height 10
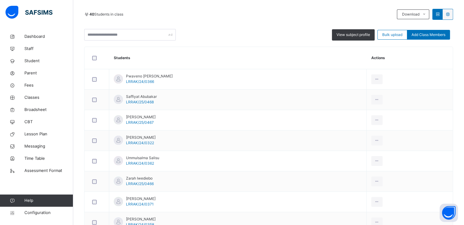
scroll to position [133, 0]
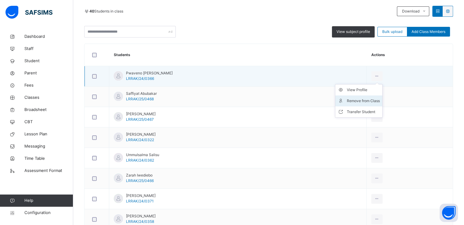
click at [360, 101] on div "Remove from Class" at bounding box center [363, 101] width 33 height 6
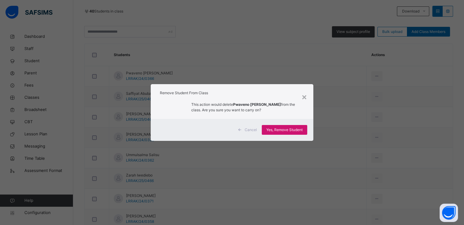
click at [276, 128] on span "Yes, Remove Student" at bounding box center [284, 129] width 36 height 5
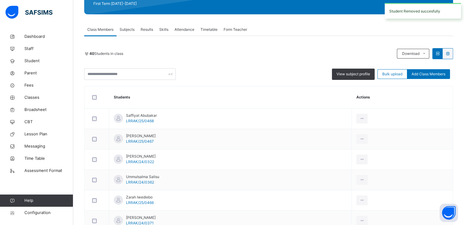
scroll to position [96, 0]
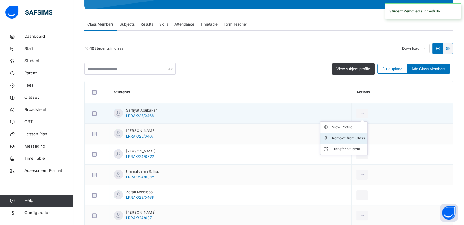
click at [360, 138] on div "Remove from Class" at bounding box center [348, 138] width 33 height 6
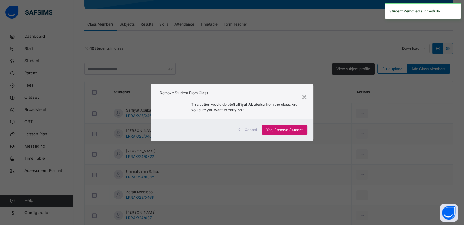
click at [278, 133] on div "Yes, Remove Student" at bounding box center [283, 130] width 45 height 10
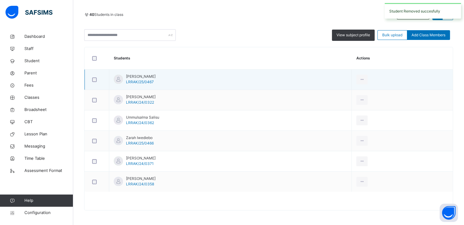
scroll to position [130, 0]
click at [359, 105] on div "Remove from Class" at bounding box center [348, 104] width 33 height 6
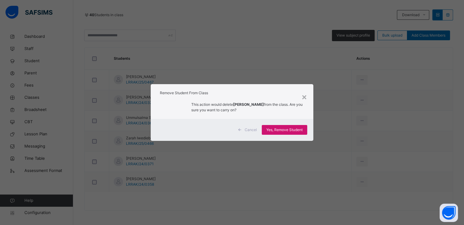
click at [274, 133] on div "Yes, Remove Student" at bounding box center [283, 130] width 45 height 10
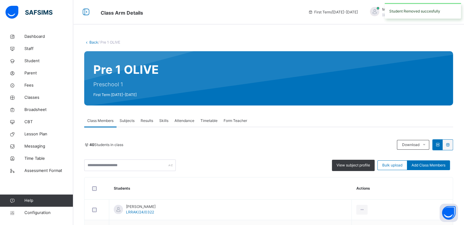
scroll to position [110, 0]
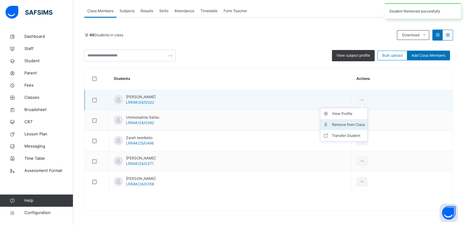
click at [349, 123] on div "Remove from Class" at bounding box center [348, 125] width 33 height 6
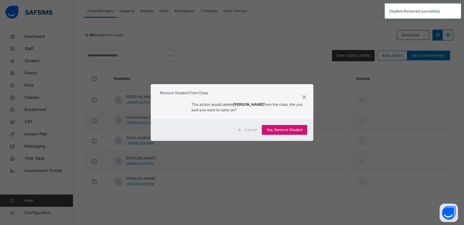
click at [271, 131] on span "Yes, Remove Student" at bounding box center [284, 129] width 36 height 5
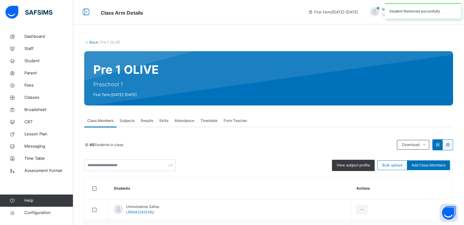
scroll to position [89, 0]
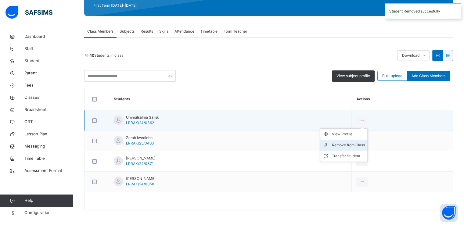
click at [343, 144] on div "Remove from Class" at bounding box center [348, 145] width 33 height 6
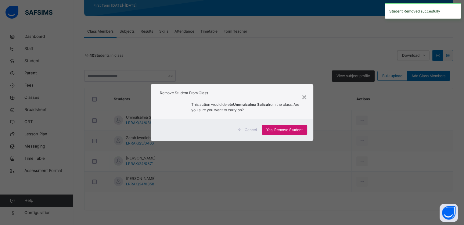
click at [274, 129] on span "Yes, Remove Student" at bounding box center [284, 129] width 36 height 5
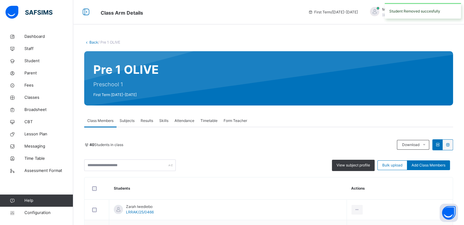
scroll to position [69, 0]
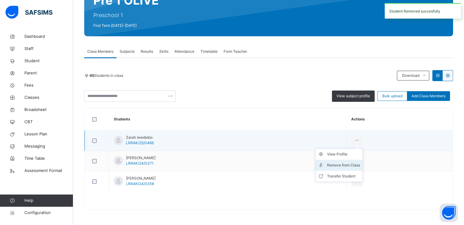
click at [339, 161] on li "Remove from Class" at bounding box center [338, 165] width 47 height 11
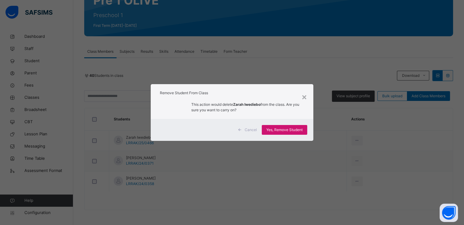
click at [281, 130] on span "Yes, Remove Student" at bounding box center [284, 129] width 36 height 5
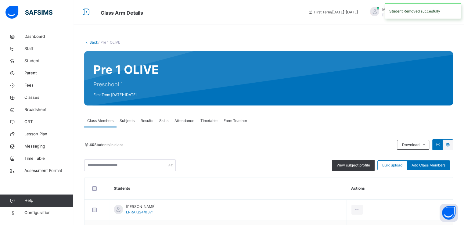
scroll to position [49, 0]
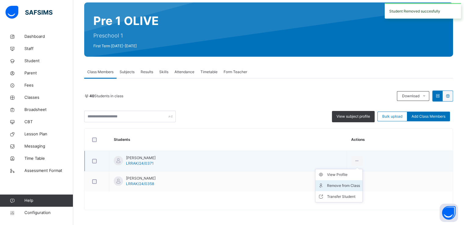
click at [337, 186] on div "Remove from Class" at bounding box center [343, 186] width 33 height 6
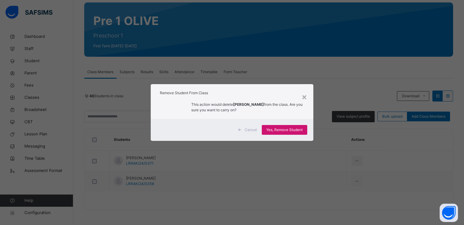
click at [282, 129] on span "Yes, Remove Student" at bounding box center [284, 129] width 36 height 5
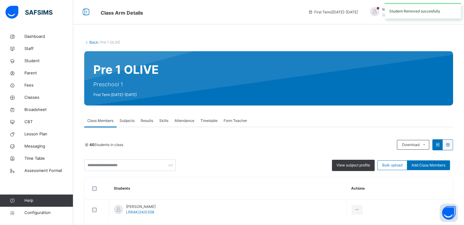
scroll to position [28, 0]
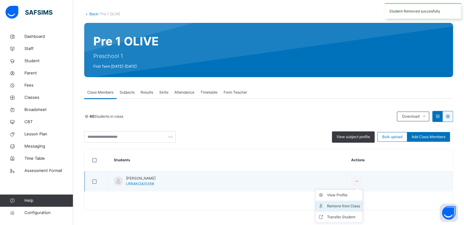
click at [341, 208] on div "Remove from Class" at bounding box center [343, 206] width 33 height 6
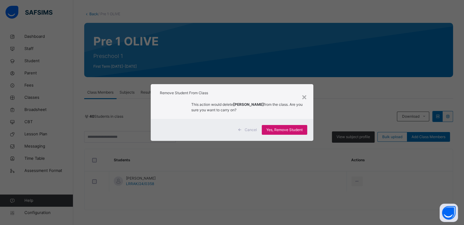
click at [282, 131] on span "Yes, Remove Student" at bounding box center [284, 129] width 36 height 5
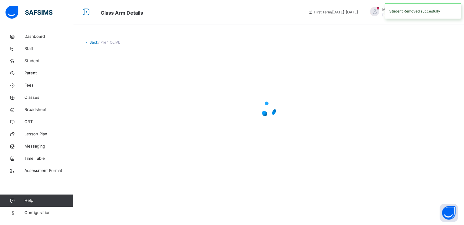
scroll to position [0, 0]
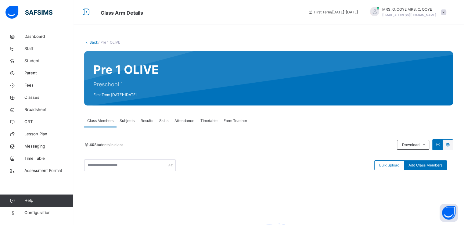
click at [94, 42] on link "Back" at bounding box center [93, 42] width 9 height 5
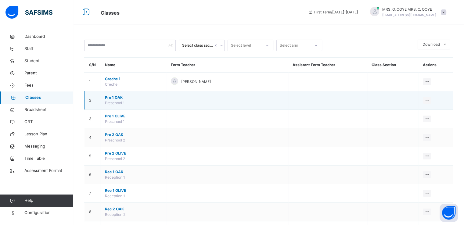
click at [115, 95] on span "Pre 1 OAK" at bounding box center [133, 97] width 56 height 5
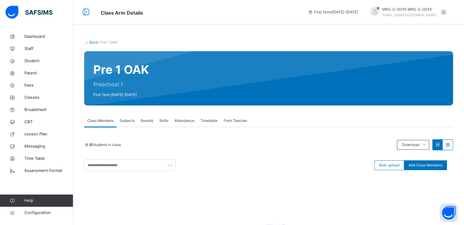
click at [92, 43] on link "Back" at bounding box center [93, 42] width 9 height 5
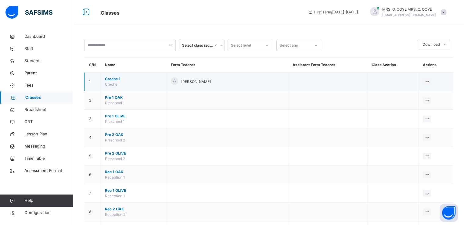
click at [112, 79] on span "Creche 1" at bounding box center [133, 78] width 56 height 5
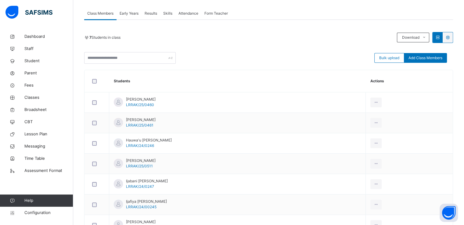
scroll to position [112, 0]
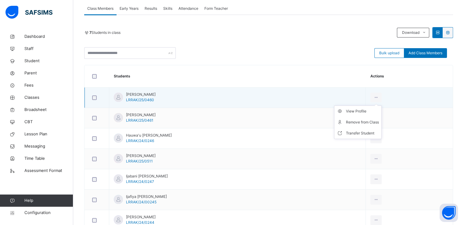
click at [369, 105] on ul "View Profile Remove from Class Transfer Student" at bounding box center [358, 122] width 48 height 34
click at [349, 121] on div "Remove from Class" at bounding box center [362, 122] width 33 height 6
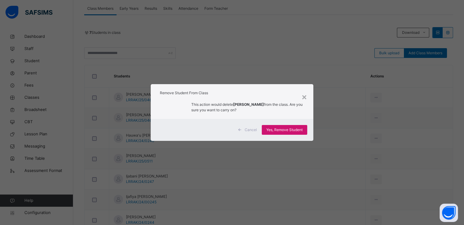
click at [277, 132] on span "Yes, Remove Student" at bounding box center [284, 129] width 36 height 5
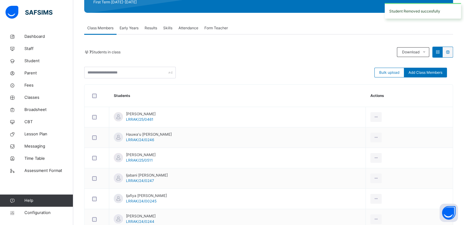
scroll to position [130, 0]
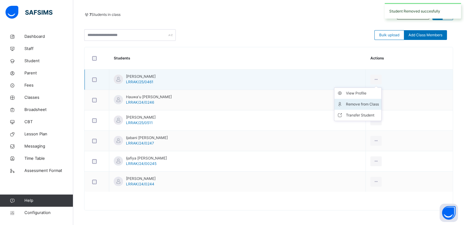
click at [347, 101] on div "Remove from Class" at bounding box center [362, 104] width 33 height 6
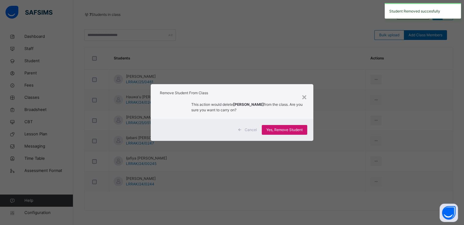
click at [279, 128] on span "Yes, Remove Student" at bounding box center [284, 129] width 36 height 5
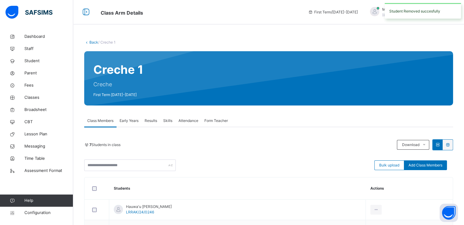
scroll to position [110, 0]
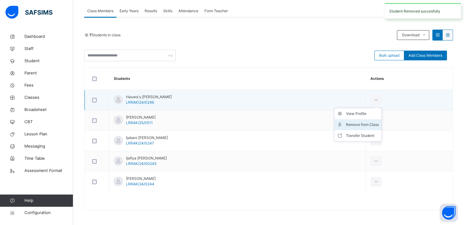
click at [352, 122] on div "Remove from Class" at bounding box center [362, 125] width 33 height 6
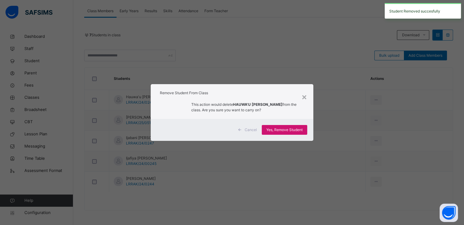
click at [279, 130] on span "Yes, Remove Student" at bounding box center [284, 129] width 36 height 5
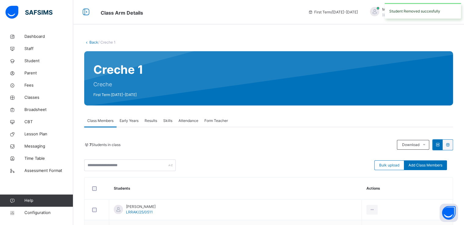
scroll to position [89, 0]
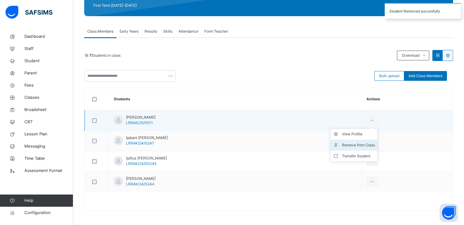
click at [343, 143] on div "Remove from Class" at bounding box center [358, 145] width 33 height 6
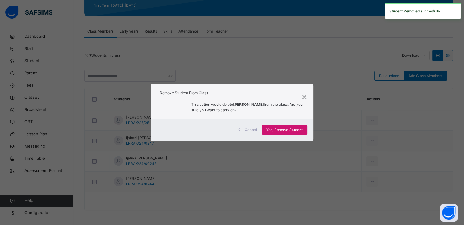
click at [272, 130] on span "Yes, Remove Student" at bounding box center [284, 129] width 36 height 5
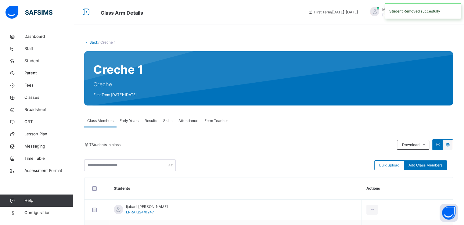
scroll to position [69, 0]
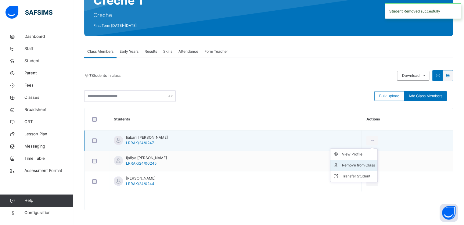
click at [345, 162] on div "Remove from Class" at bounding box center [358, 165] width 33 height 6
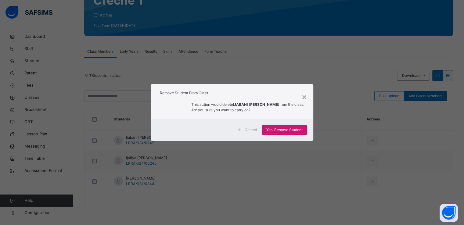
click at [279, 129] on span "Yes, Remove Student" at bounding box center [284, 129] width 36 height 5
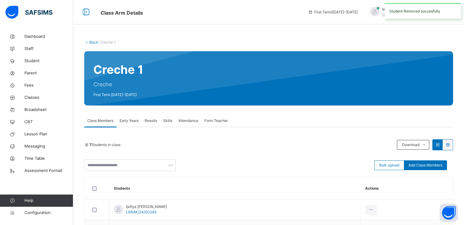
scroll to position [49, 0]
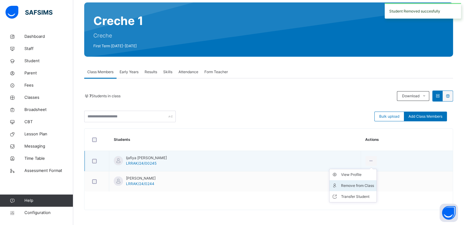
click at [341, 186] on div "Remove from Class" at bounding box center [357, 186] width 33 height 6
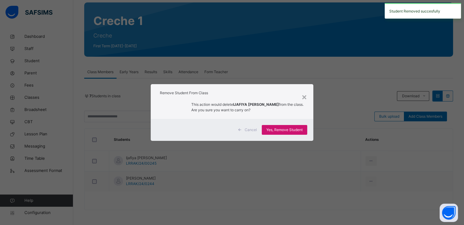
click at [278, 126] on div "Yes, Remove Student" at bounding box center [283, 130] width 45 height 10
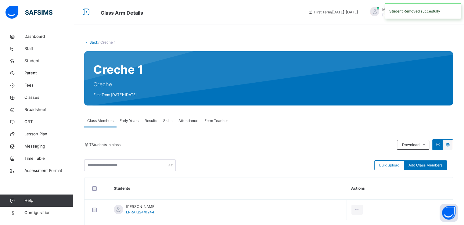
scroll to position [28, 0]
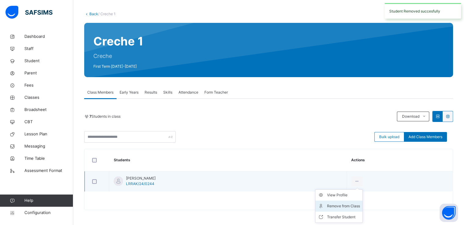
click at [340, 208] on div "Remove from Class" at bounding box center [343, 206] width 33 height 6
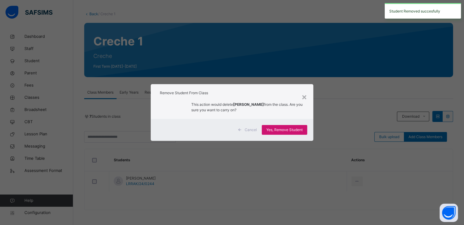
click at [276, 130] on span "Yes, Remove Student" at bounding box center [284, 129] width 36 height 5
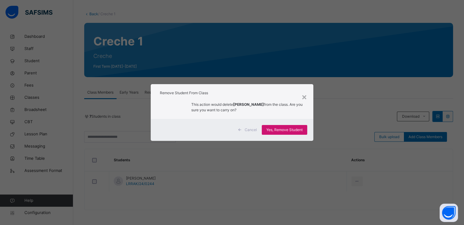
scroll to position [0, 0]
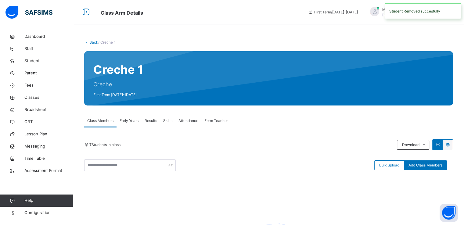
click at [91, 43] on link "Back" at bounding box center [93, 42] width 9 height 5
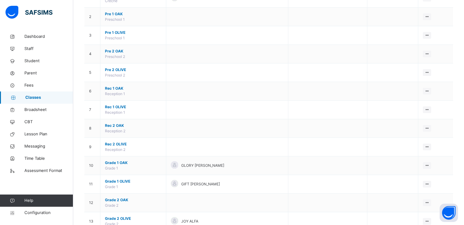
scroll to position [81, 0]
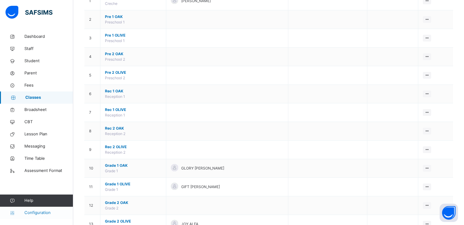
click at [40, 209] on link "Configuration" at bounding box center [36, 213] width 73 height 12
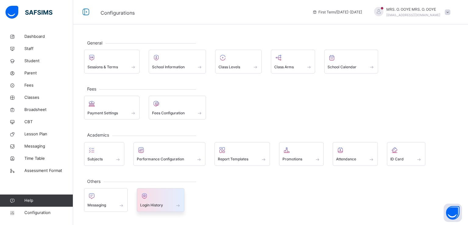
click at [154, 202] on span "Login History" at bounding box center [151, 204] width 23 height 5
